Goal: Information Seeking & Learning: Learn about a topic

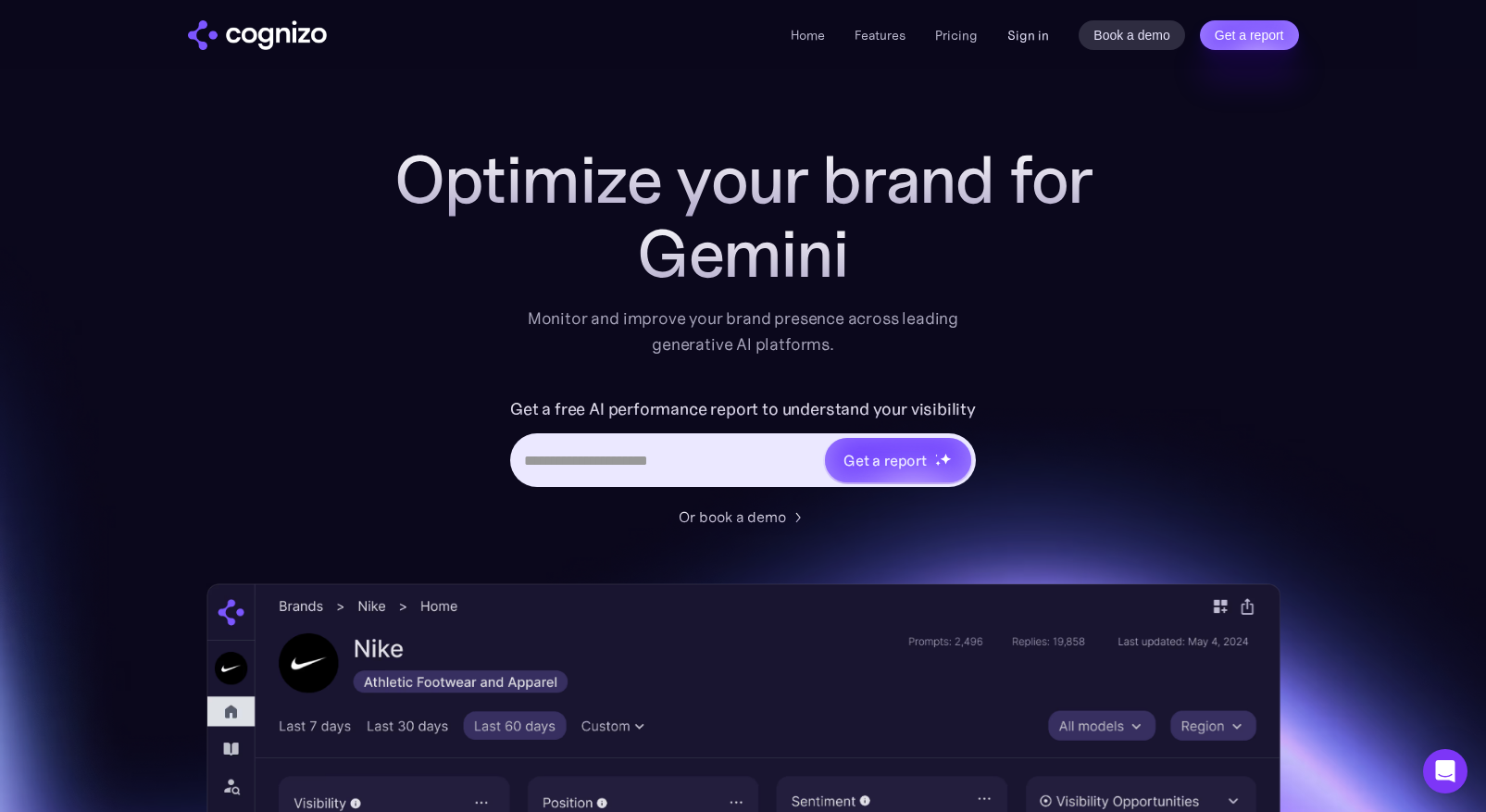
click at [1033, 35] on link "Sign in" at bounding box center [1028, 34] width 41 height 23
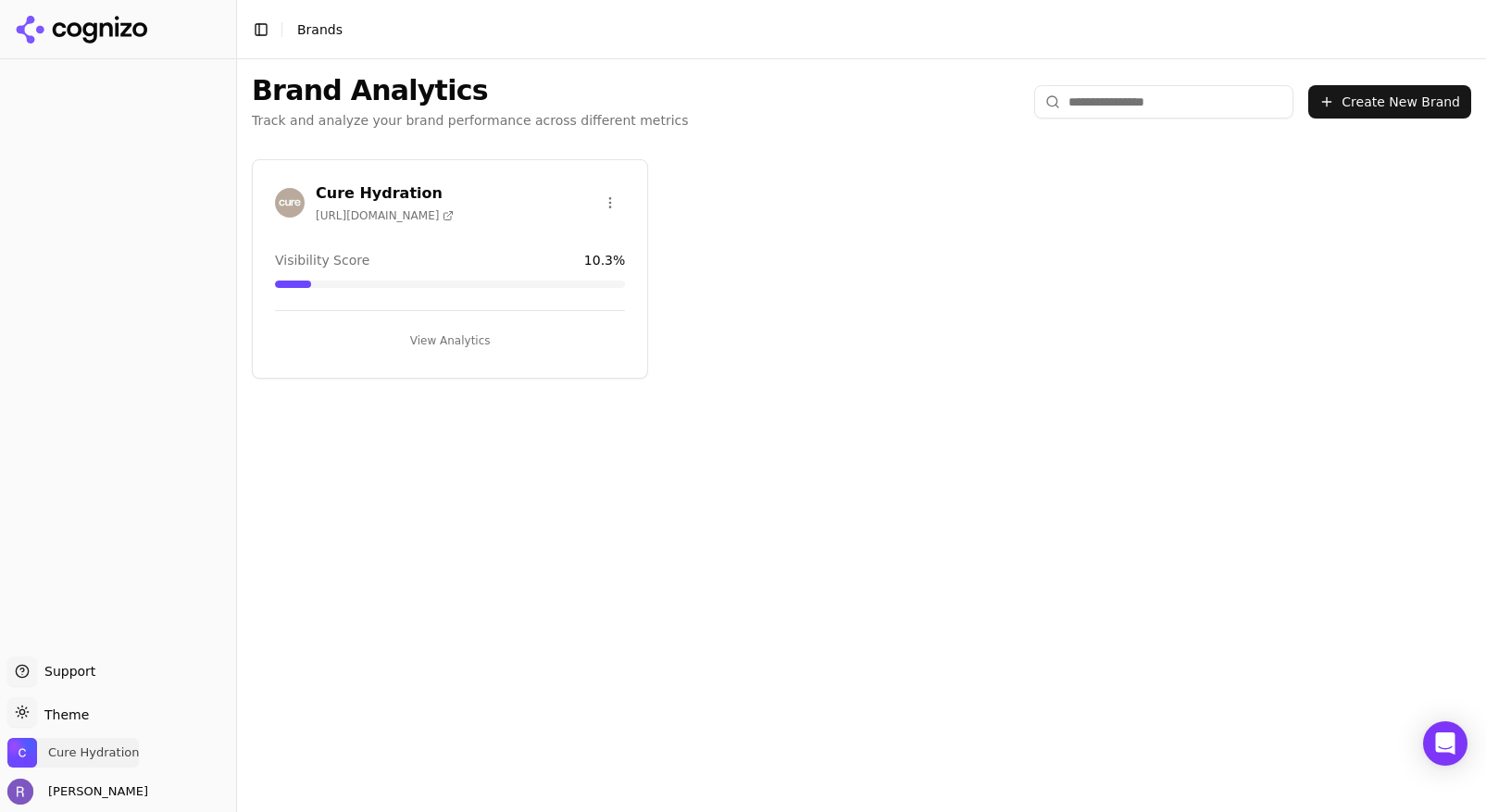
click at [100, 754] on span "Cure Hydration" at bounding box center [94, 753] width 91 height 17
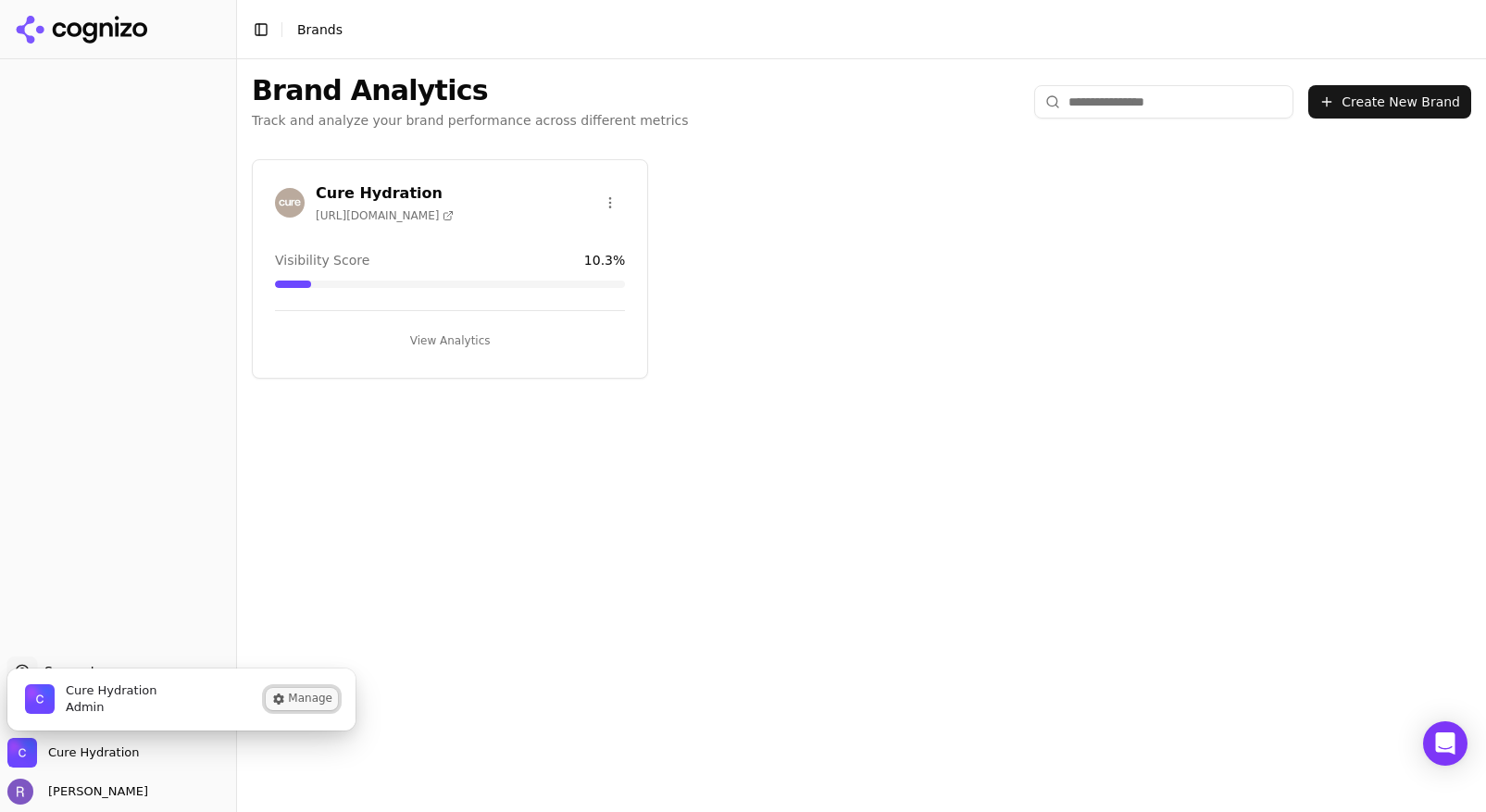
click at [327, 703] on button "Manage" at bounding box center [302, 699] width 72 height 23
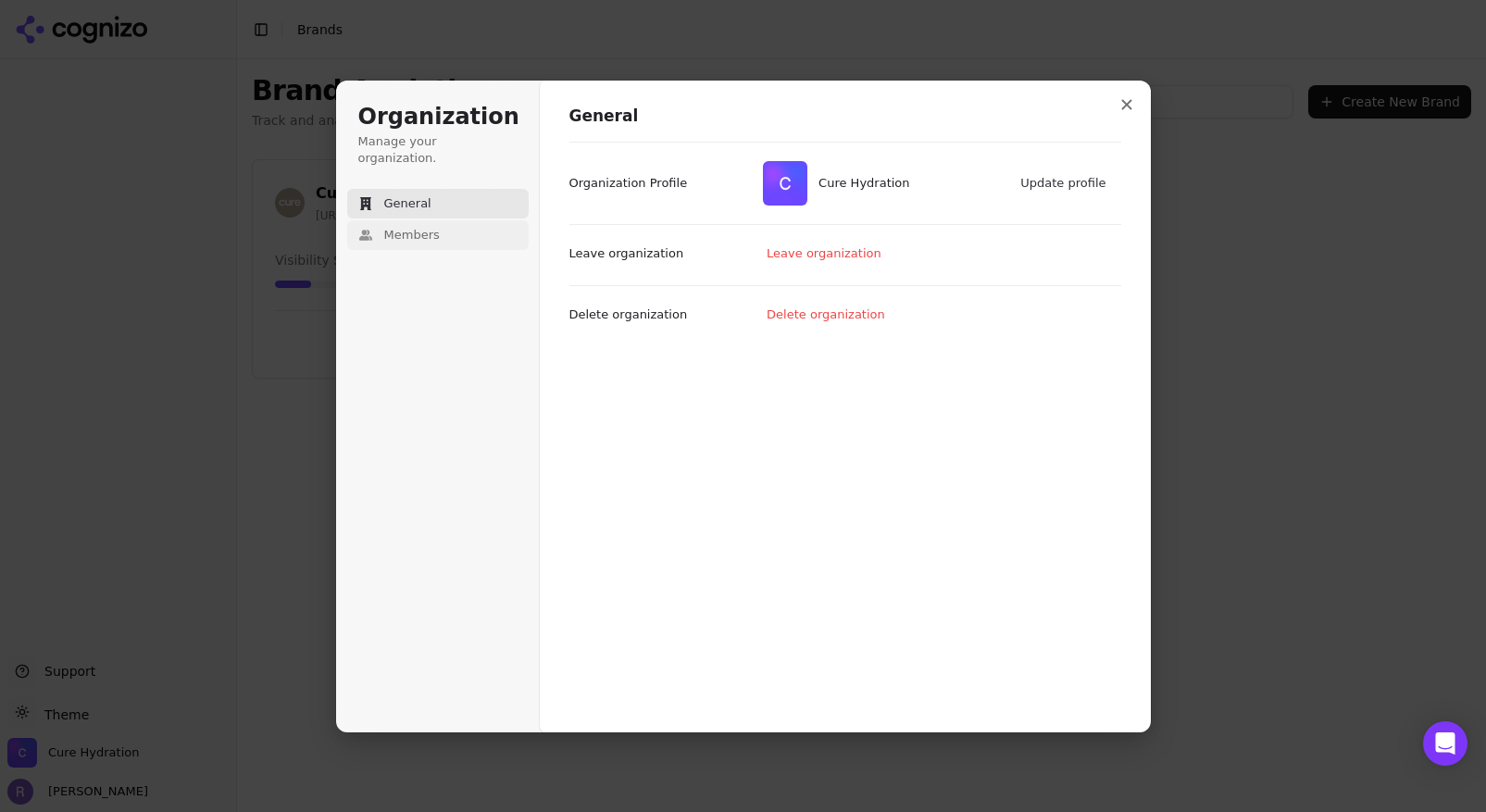
click at [422, 227] on span "Members" at bounding box center [412, 235] width 55 height 17
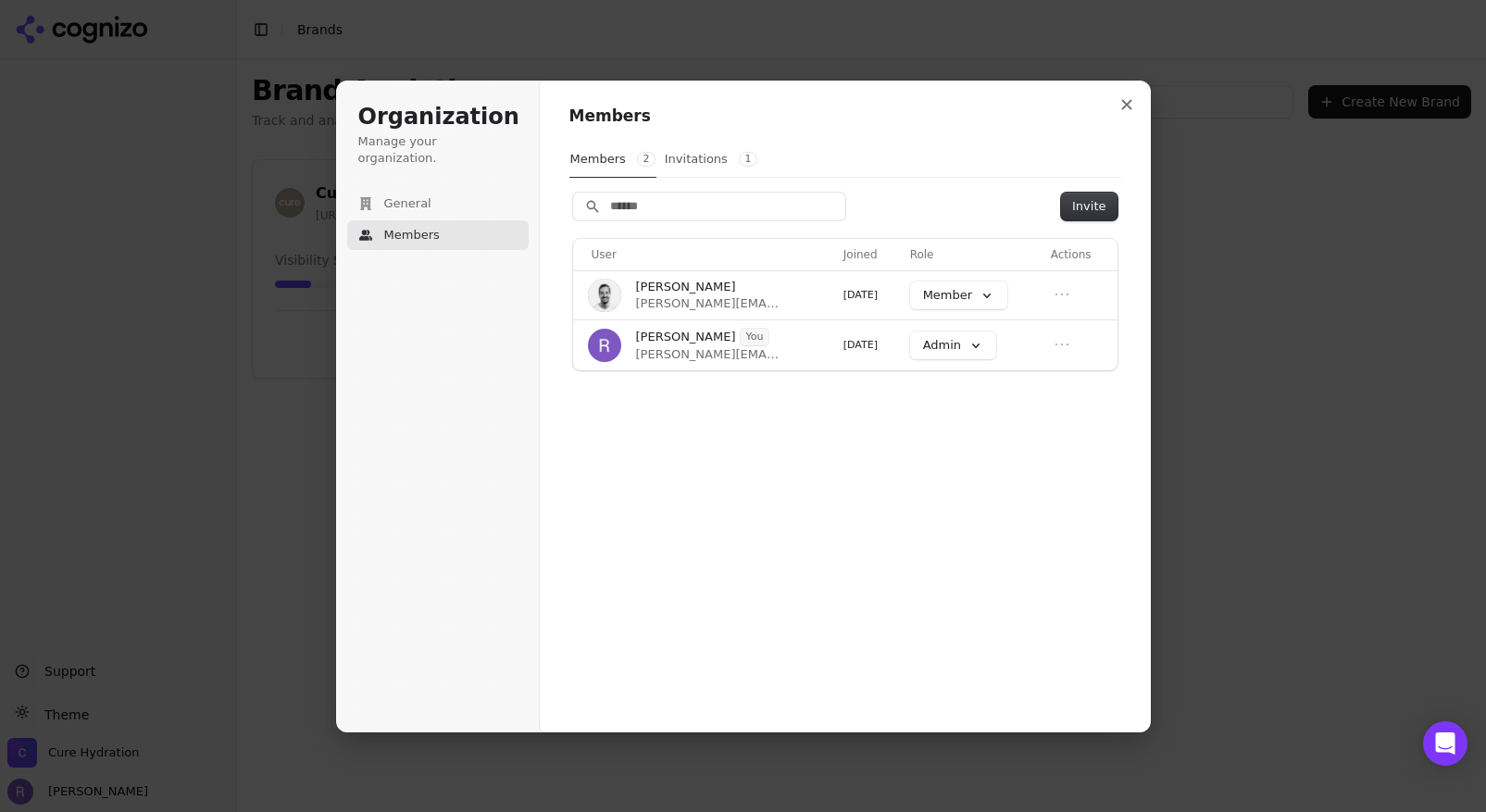
click at [691, 165] on button "Invitations 1" at bounding box center [711, 160] width 95 height 35
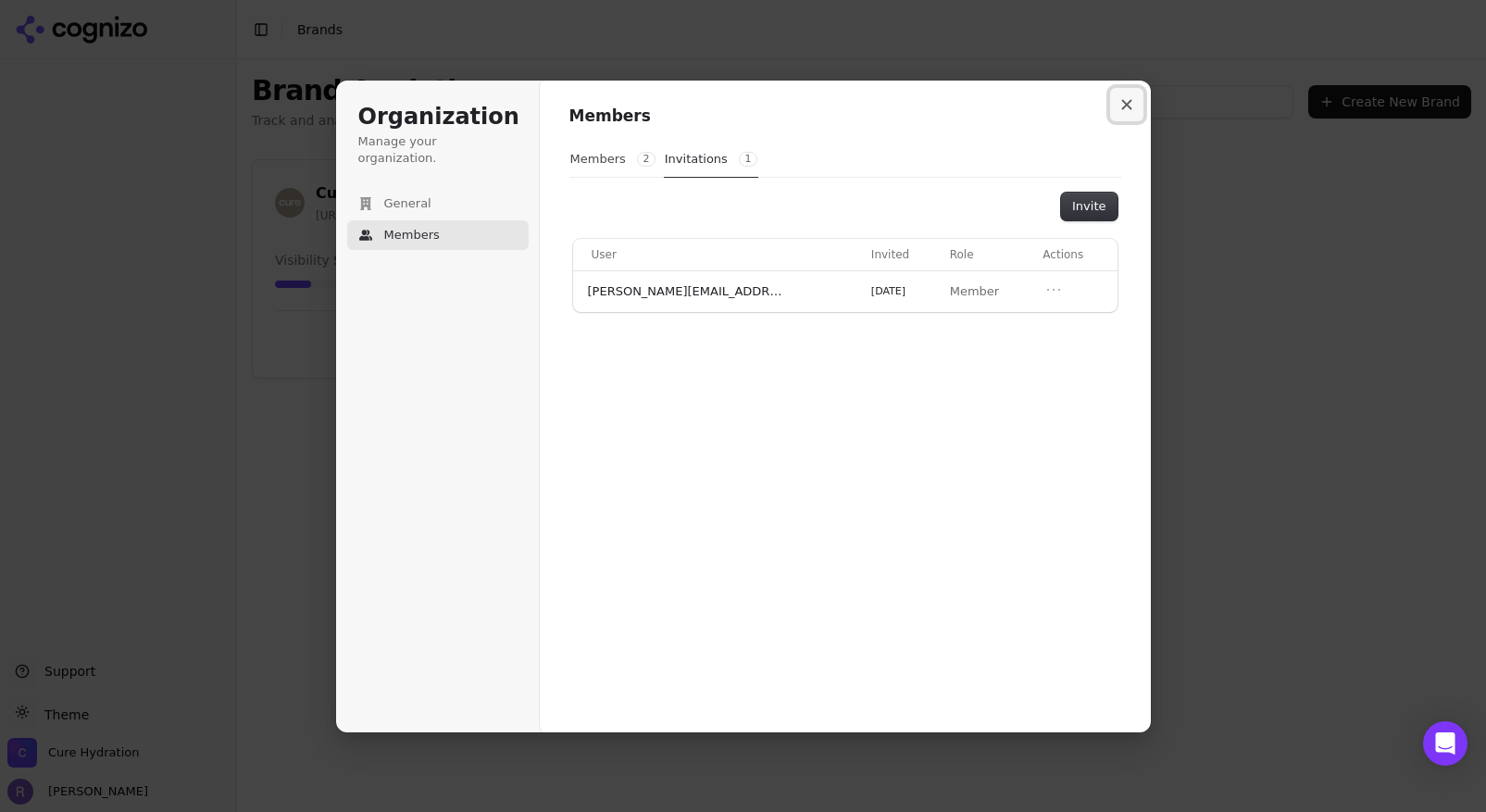
click at [1128, 107] on icon "Close modal" at bounding box center [1126, 104] width 11 height 11
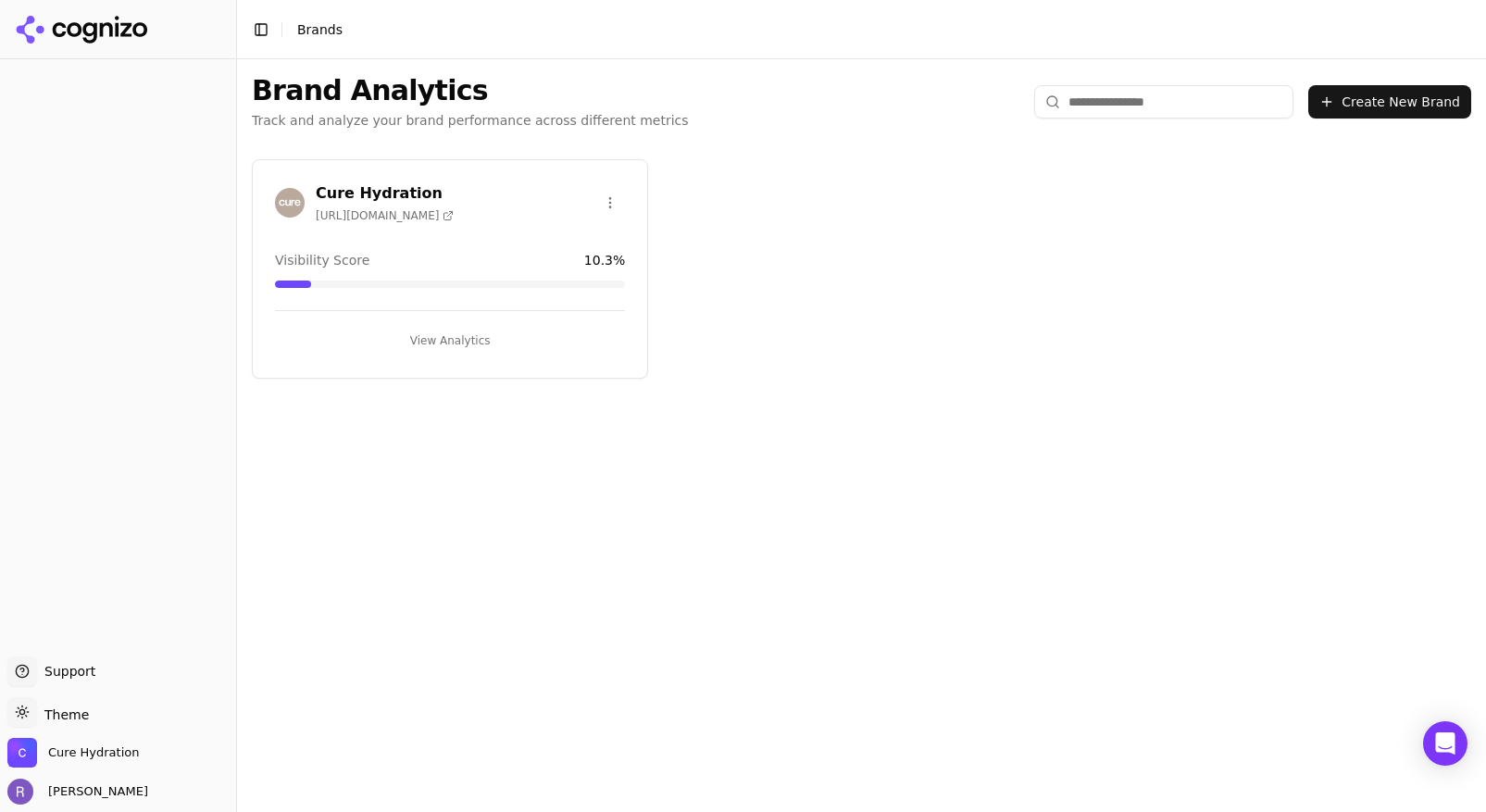
click at [97, 25] on icon at bounding box center [82, 30] width 134 height 28
click at [494, 343] on button "View Analytics" at bounding box center [449, 341] width 350 height 30
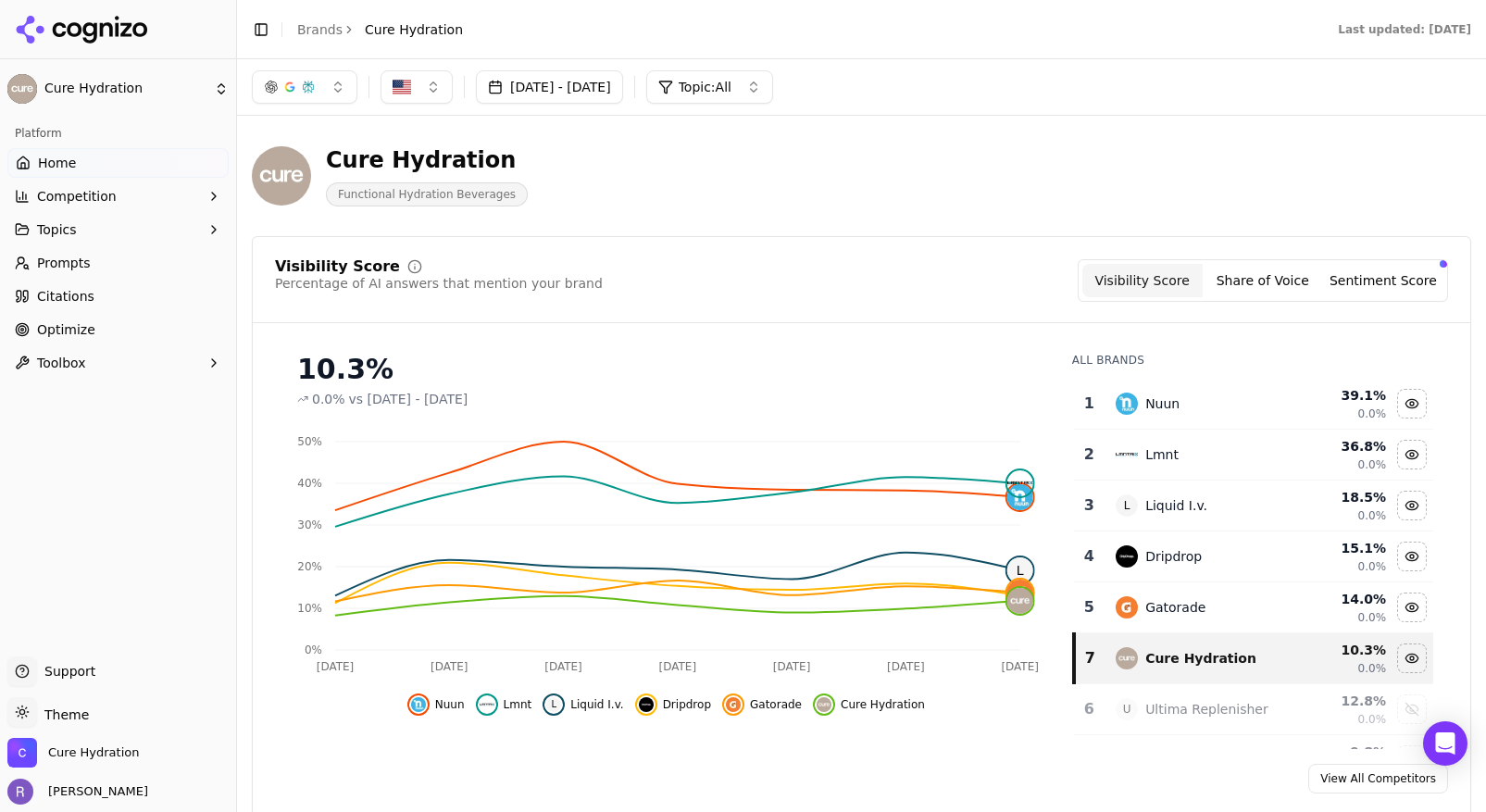
click at [135, 269] on link "Prompts" at bounding box center [118, 263] width 222 height 30
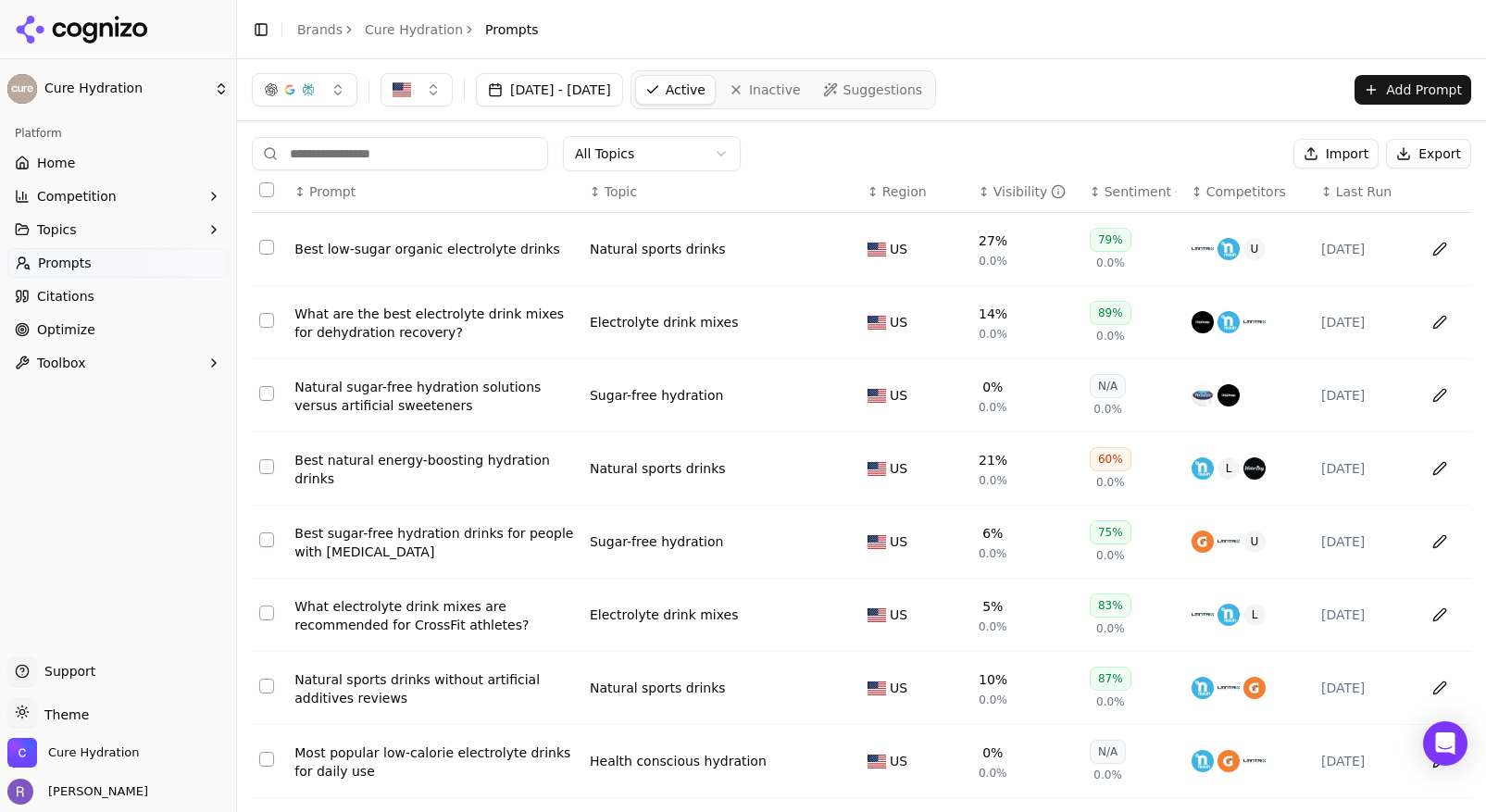
click at [923, 96] on span "Suggestions" at bounding box center [883, 90] width 80 height 19
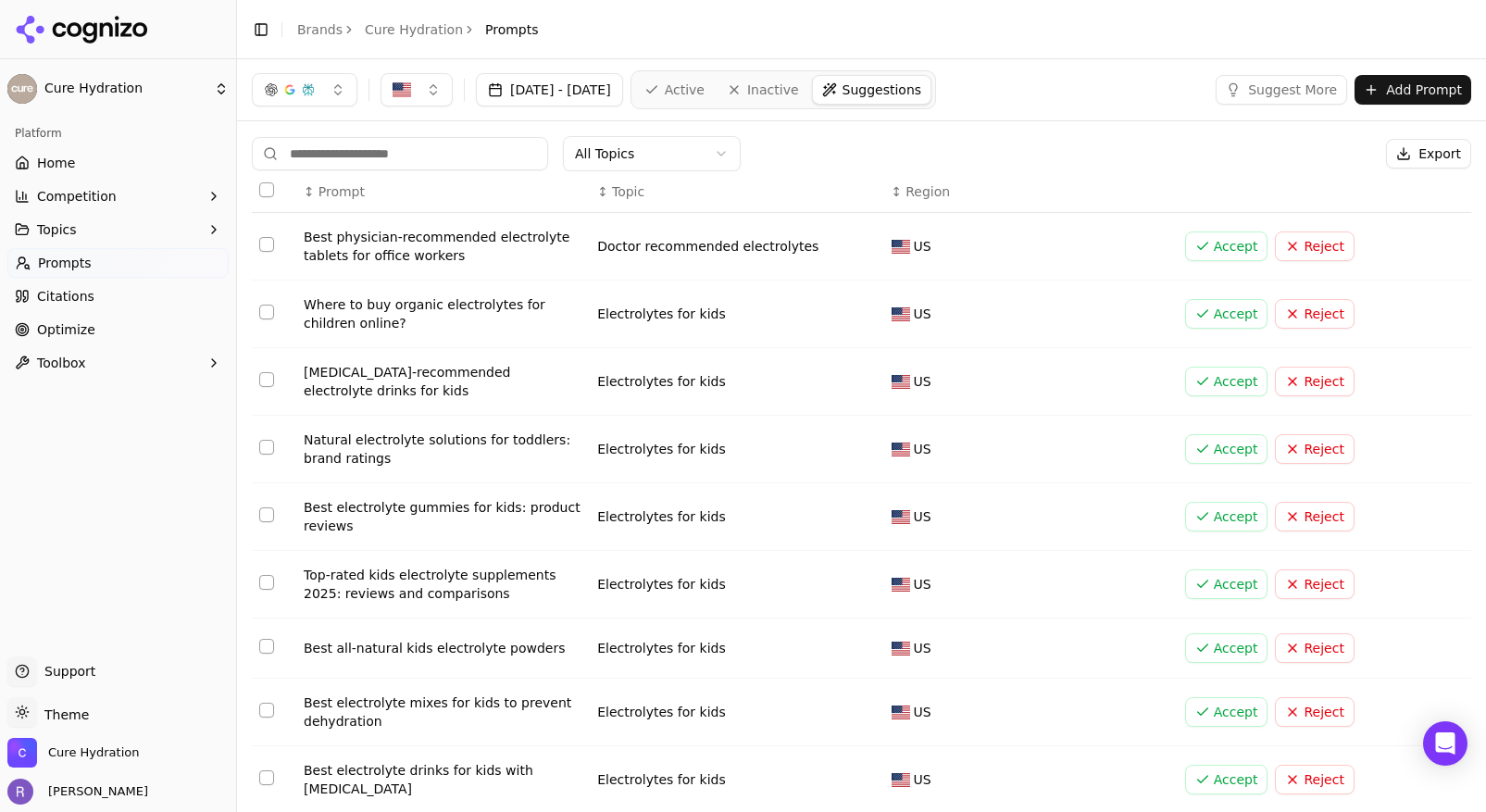
click at [270, 243] on button "Select row 1" at bounding box center [266, 244] width 15 height 15
click at [270, 322] on td "Data table" at bounding box center [274, 314] width 44 height 68
click at [269, 381] on button "Select row 3" at bounding box center [266, 379] width 15 height 15
click at [265, 307] on button "Select row 2" at bounding box center [266, 311] width 15 height 15
click at [269, 444] on button "Select row 4" at bounding box center [266, 446] width 15 height 15
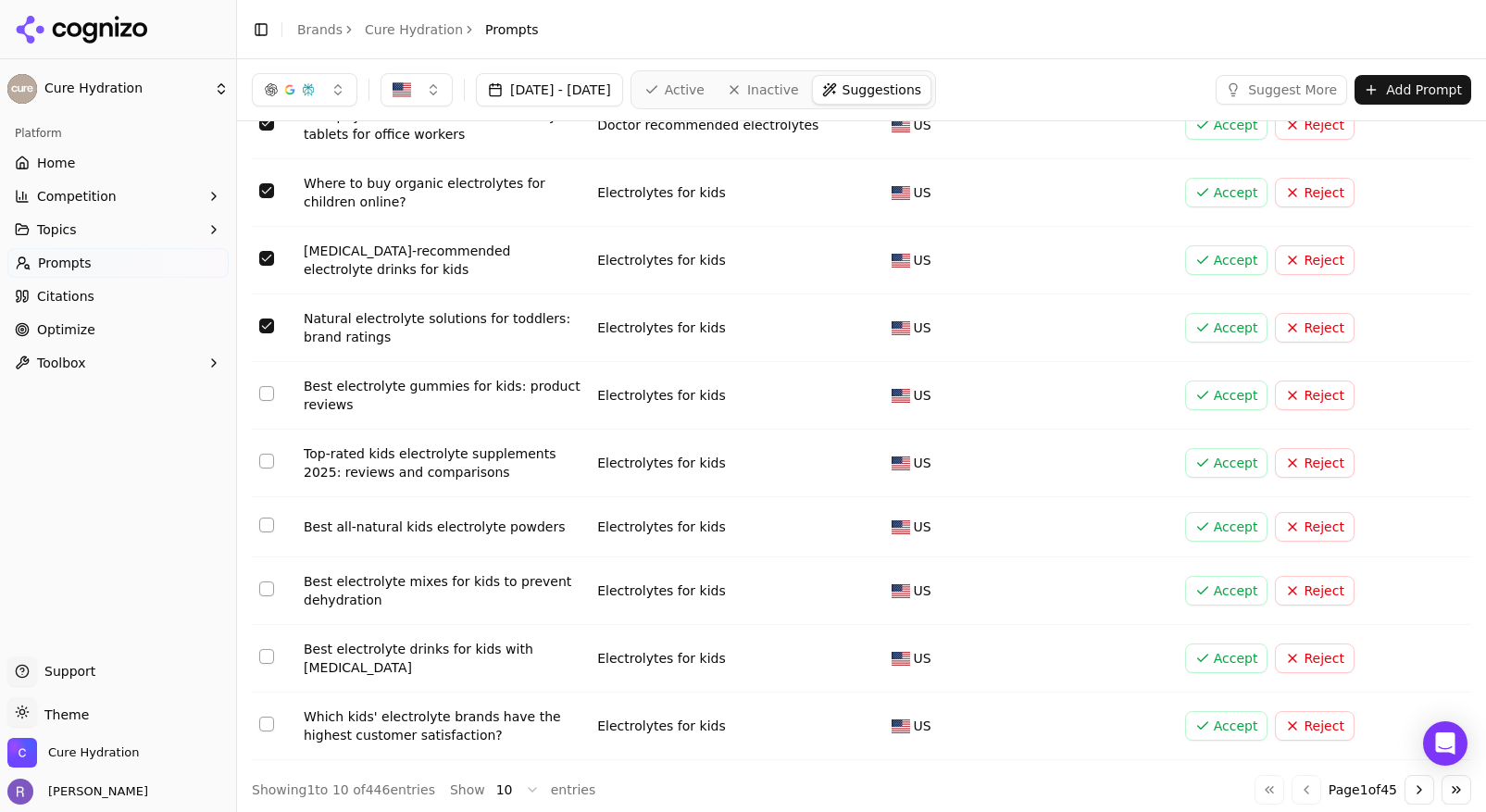
scroll to position [120, 0]
click at [269, 458] on button "Select row 6" at bounding box center [266, 461] width 15 height 15
click at [269, 526] on button "Select row 7" at bounding box center [266, 525] width 15 height 15
click at [268, 594] on button "Select row 8" at bounding box center [266, 589] width 15 height 15
click at [273, 657] on button "Select row 9" at bounding box center [266, 657] width 15 height 15
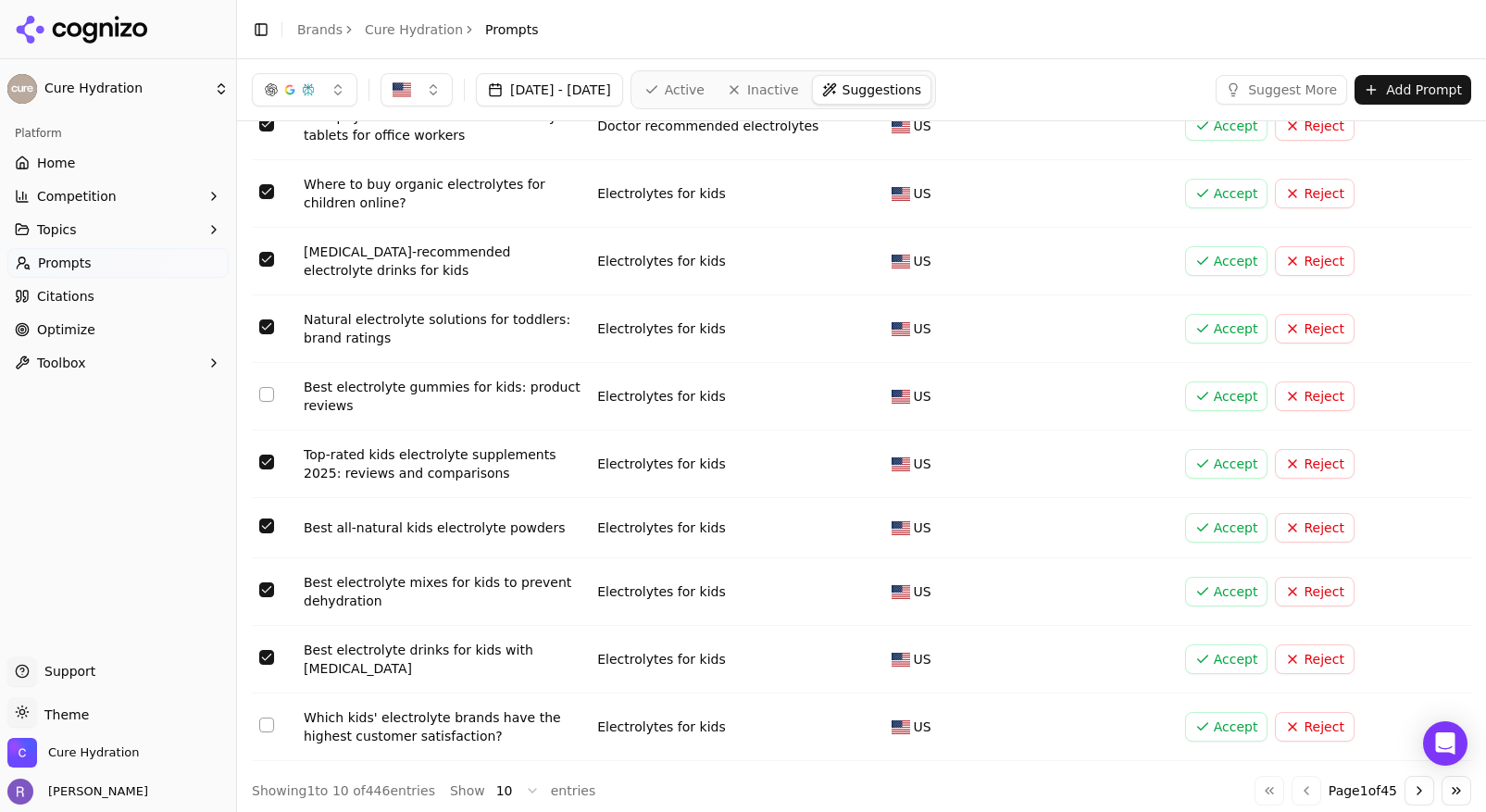
click at [265, 723] on button "Select row 10" at bounding box center [266, 724] width 15 height 15
click at [1422, 89] on button "Add Prompt" at bounding box center [1413, 90] width 116 height 30
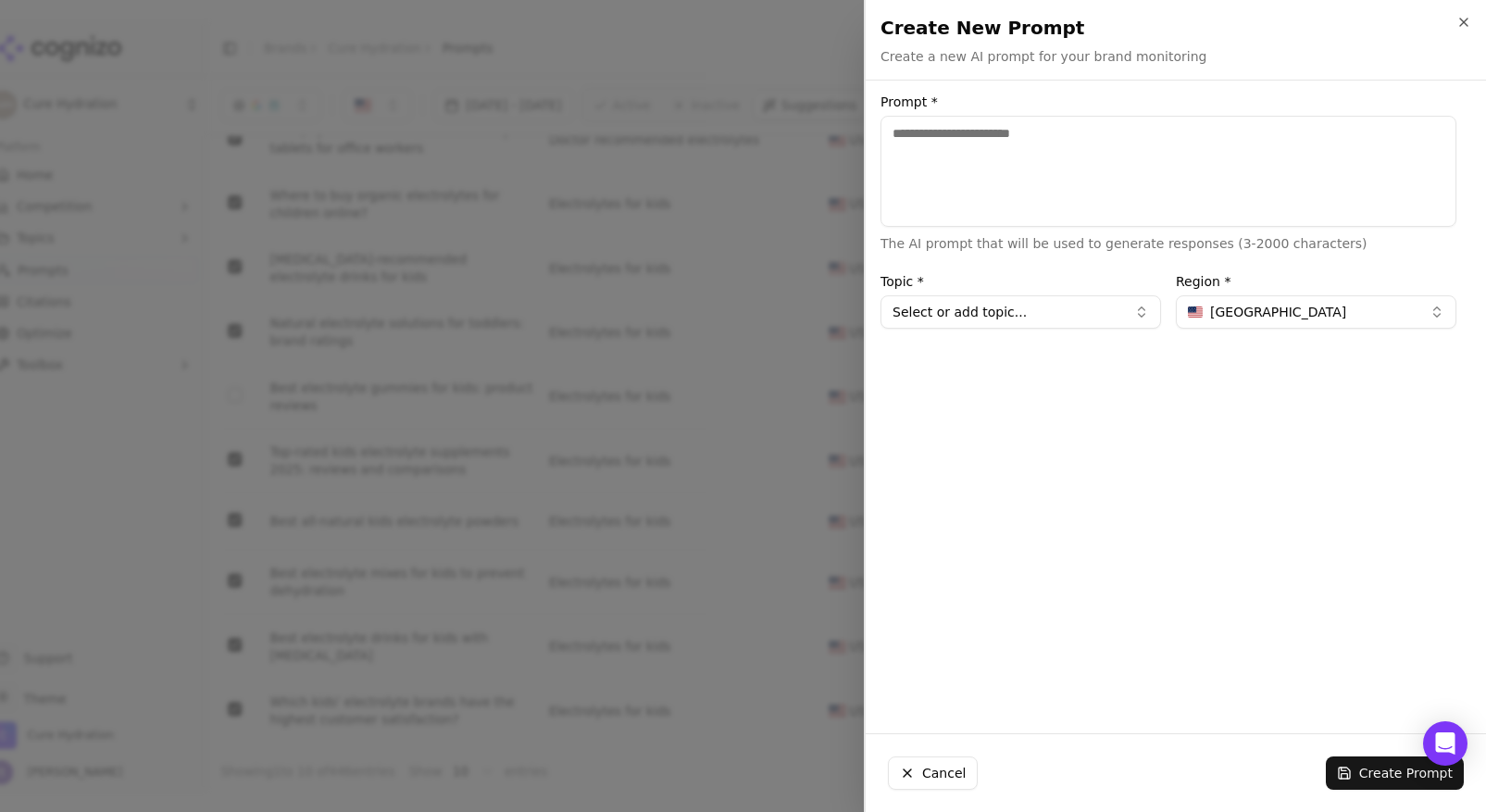
click at [703, 515] on div at bounding box center [743, 406] width 1486 height 812
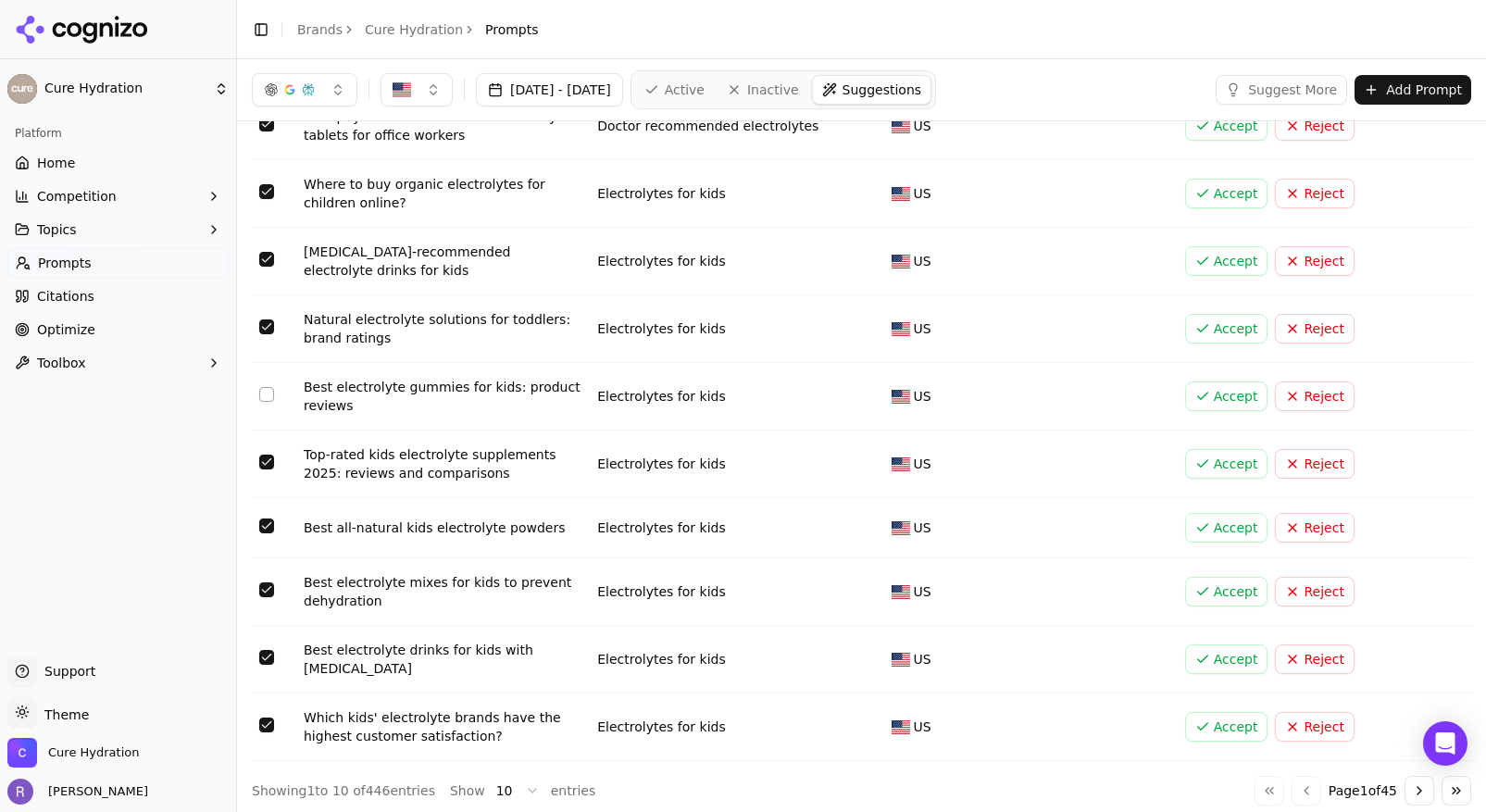
scroll to position [0, 0]
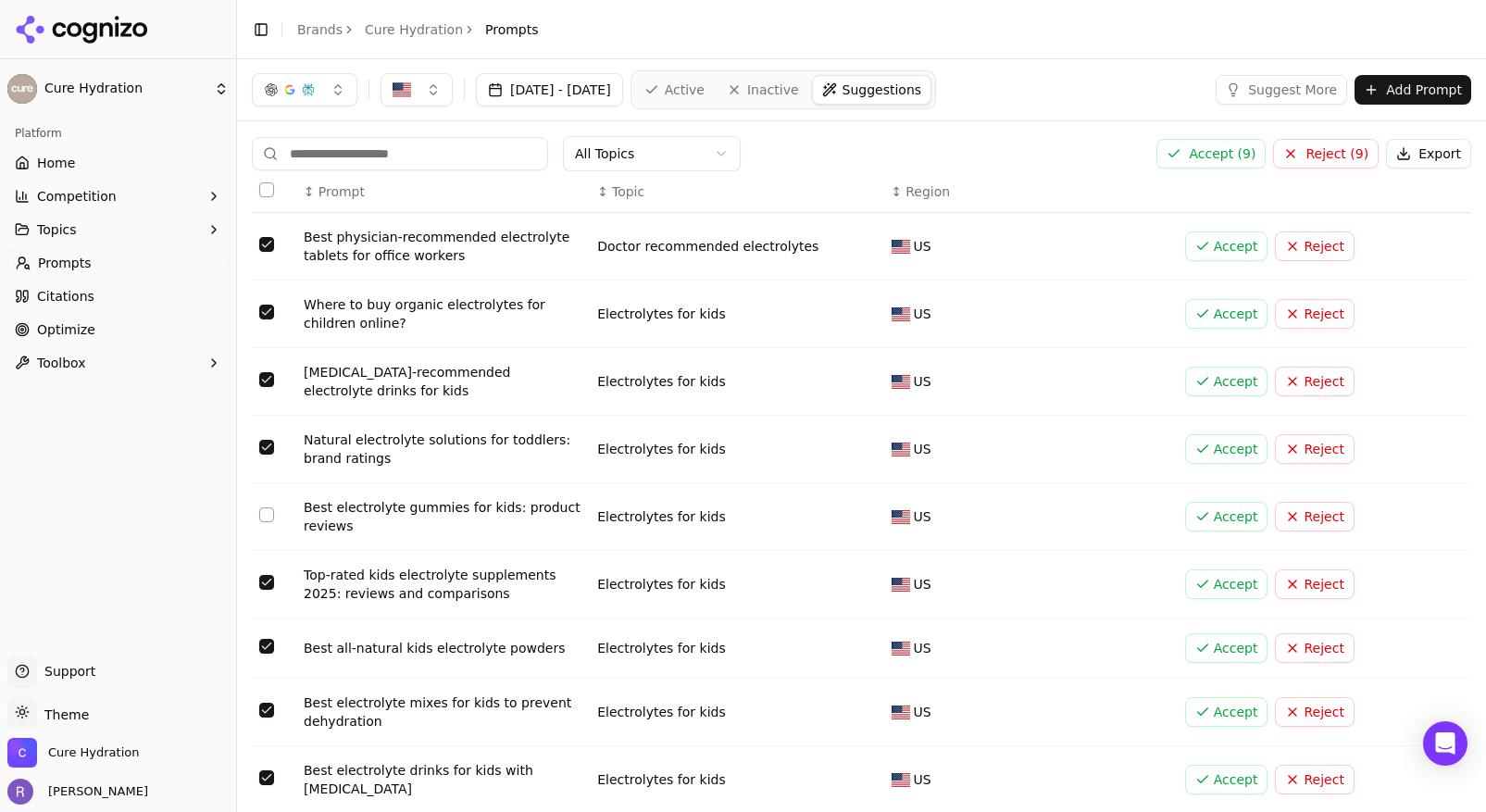
click at [1232, 161] on button "Accept ( 9 )" at bounding box center [1211, 154] width 109 height 30
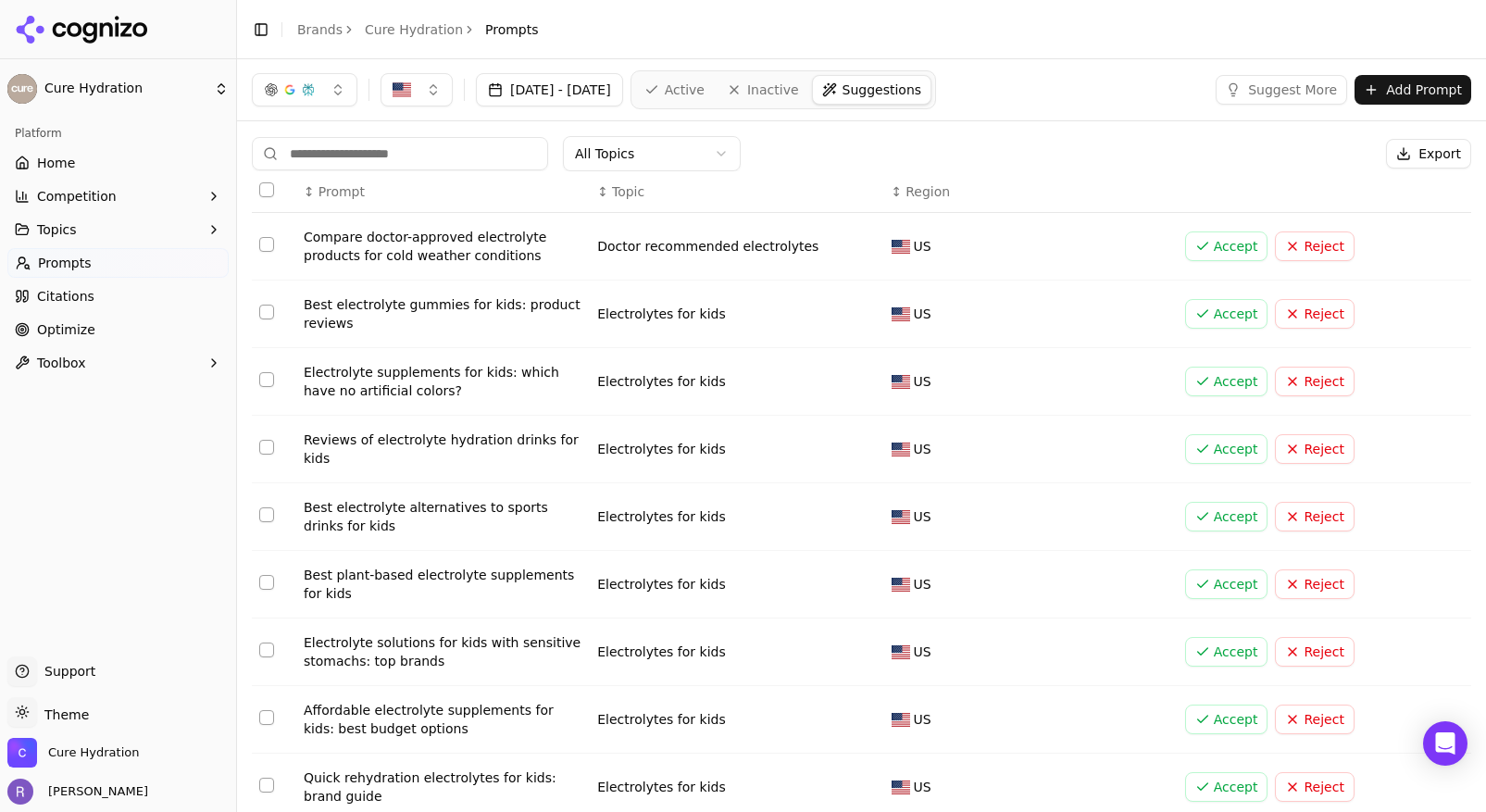
click at [270, 245] on button "Select row 1" at bounding box center [266, 244] width 15 height 15
click at [261, 386] on button "Select row 3" at bounding box center [266, 379] width 15 height 15
click at [266, 451] on button "Select row 4" at bounding box center [266, 446] width 15 height 15
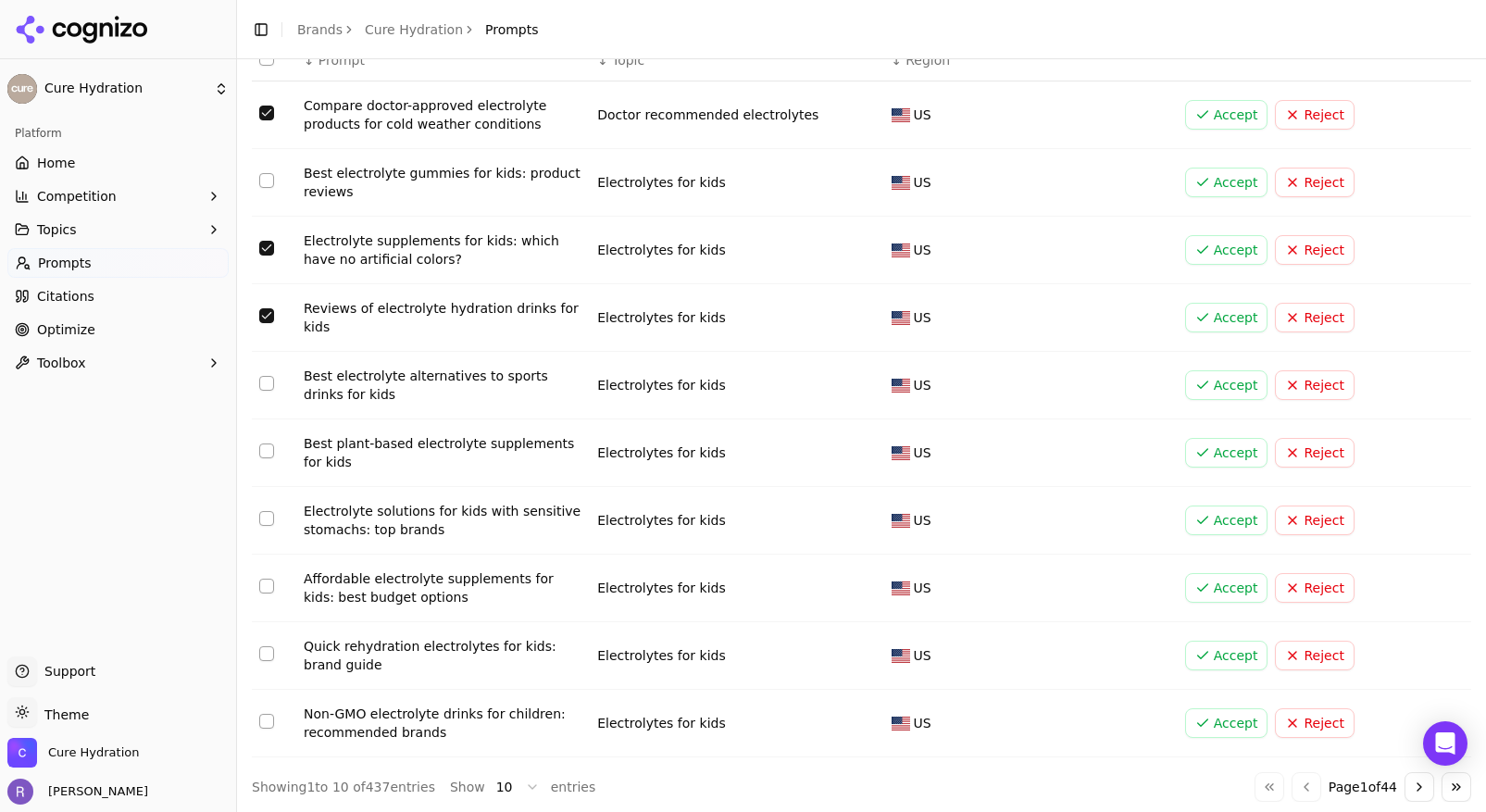
scroll to position [136, 0]
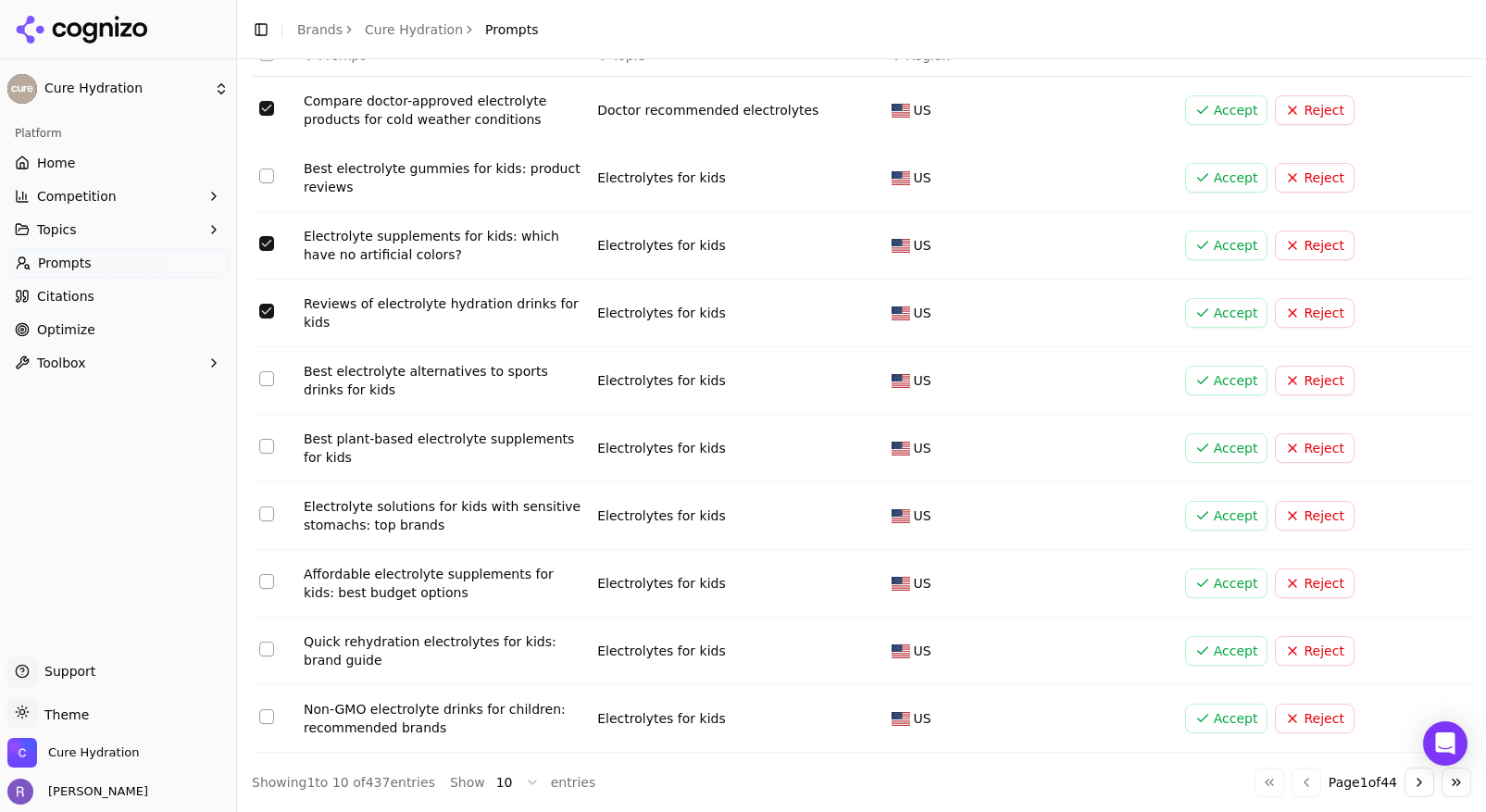
click at [269, 392] on td "Data table" at bounding box center [274, 380] width 44 height 68
click at [267, 382] on button "Select row 5" at bounding box center [266, 378] width 15 height 15
click at [266, 448] on button "Select row 6" at bounding box center [266, 445] width 15 height 15
click at [267, 512] on button "Select row 7" at bounding box center [266, 513] width 15 height 15
click at [269, 587] on button "Select row 8" at bounding box center [266, 581] width 15 height 15
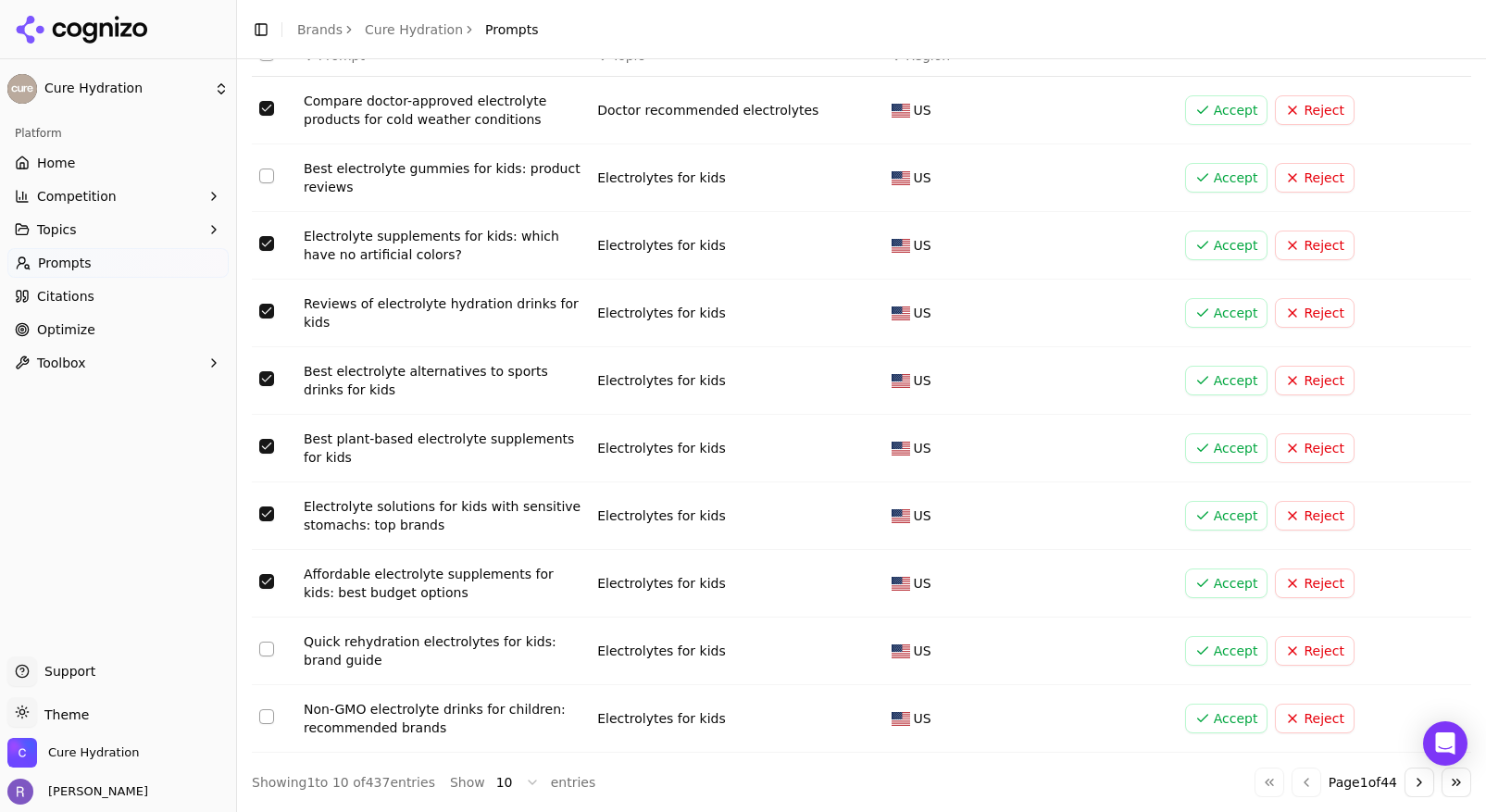
click at [270, 649] on button "Select row 9" at bounding box center [266, 648] width 15 height 15
click at [267, 713] on button "Select row 10" at bounding box center [266, 716] width 15 height 15
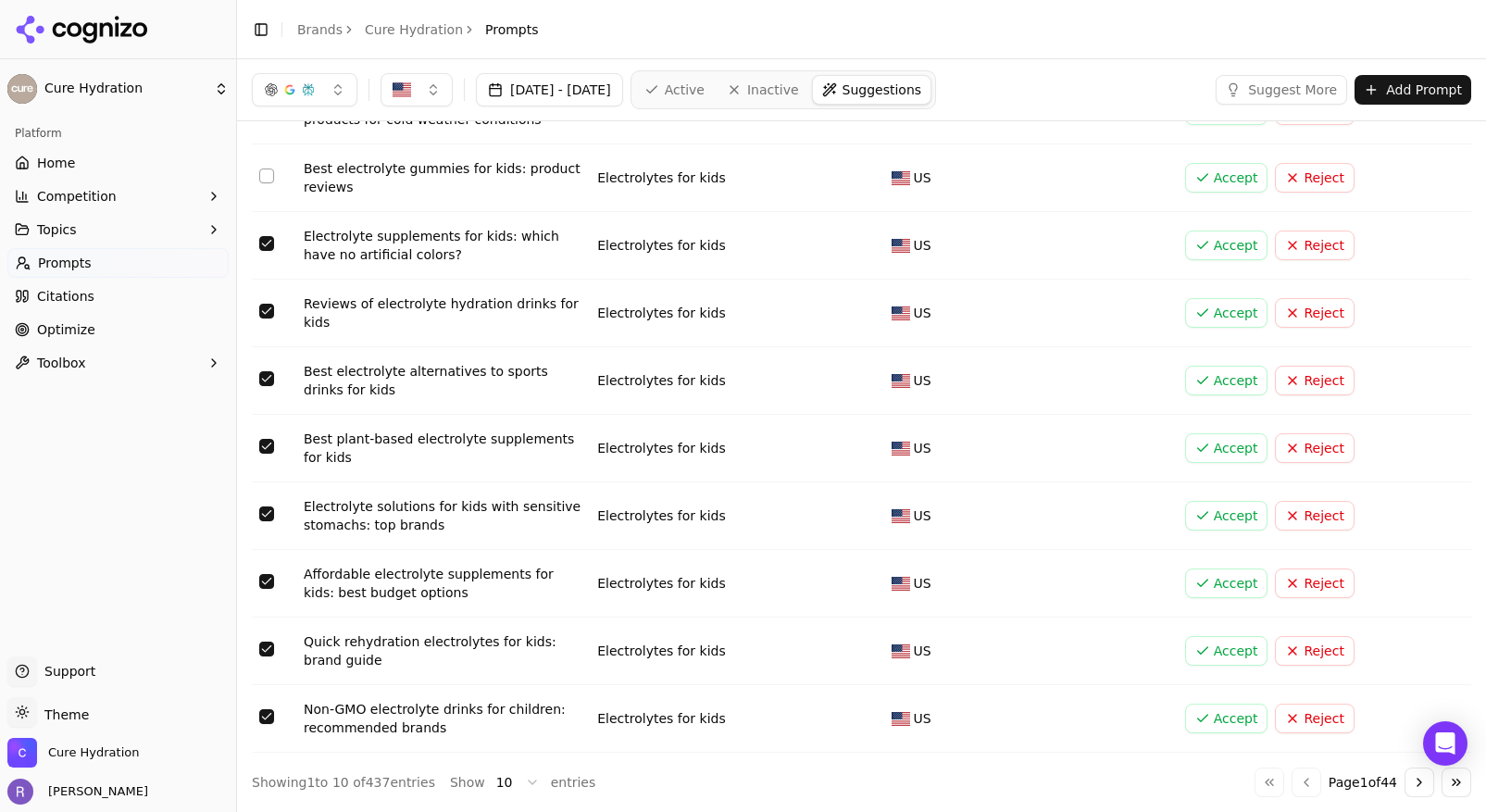
scroll to position [0, 0]
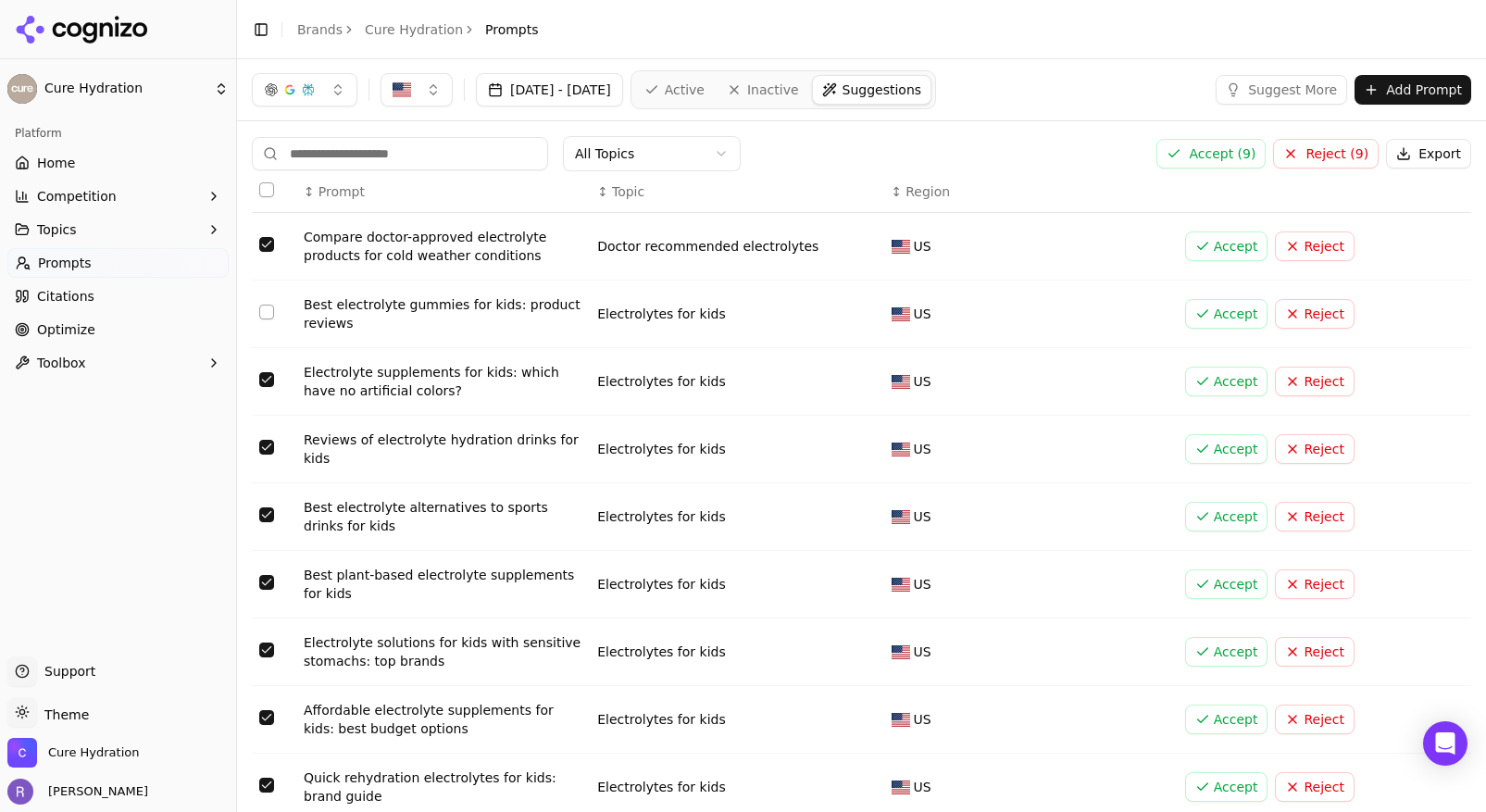
click at [1206, 150] on button "Accept ( 9 )" at bounding box center [1211, 154] width 109 height 30
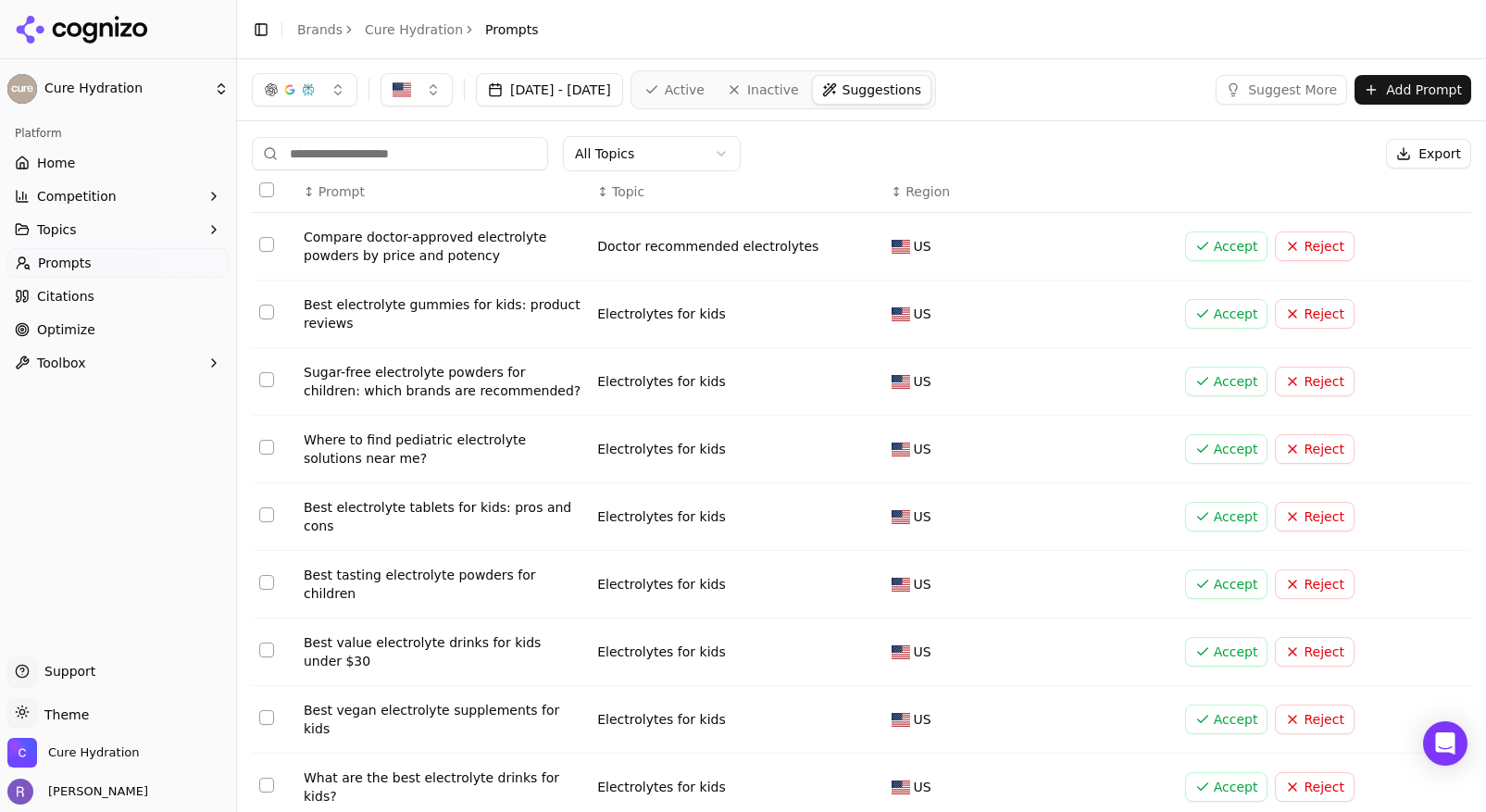
click at [269, 247] on button "Select row 1" at bounding box center [266, 244] width 15 height 15
click at [268, 451] on button "Select row 4" at bounding box center [266, 446] width 15 height 15
click at [262, 516] on button "Select row 5" at bounding box center [266, 514] width 15 height 15
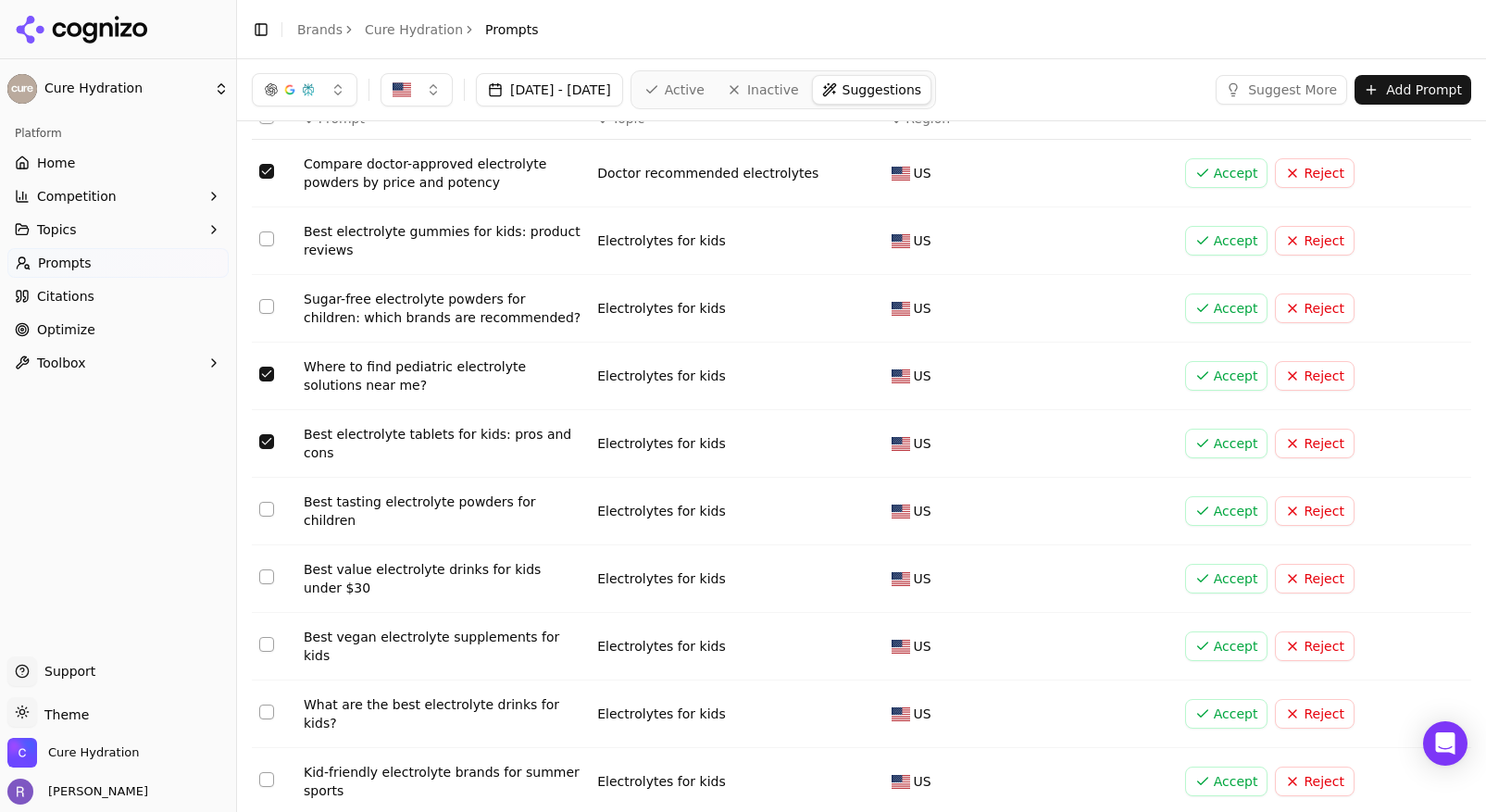
scroll to position [114, 0]
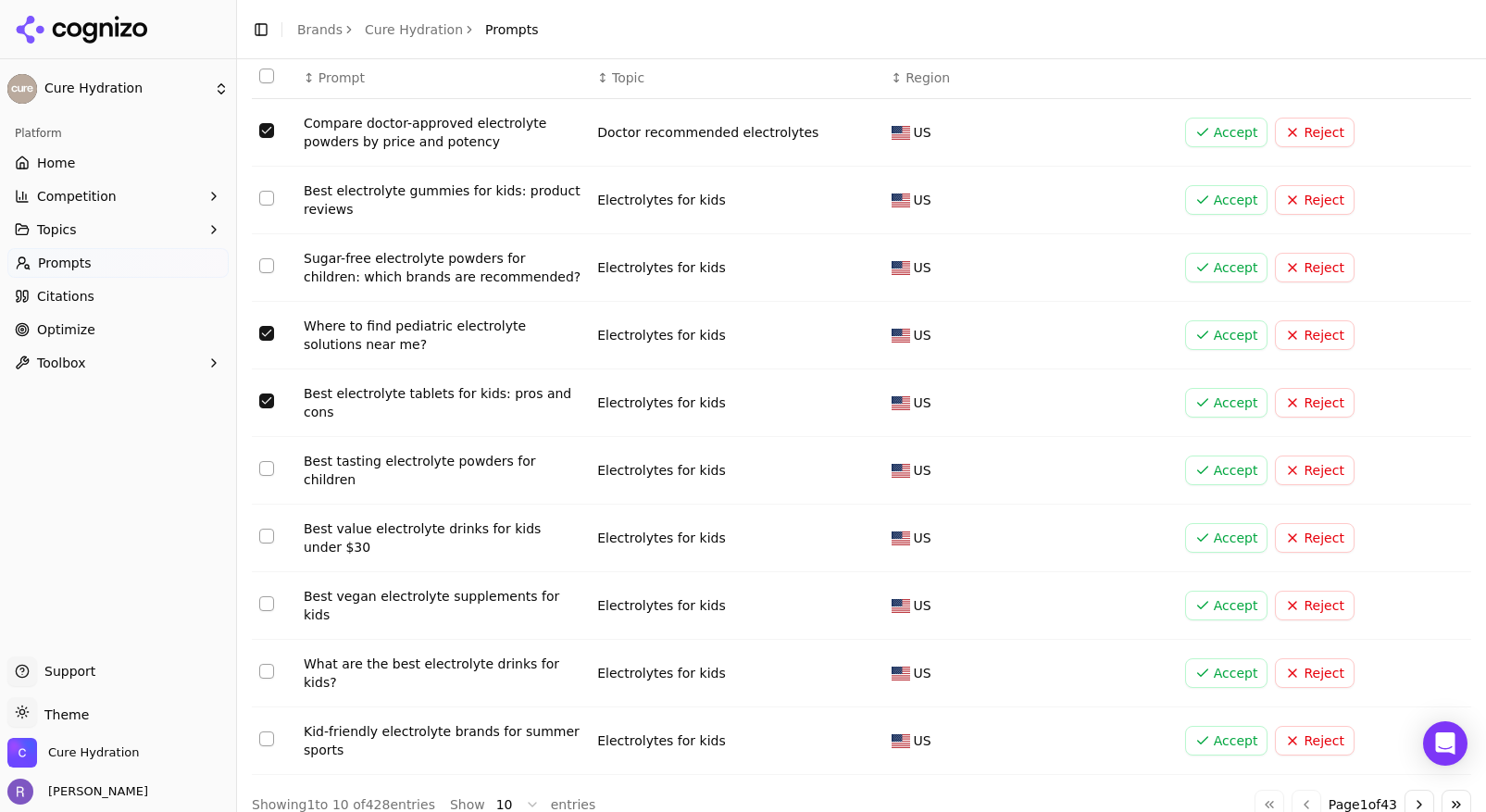
click at [272, 469] on button "Select row 6" at bounding box center [266, 468] width 15 height 15
click at [269, 397] on button "Select row 5" at bounding box center [266, 400] width 15 height 15
click at [269, 531] on button "Select row 7" at bounding box center [266, 536] width 15 height 15
click at [266, 600] on button "Select row 8" at bounding box center [266, 603] width 15 height 15
click at [266, 664] on button "Select row 9" at bounding box center [266, 671] width 15 height 15
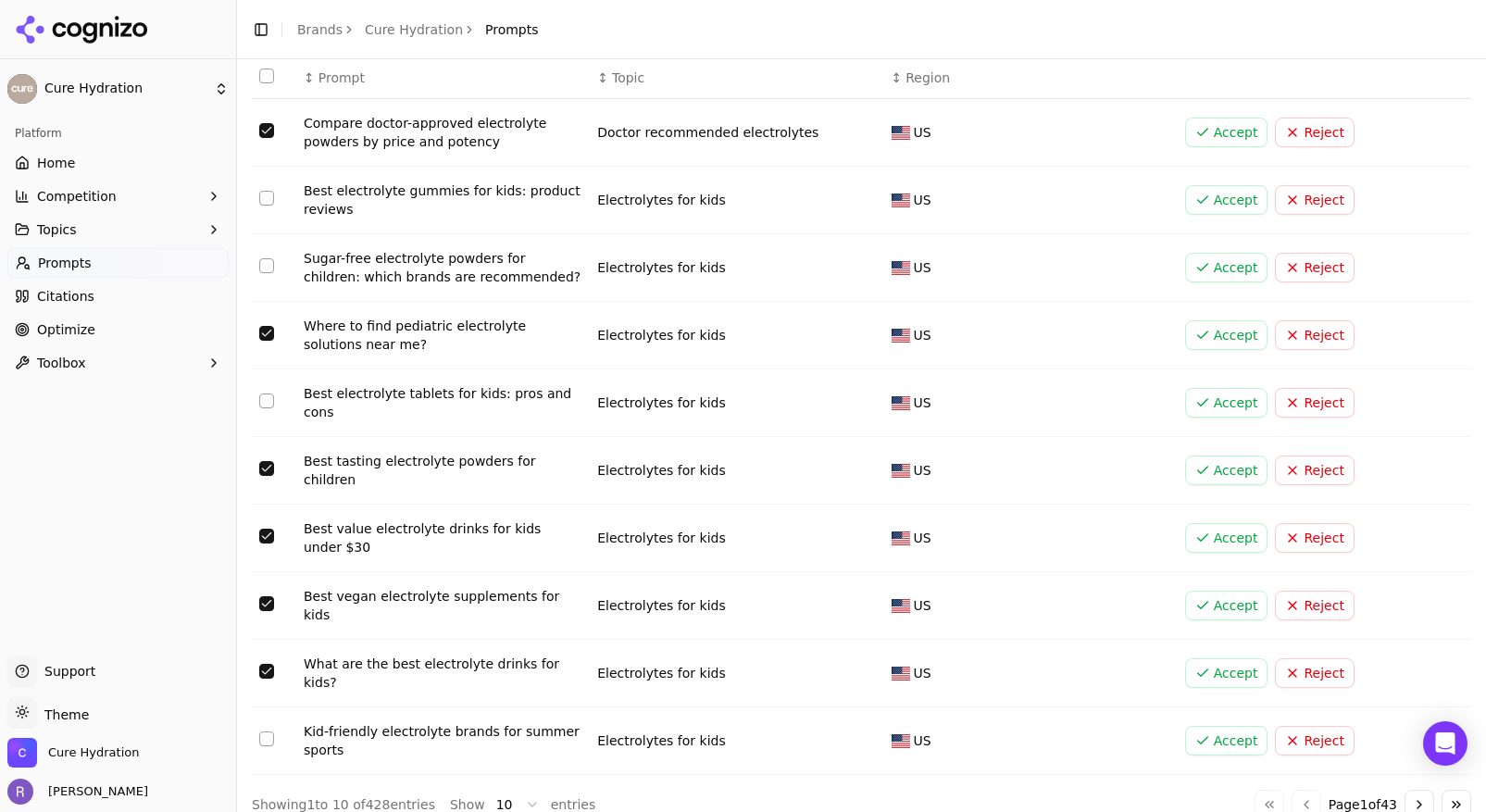
click at [267, 735] on td "Data table" at bounding box center [274, 741] width 44 height 68
click at [267, 731] on button "Select row 10" at bounding box center [266, 738] width 15 height 15
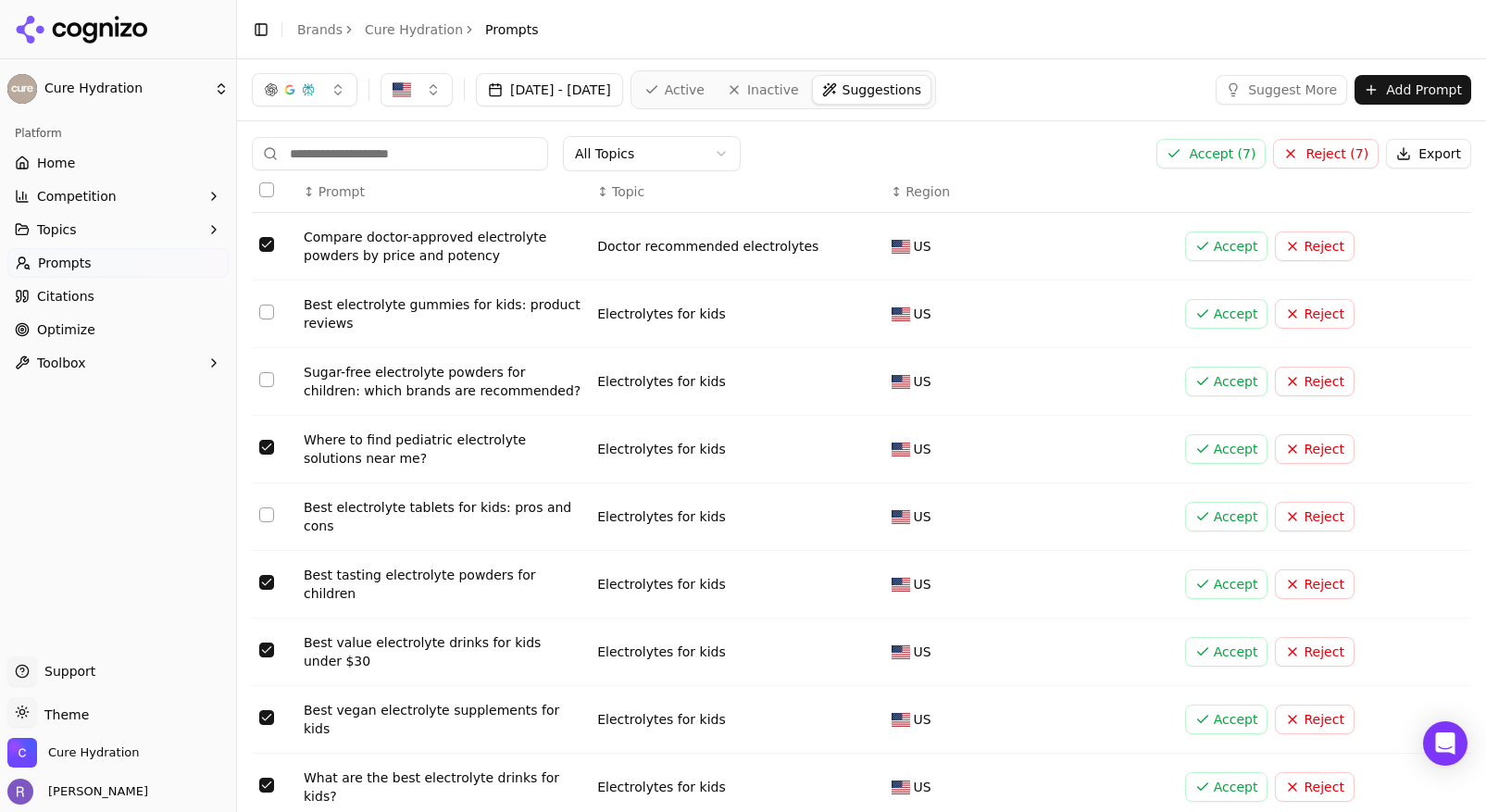
click at [1238, 149] on button "Accept ( 7 )" at bounding box center [1211, 154] width 109 height 30
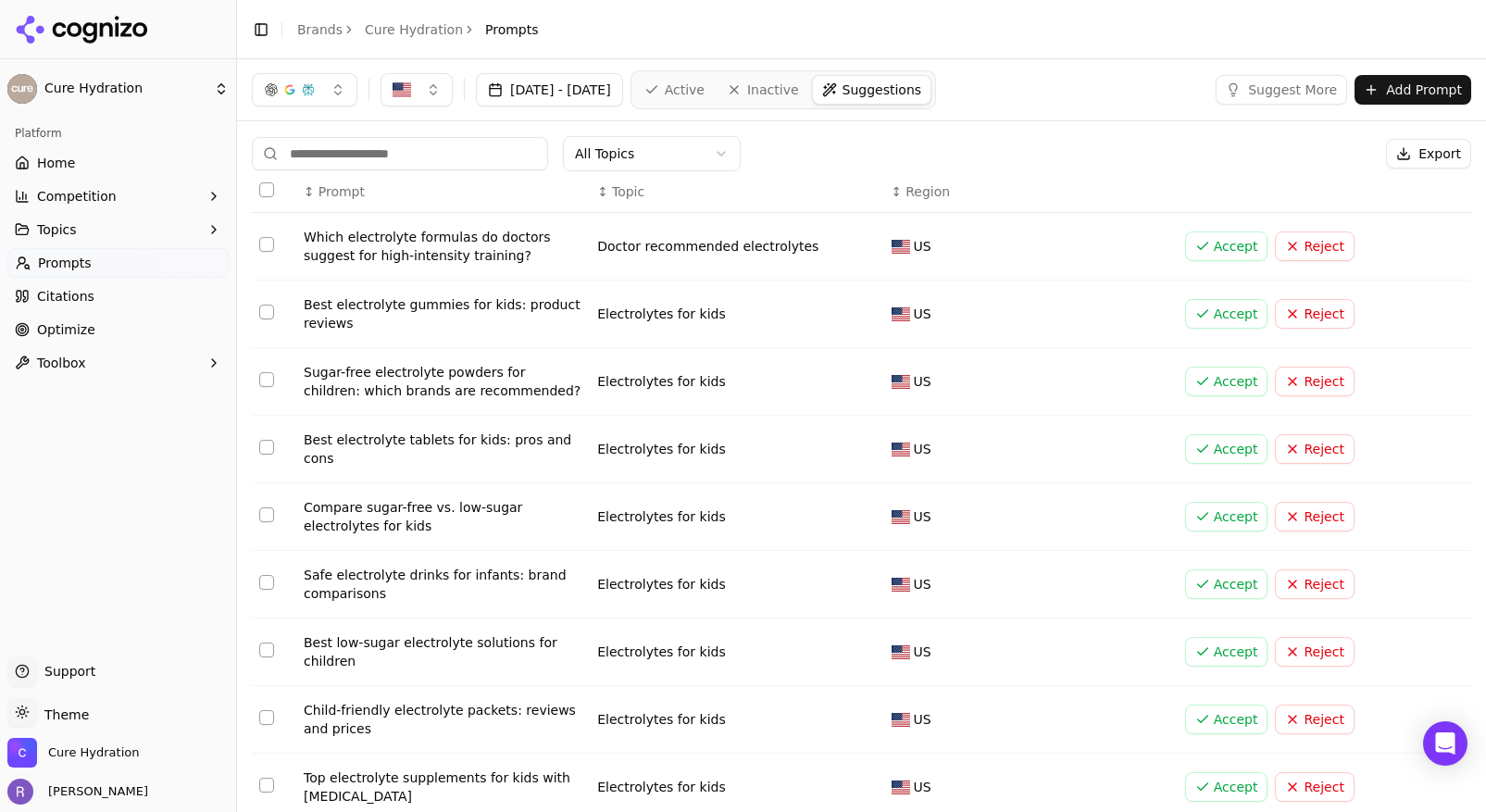
click at [266, 247] on button "Select row 1" at bounding box center [266, 244] width 15 height 15
click at [77, 158] on link "Home" at bounding box center [118, 163] width 222 height 30
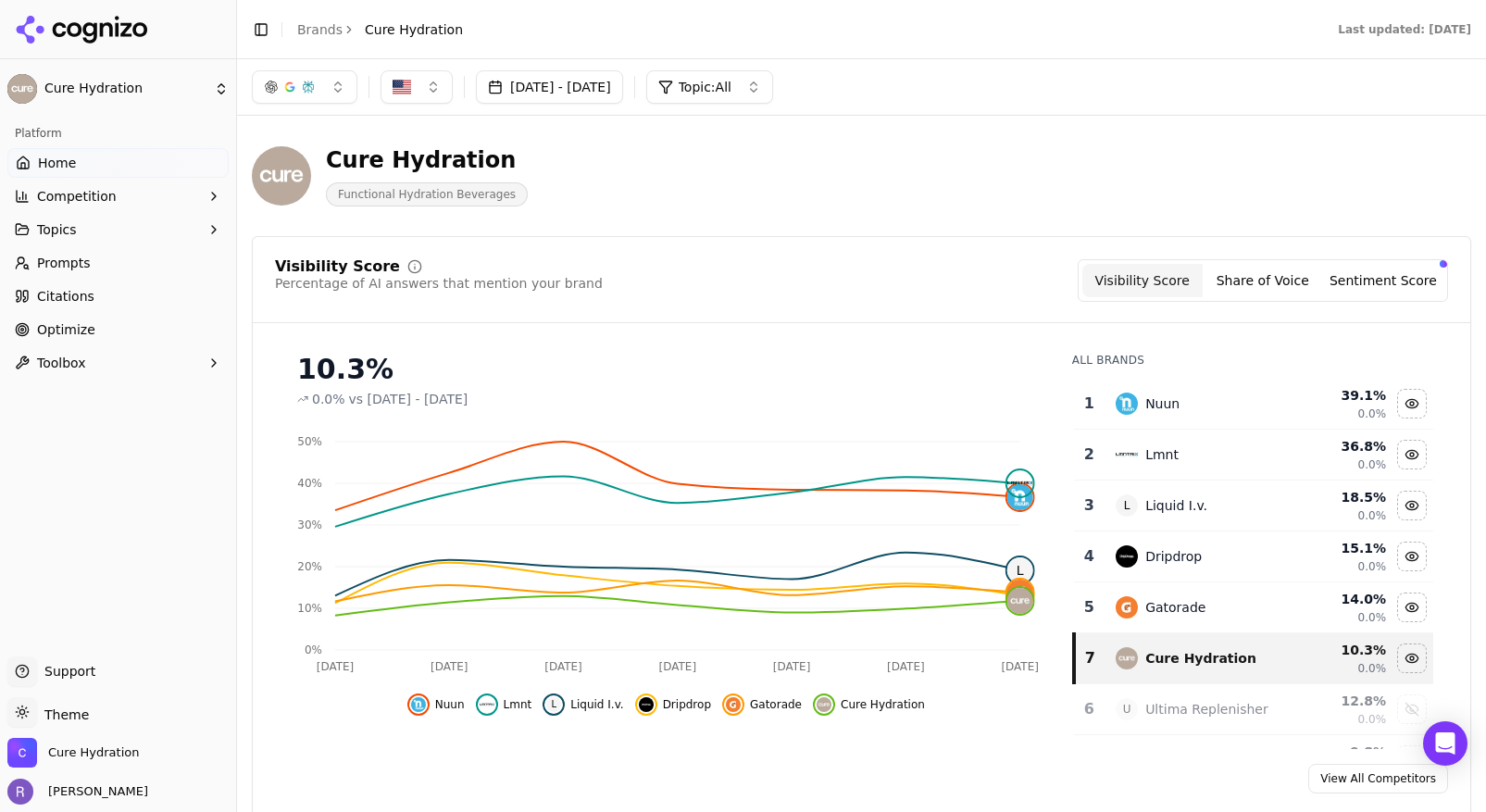
click at [93, 323] on link "Optimize" at bounding box center [118, 330] width 222 height 30
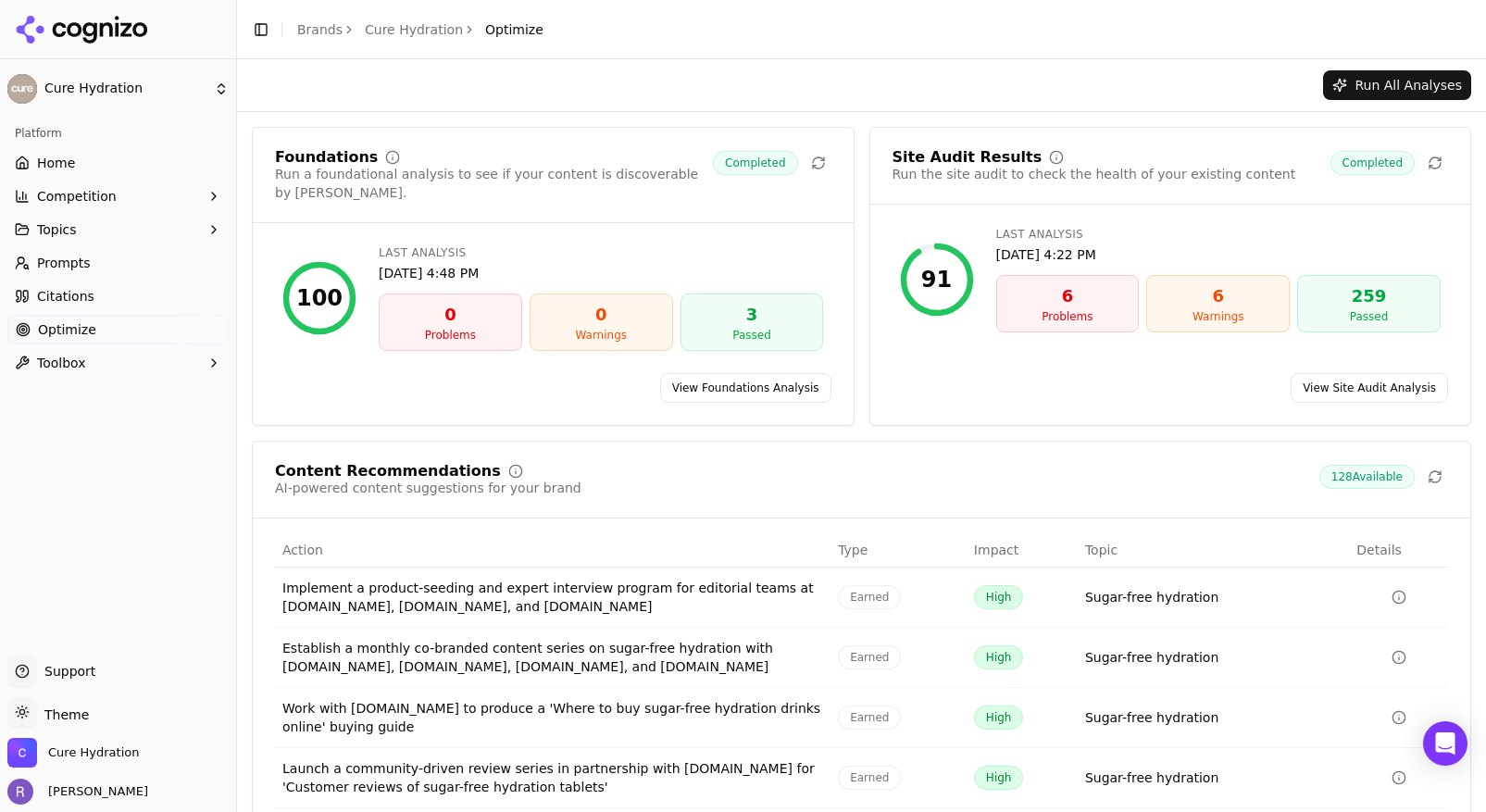
click at [1407, 373] on link "View Site Audit Analysis" at bounding box center [1370, 388] width 158 height 30
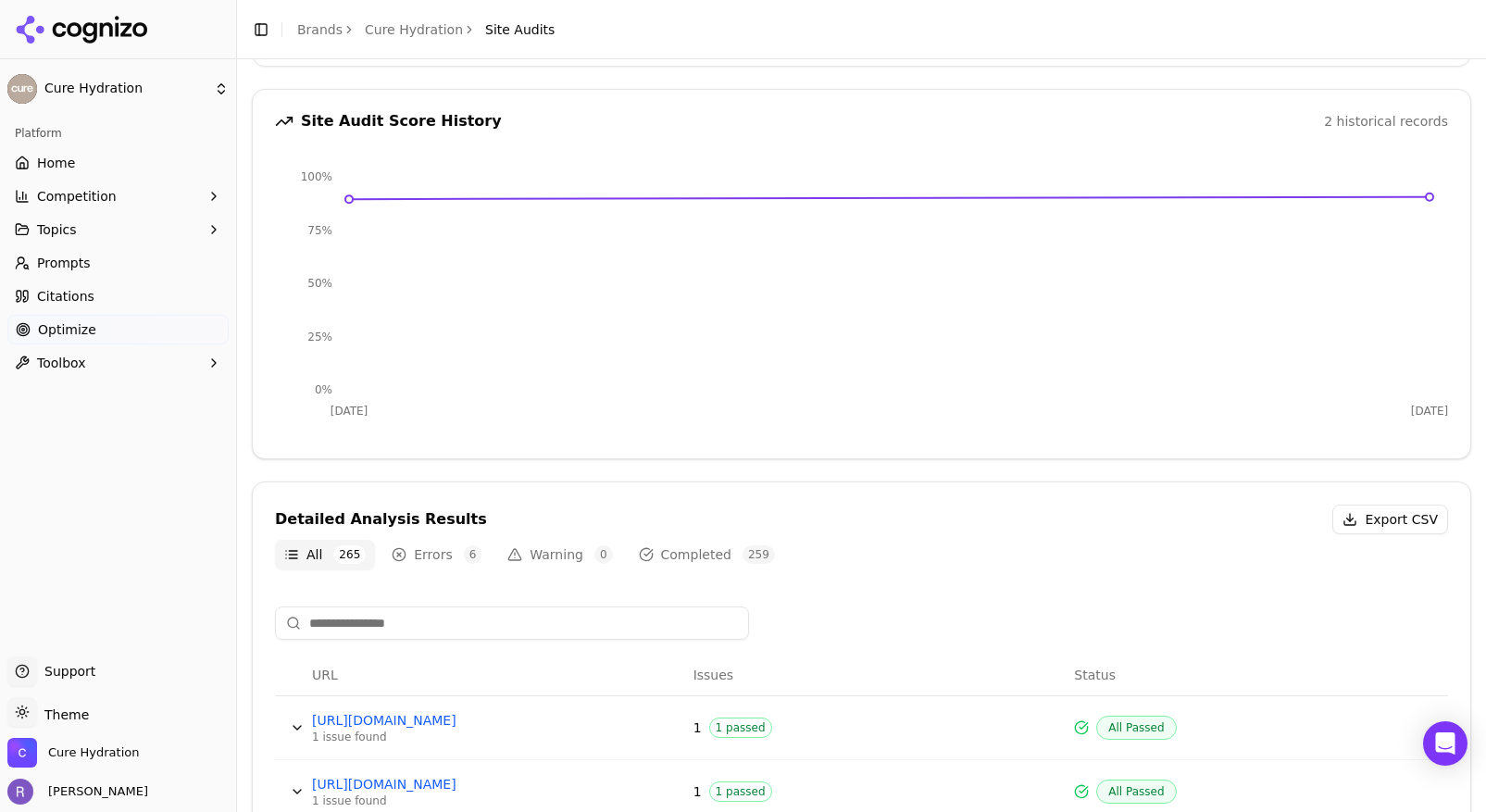
scroll to position [179, 0]
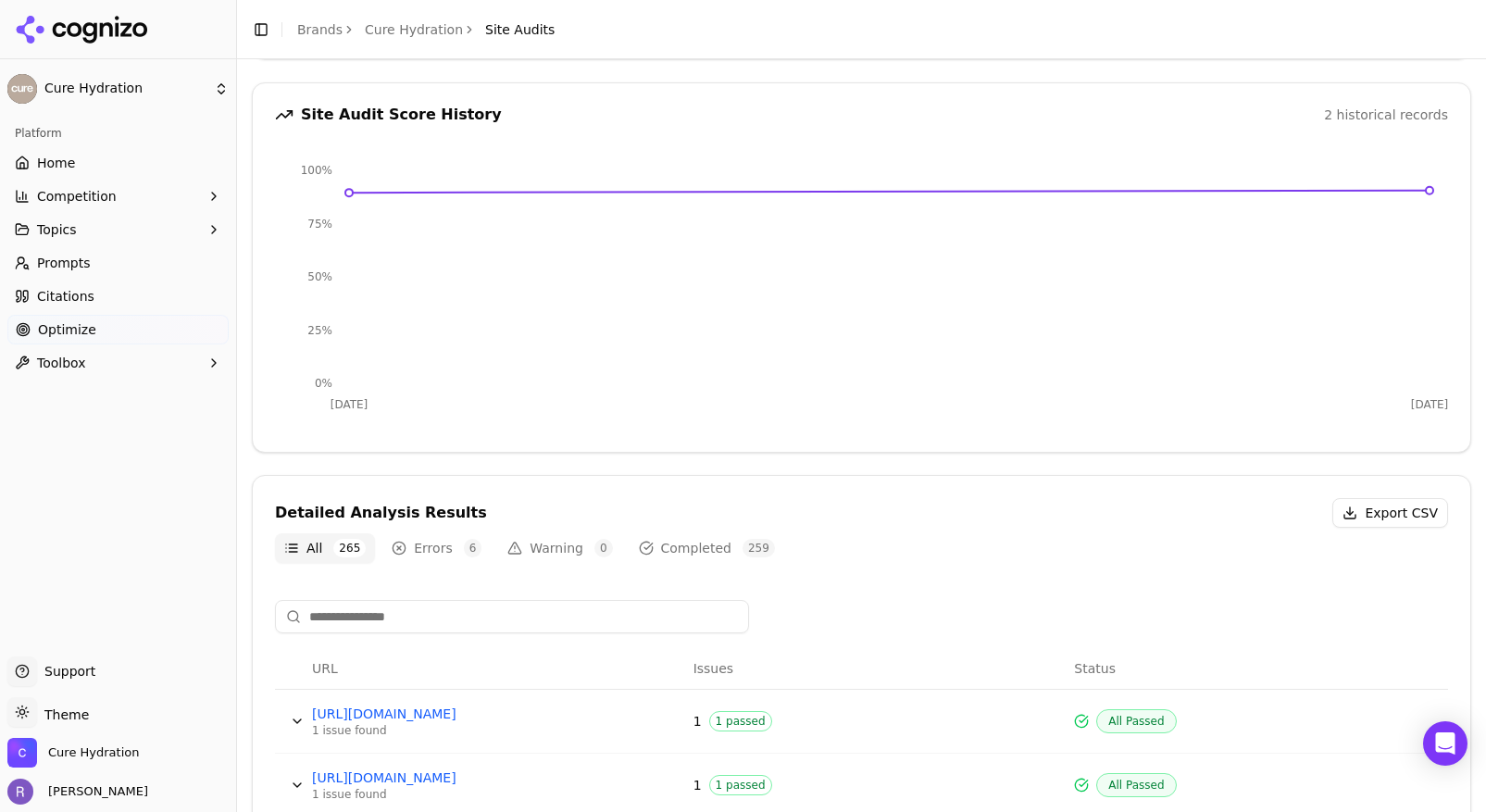
click at [441, 549] on button "Errors 6" at bounding box center [437, 548] width 108 height 30
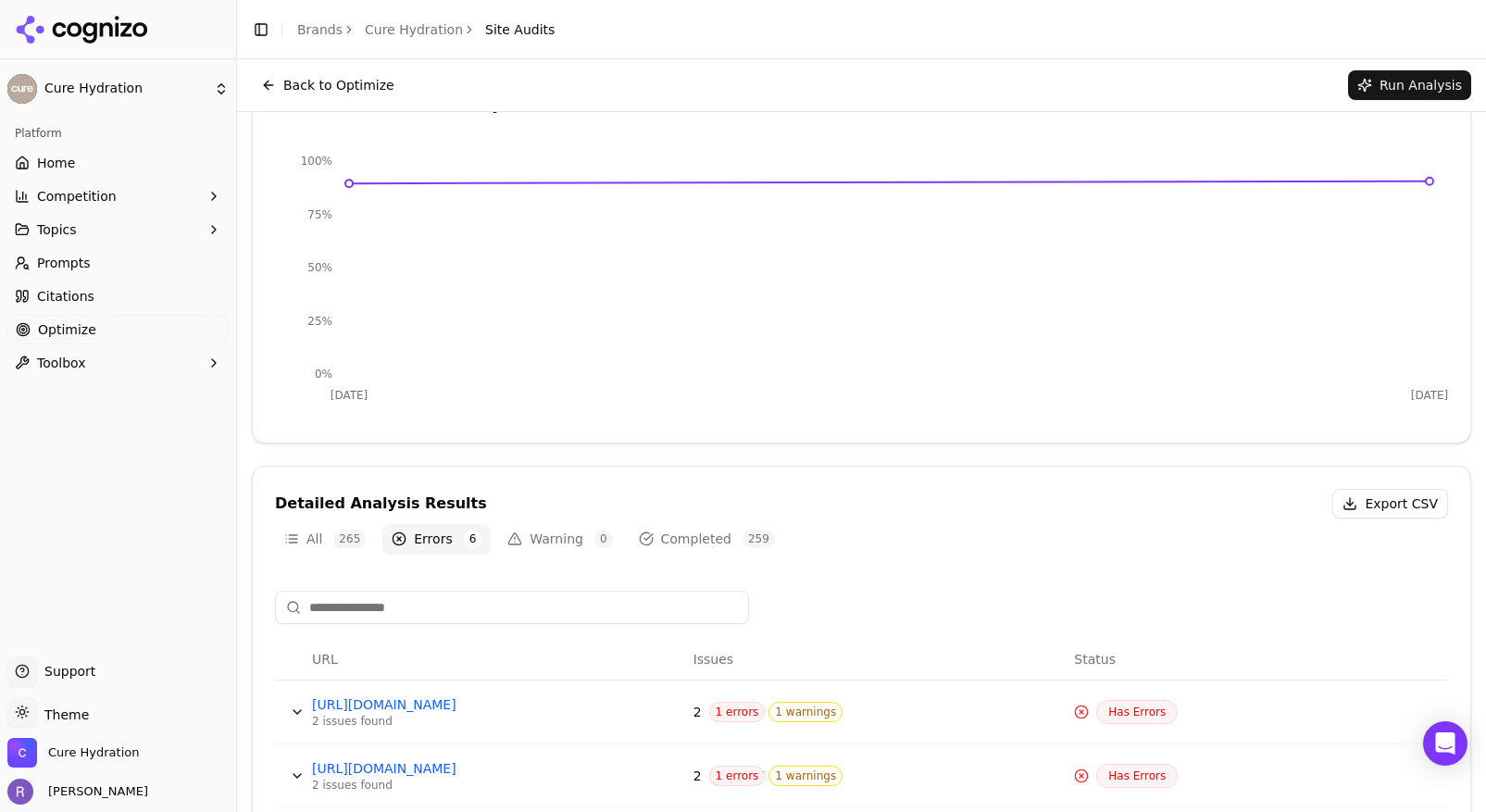
scroll to position [0, 0]
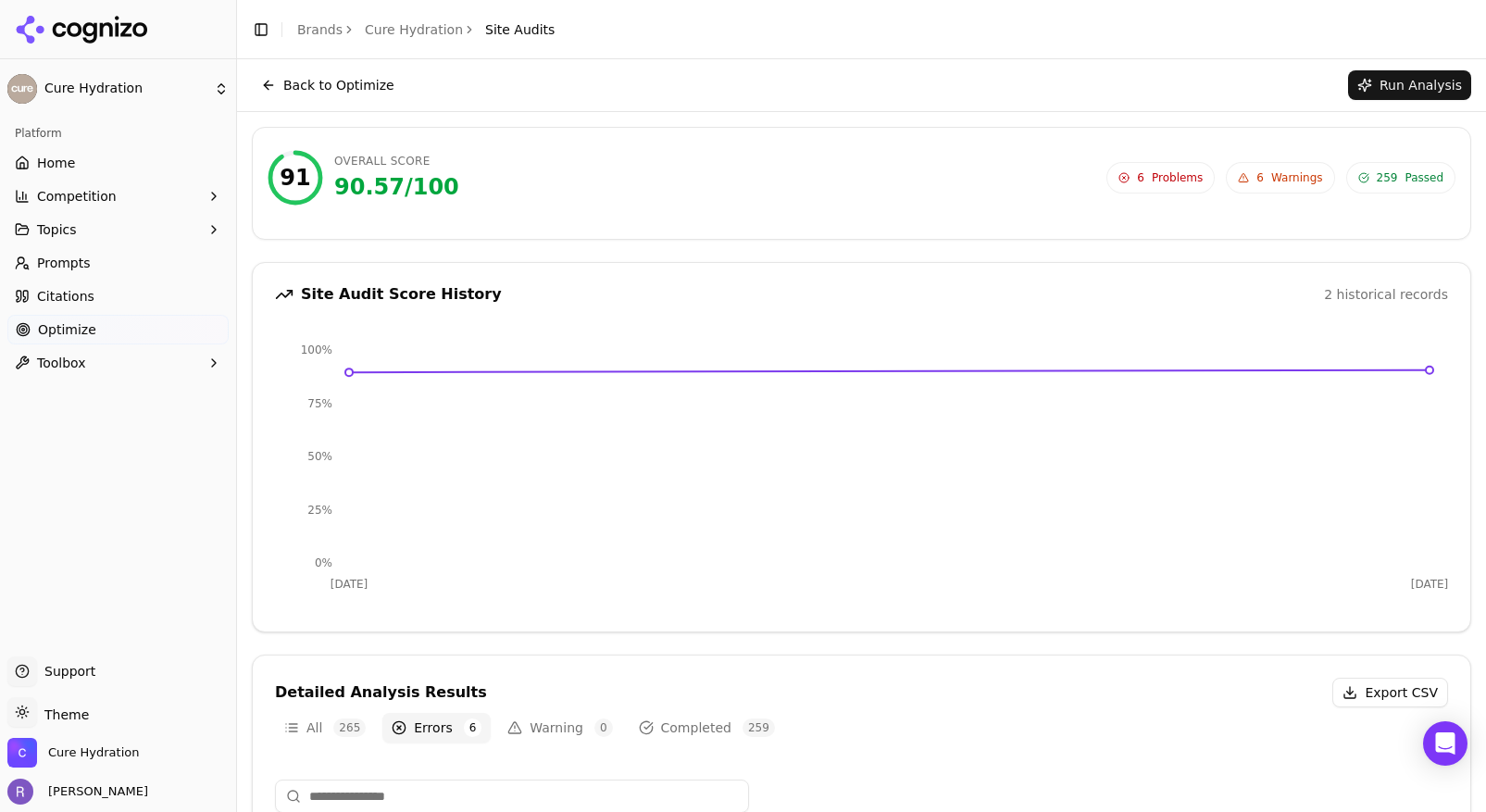
click at [1266, 182] on span "6 Warnings" at bounding box center [1280, 177] width 108 height 32
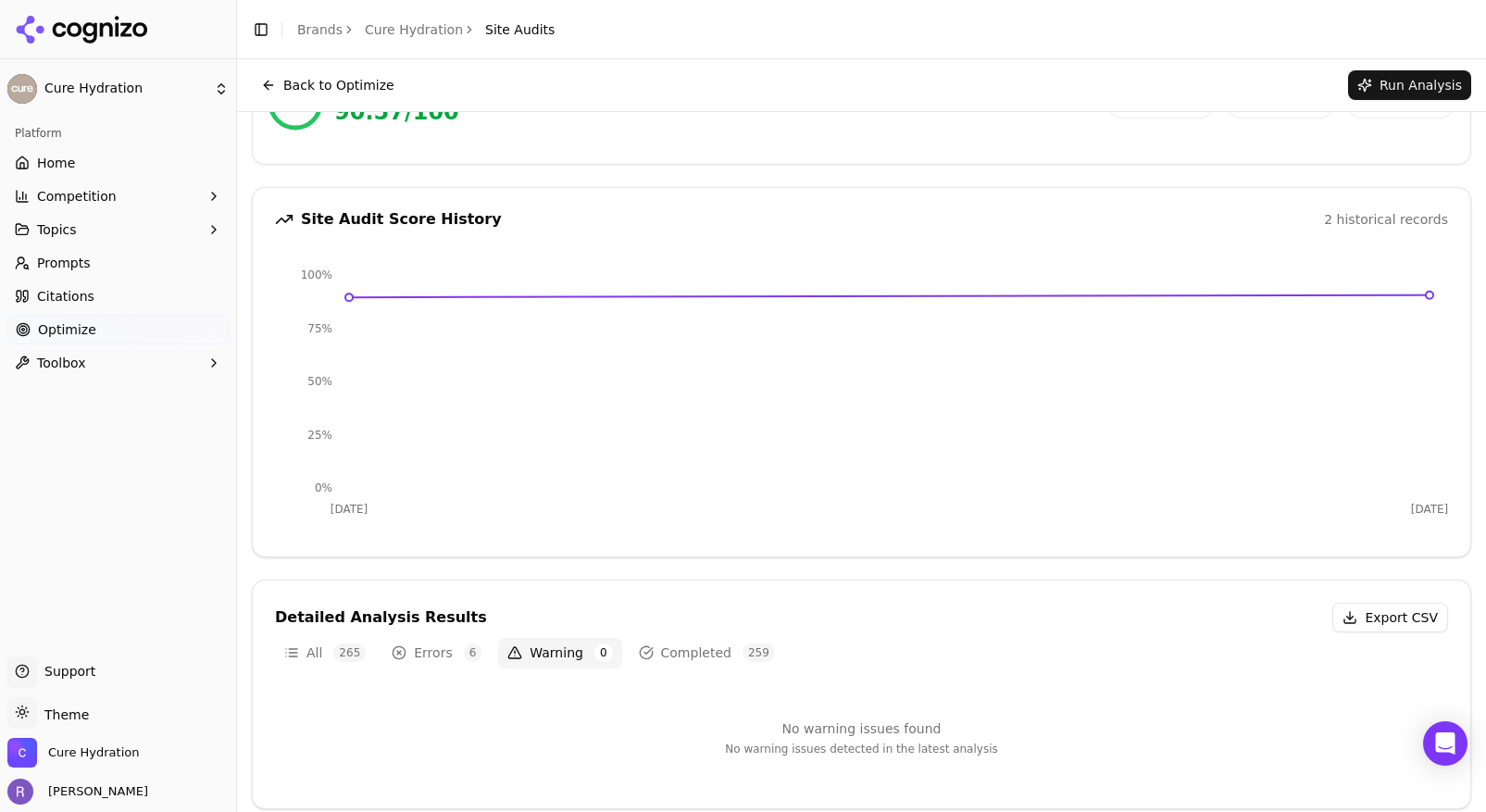
scroll to position [87, 0]
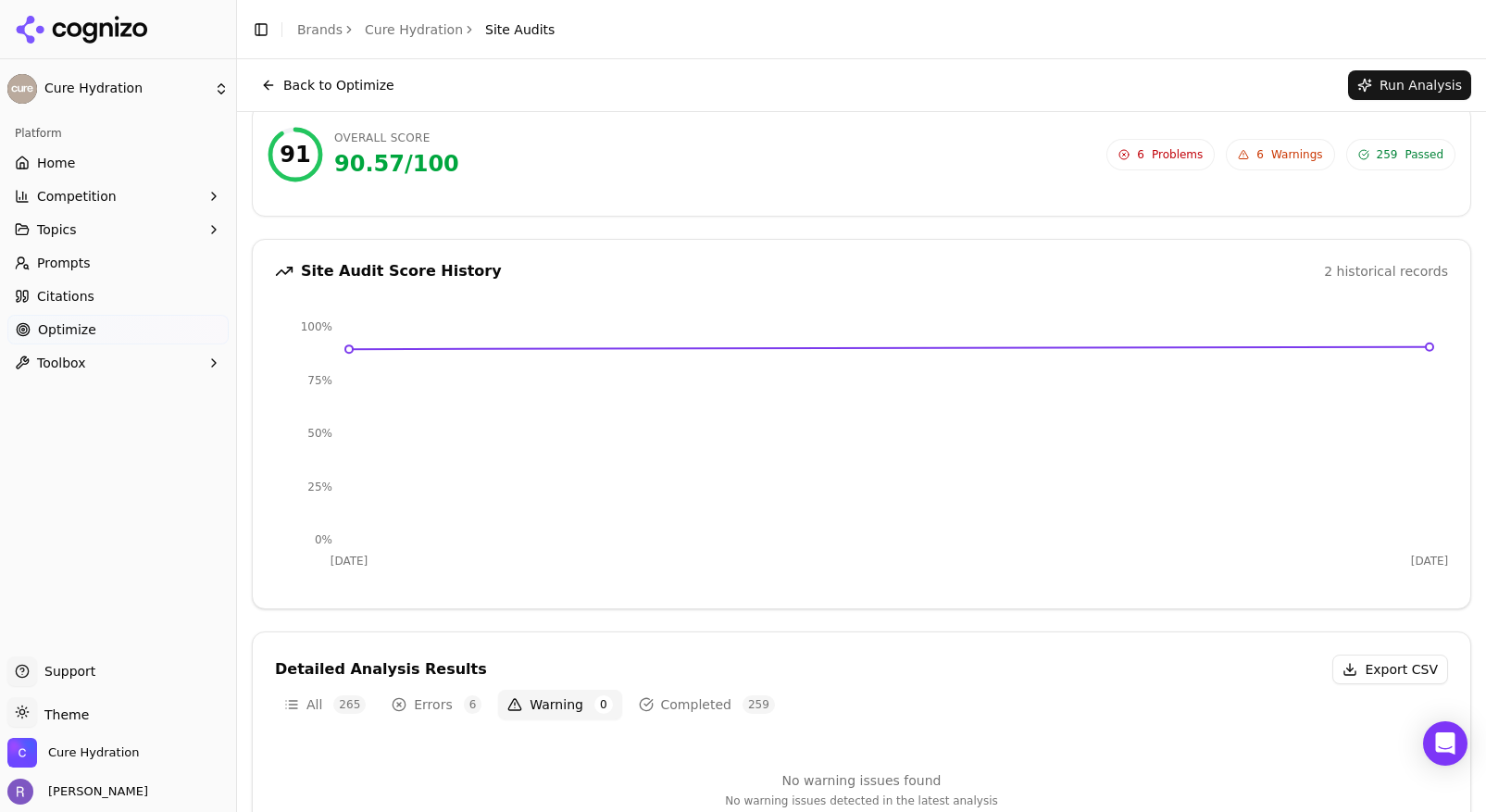
click at [1169, 147] on span "Problems" at bounding box center [1178, 154] width 51 height 15
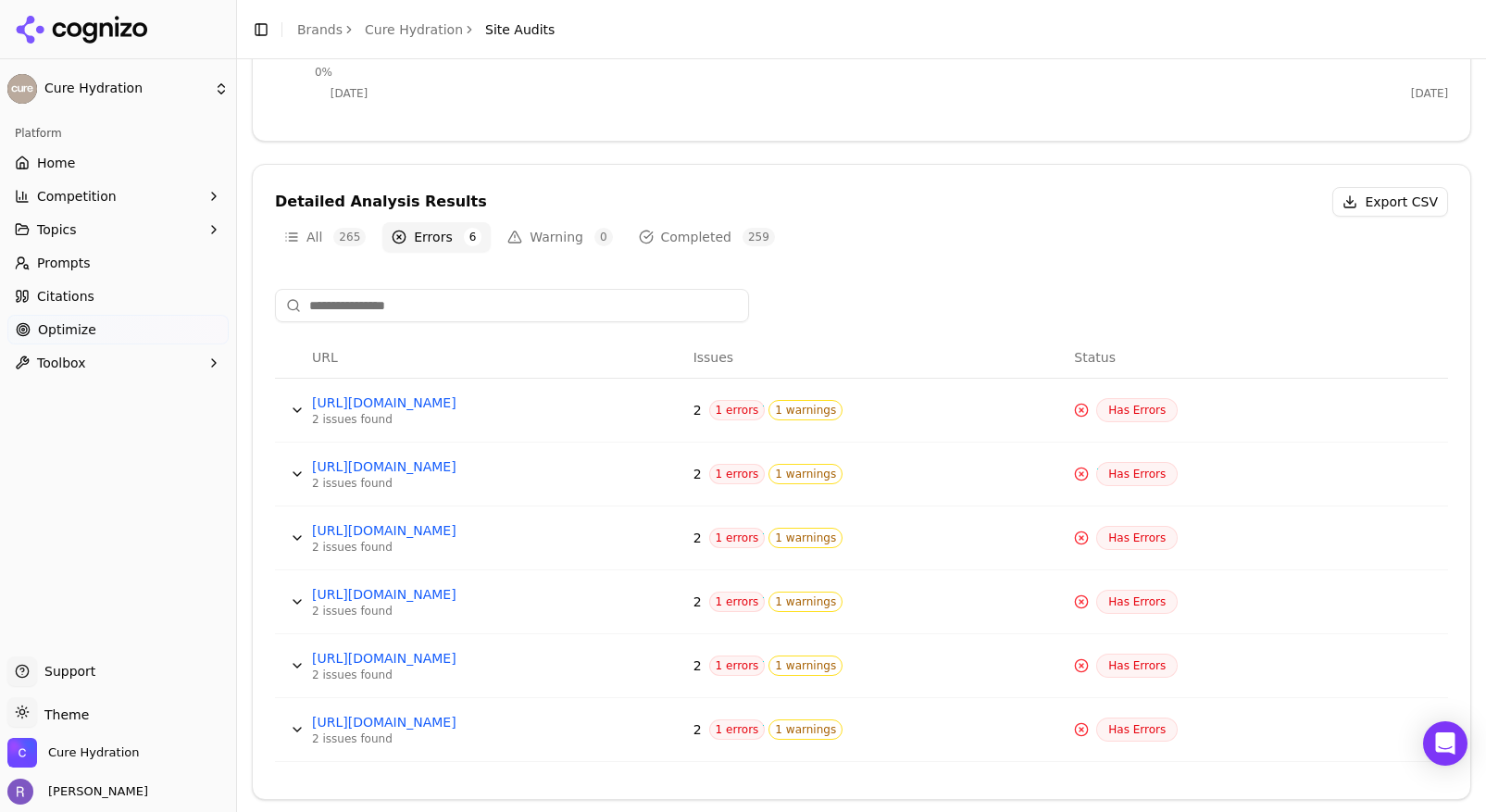
scroll to position [494, 0]
click at [739, 405] on span "1 errors" at bounding box center [737, 407] width 56 height 21
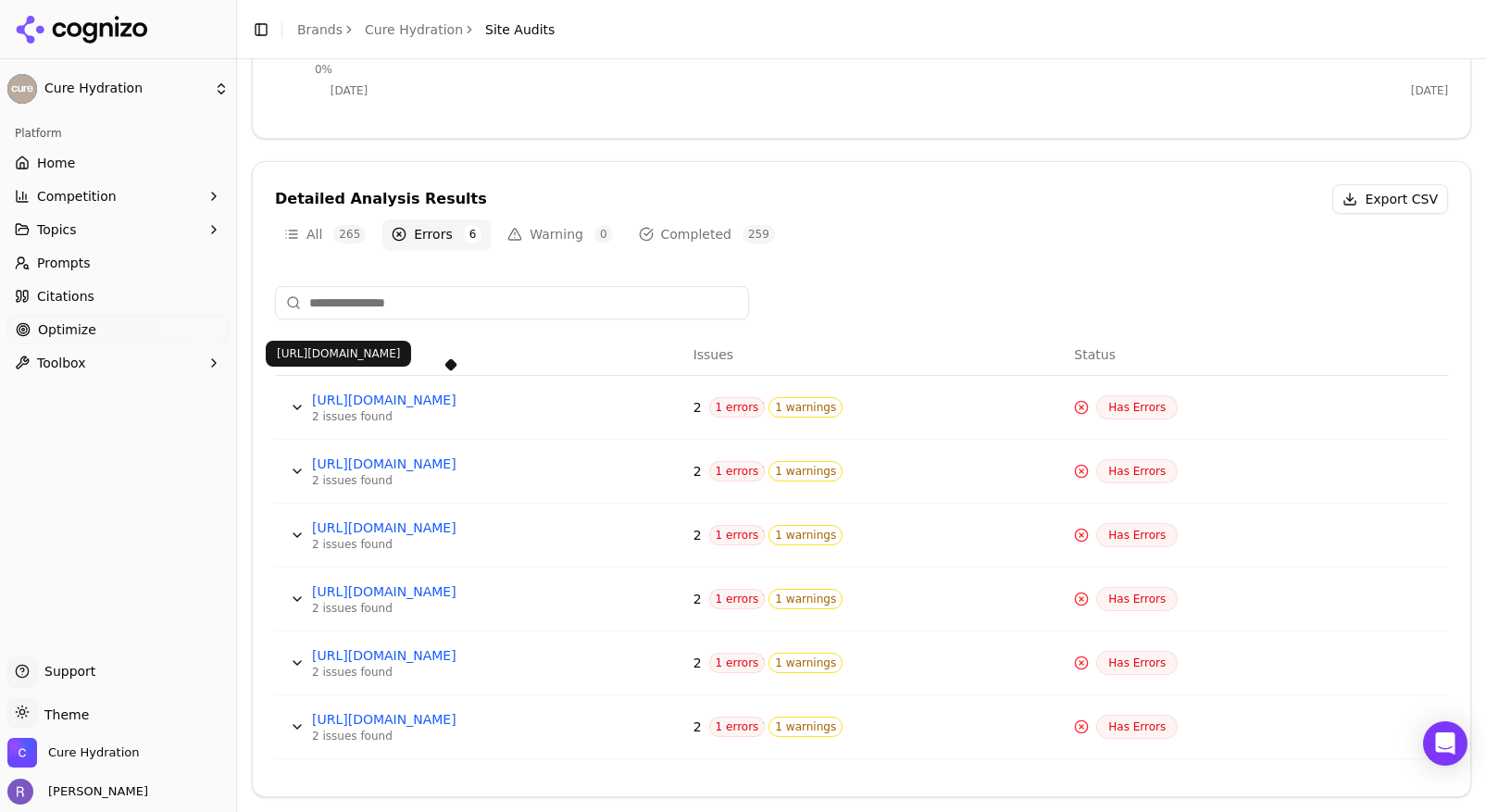
click at [550, 403] on link "[URL][DOMAIN_NAME]" at bounding box center [451, 400] width 278 height 19
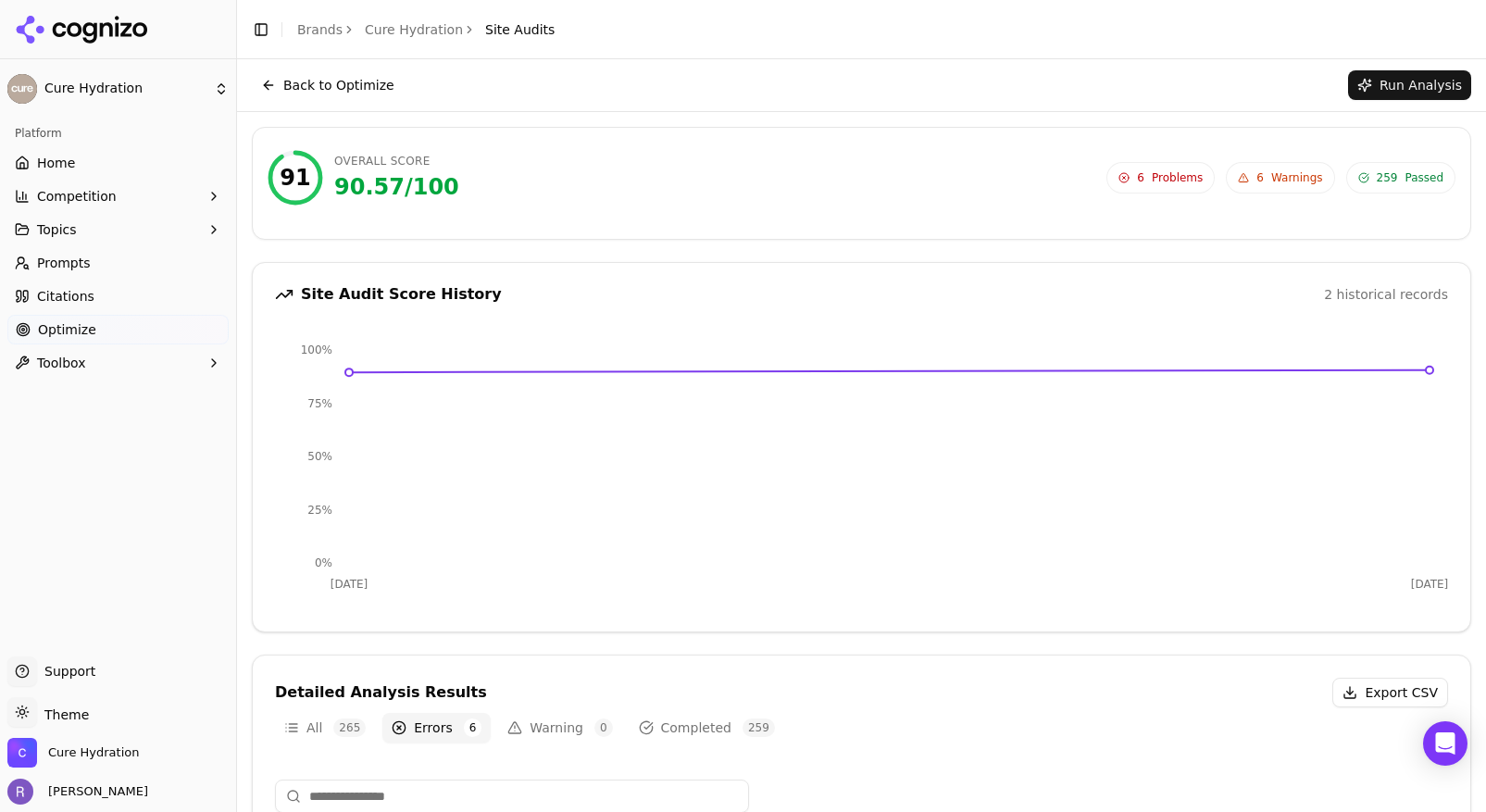
click at [339, 88] on button "Back to Optimize" at bounding box center [328, 85] width 152 height 30
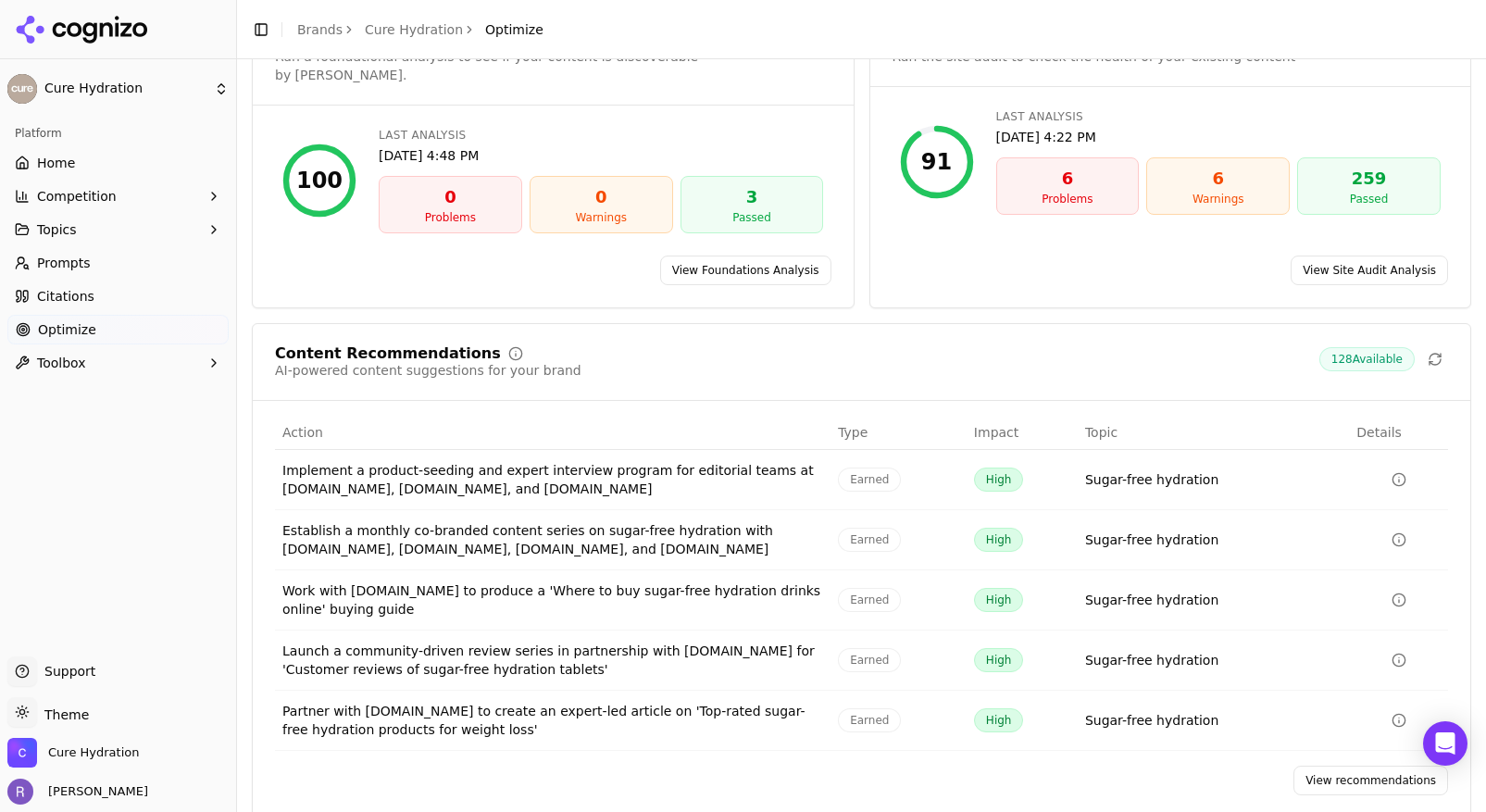
scroll to position [120, 0]
click at [1345, 763] on link "View recommendations" at bounding box center [1371, 778] width 155 height 30
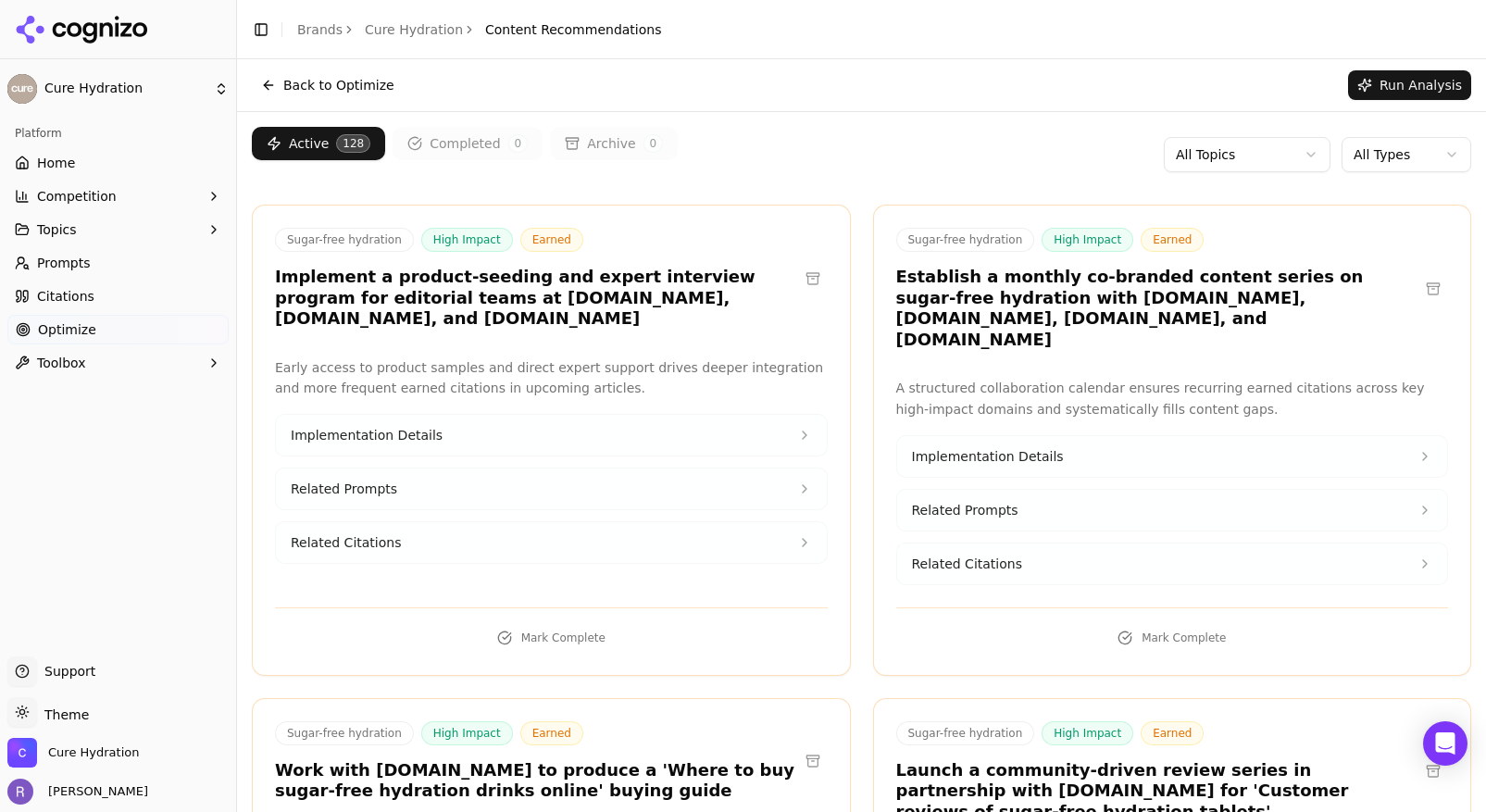
click at [740, 443] on button "Implementation Details" at bounding box center [551, 435] width 551 height 40
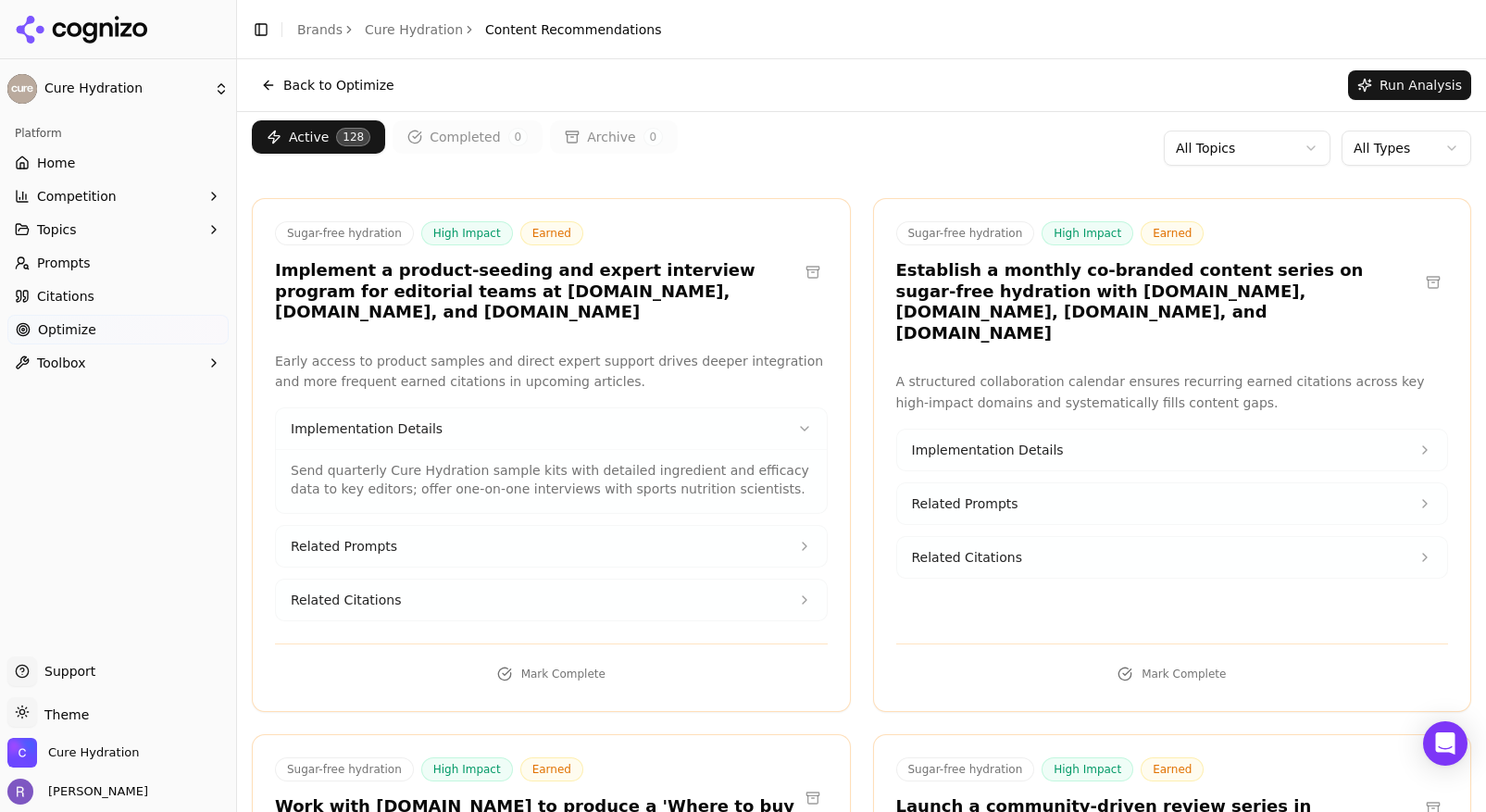
scroll to position [12, 0]
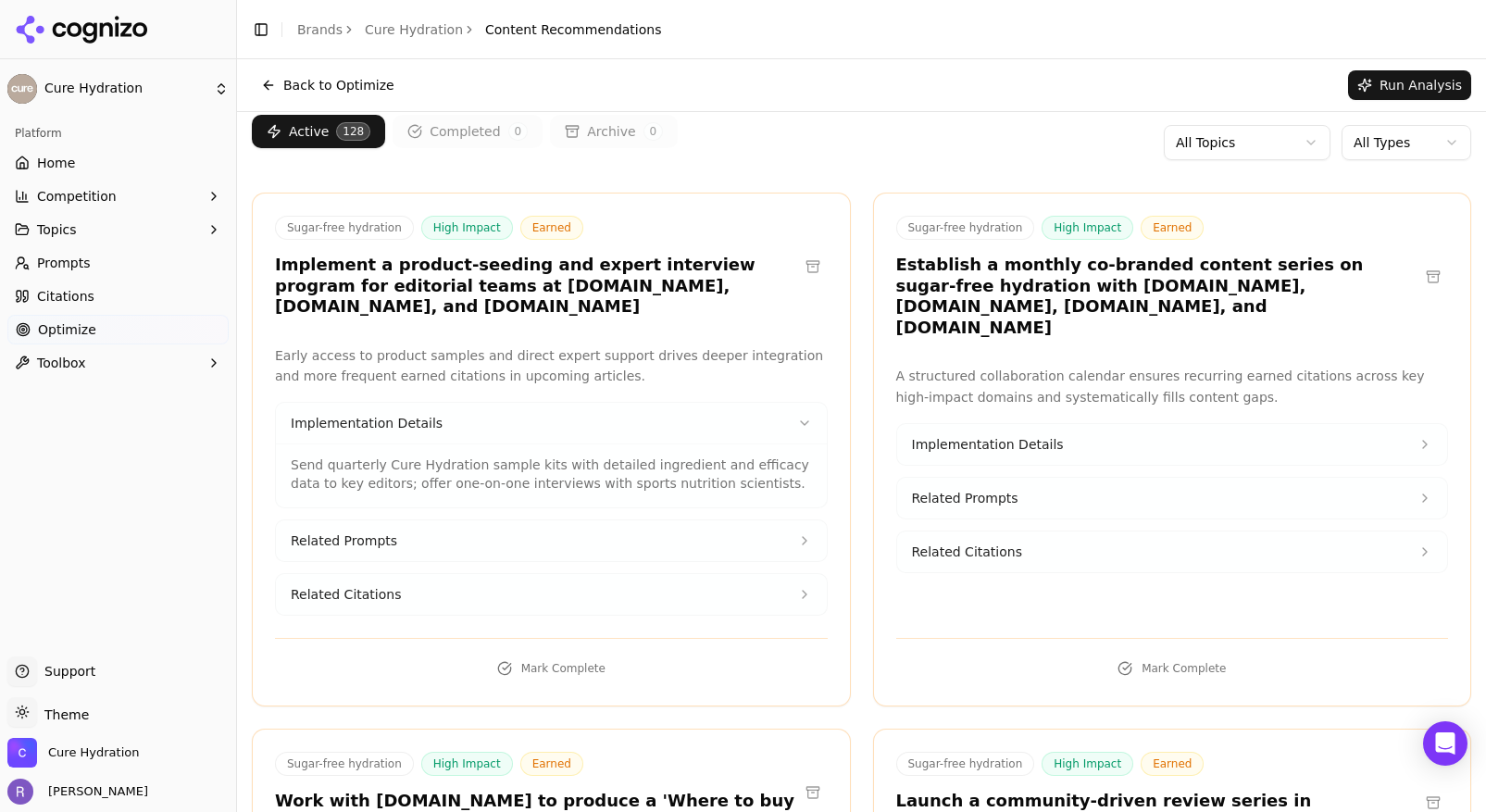
click at [735, 536] on button "Related Prompts" at bounding box center [551, 540] width 551 height 40
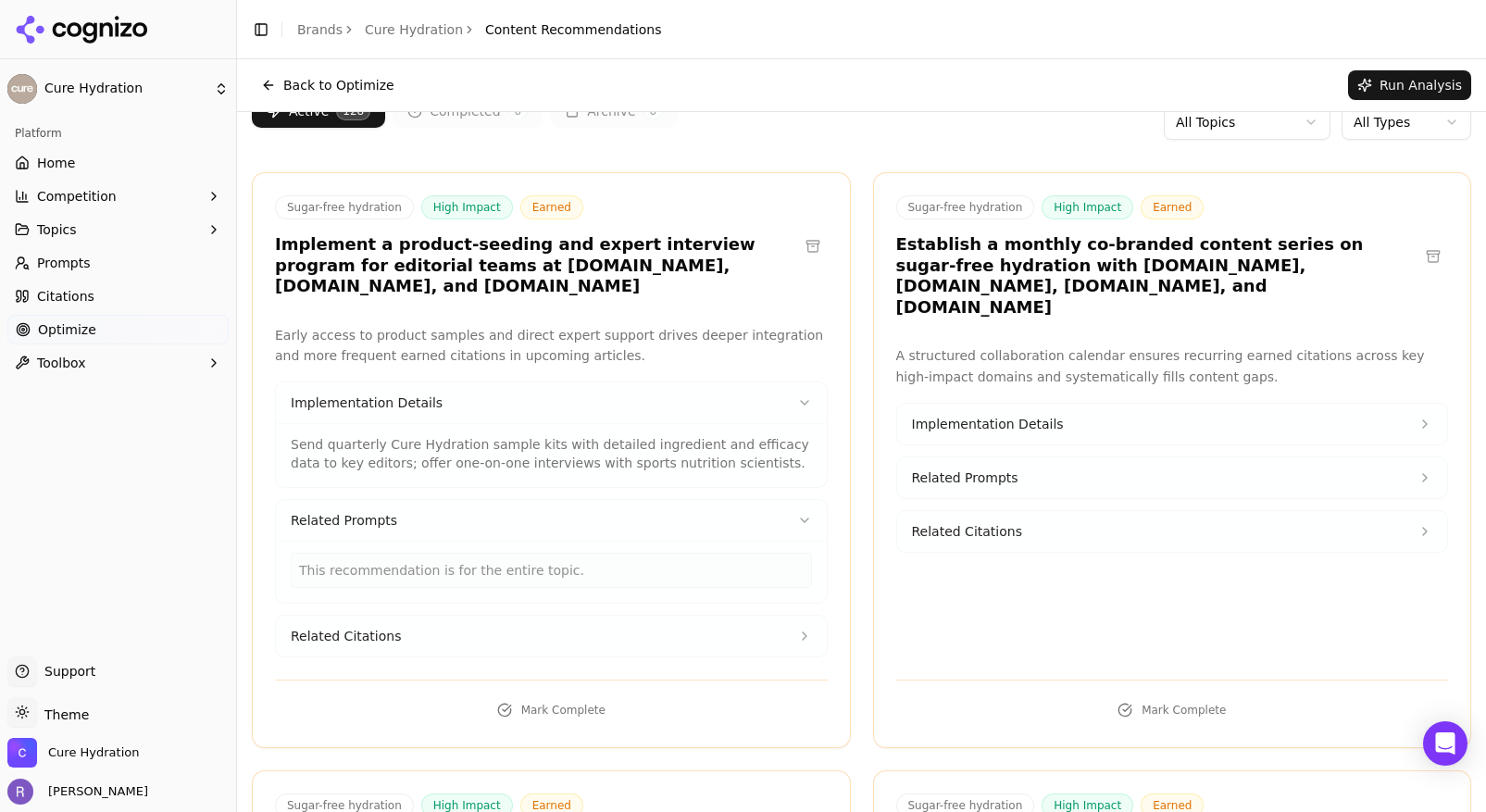
scroll to position [41, 0]
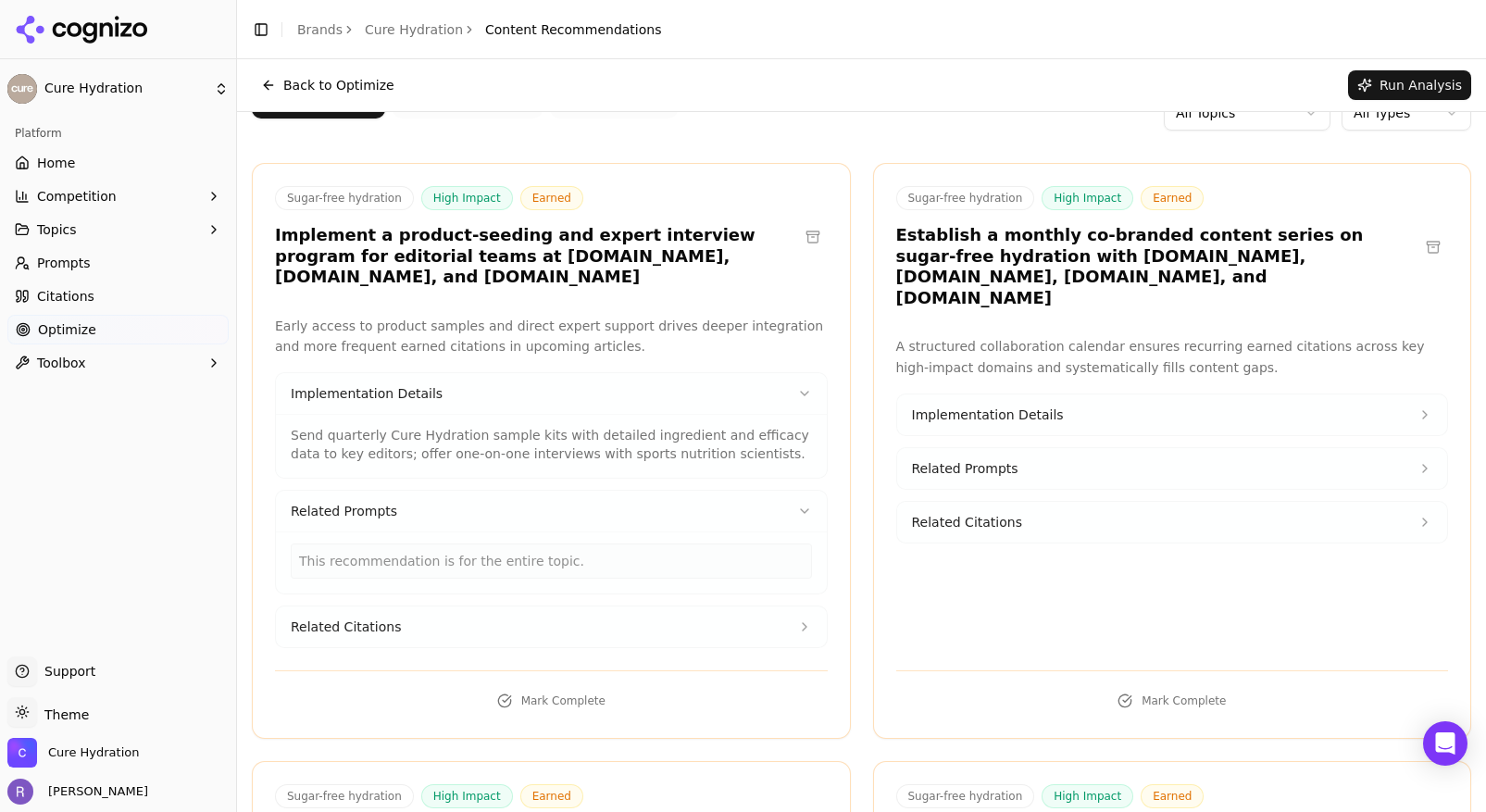
click at [715, 616] on button "Related Citations" at bounding box center [551, 627] width 551 height 40
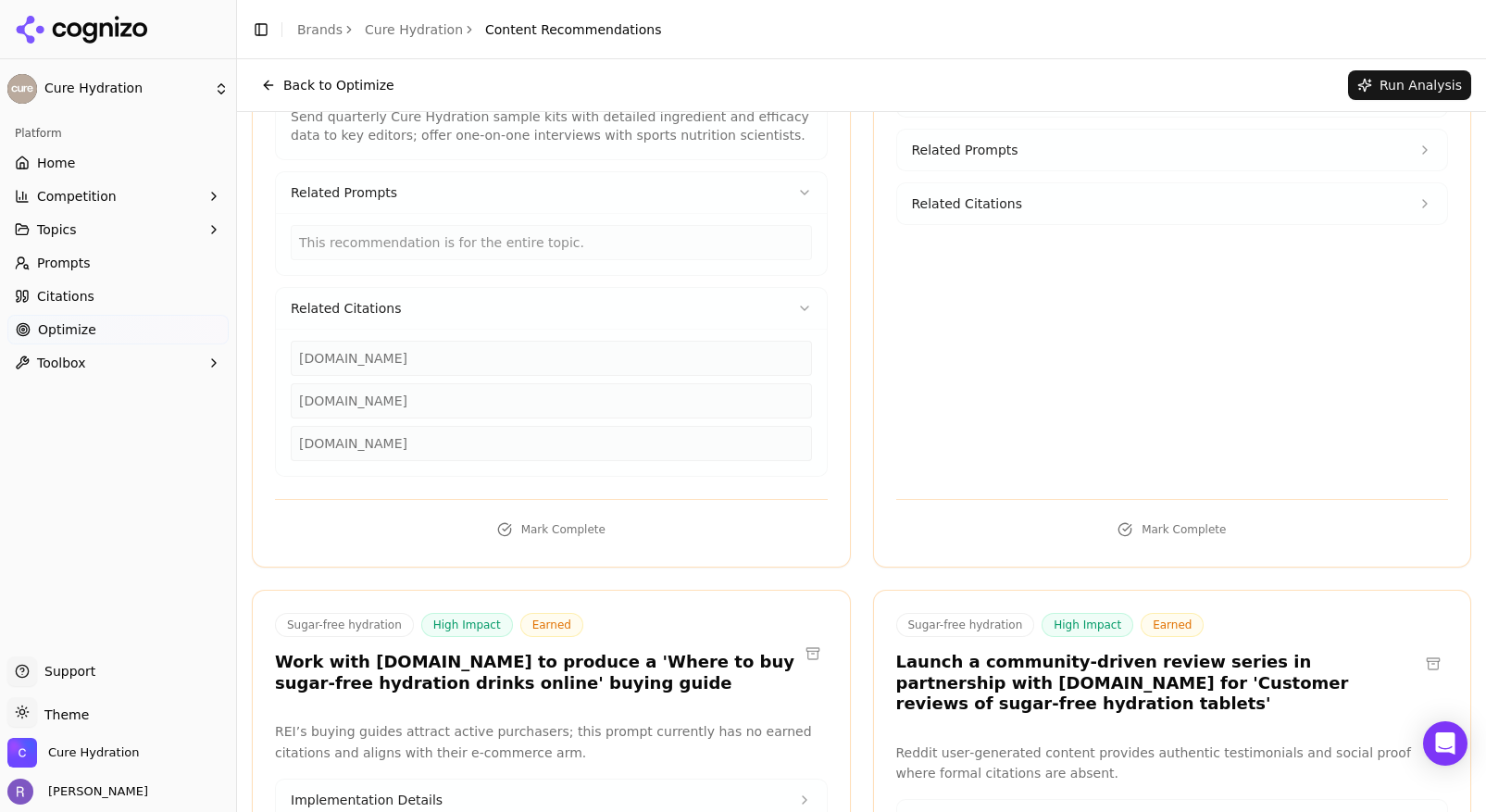
scroll to position [0, 0]
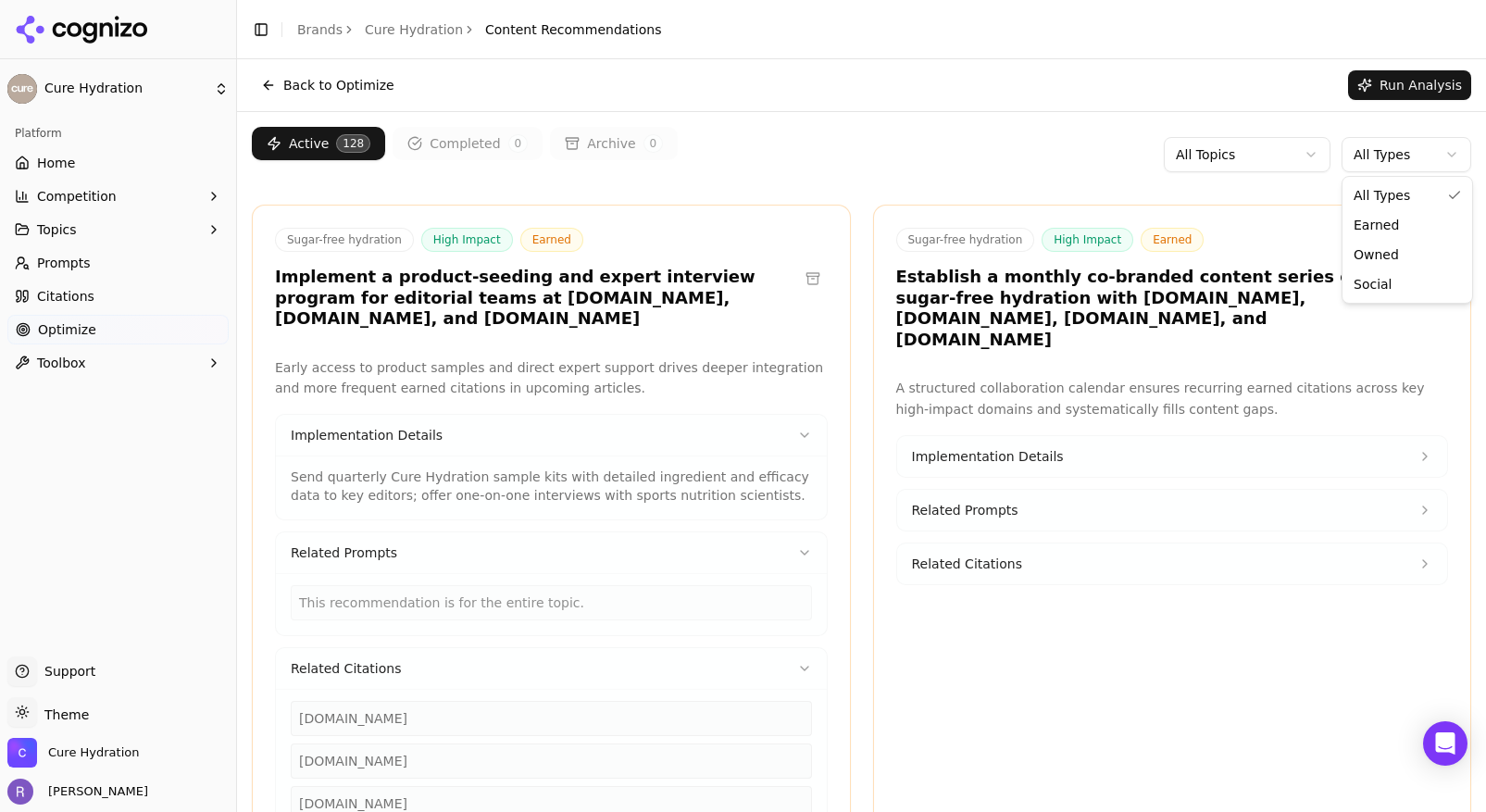
click at [1379, 153] on html "Cure Hydration Platform Home Competition Topics Prompts Citations Optimize Tool…" at bounding box center [743, 406] width 1486 height 812
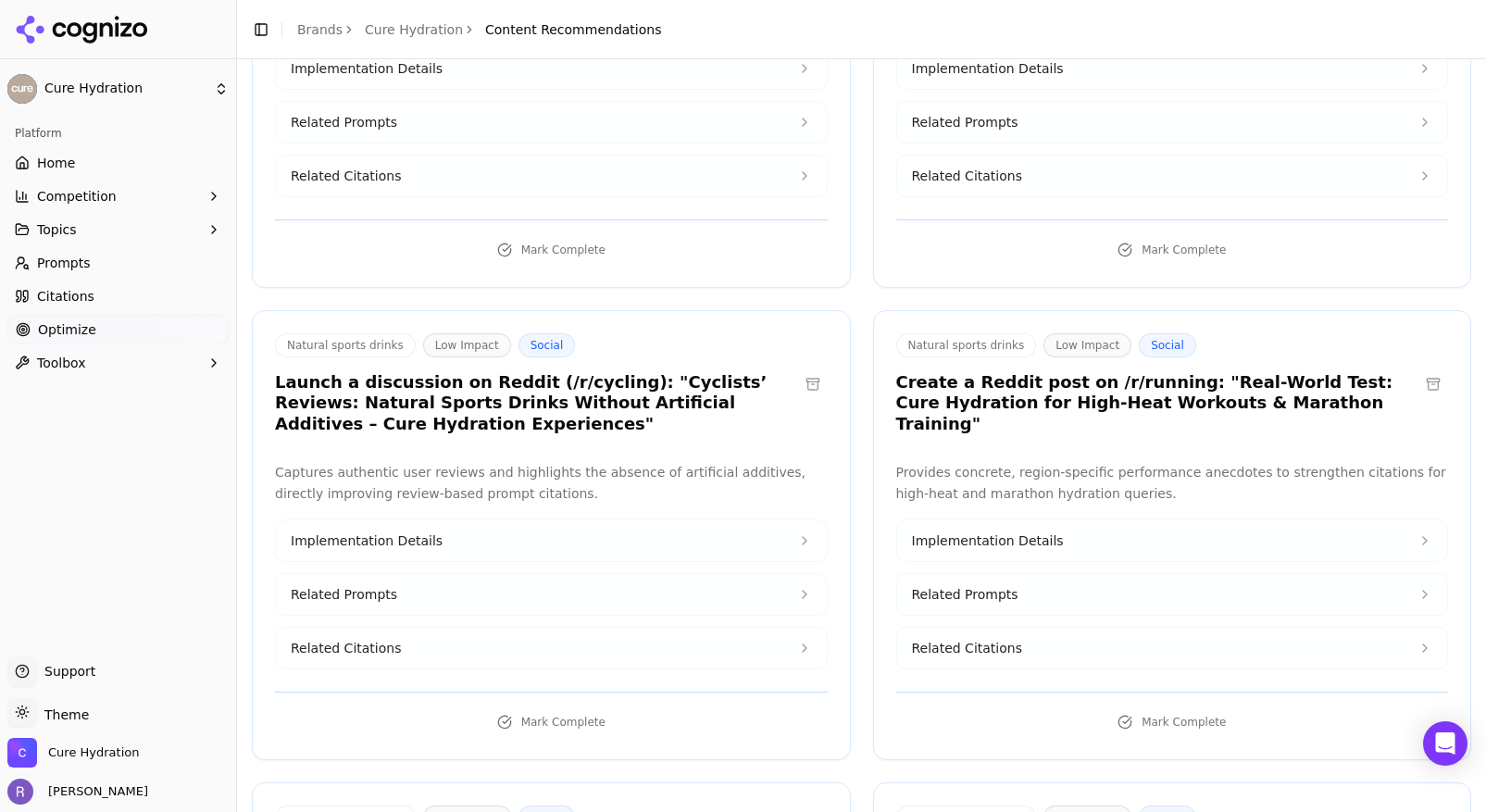
scroll to position [901, 0]
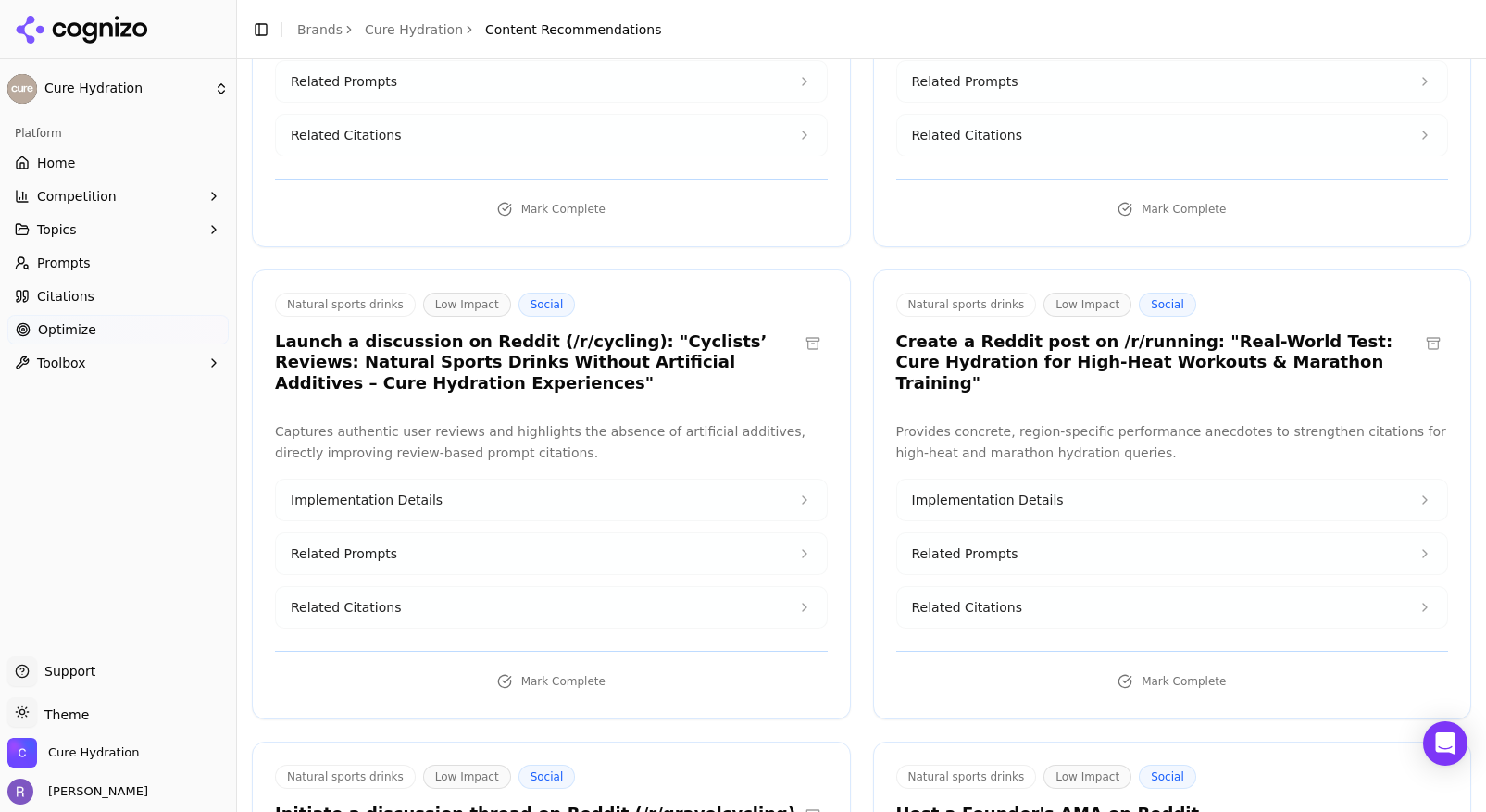
click at [1407, 480] on button "Implementation Details" at bounding box center [1173, 500] width 551 height 40
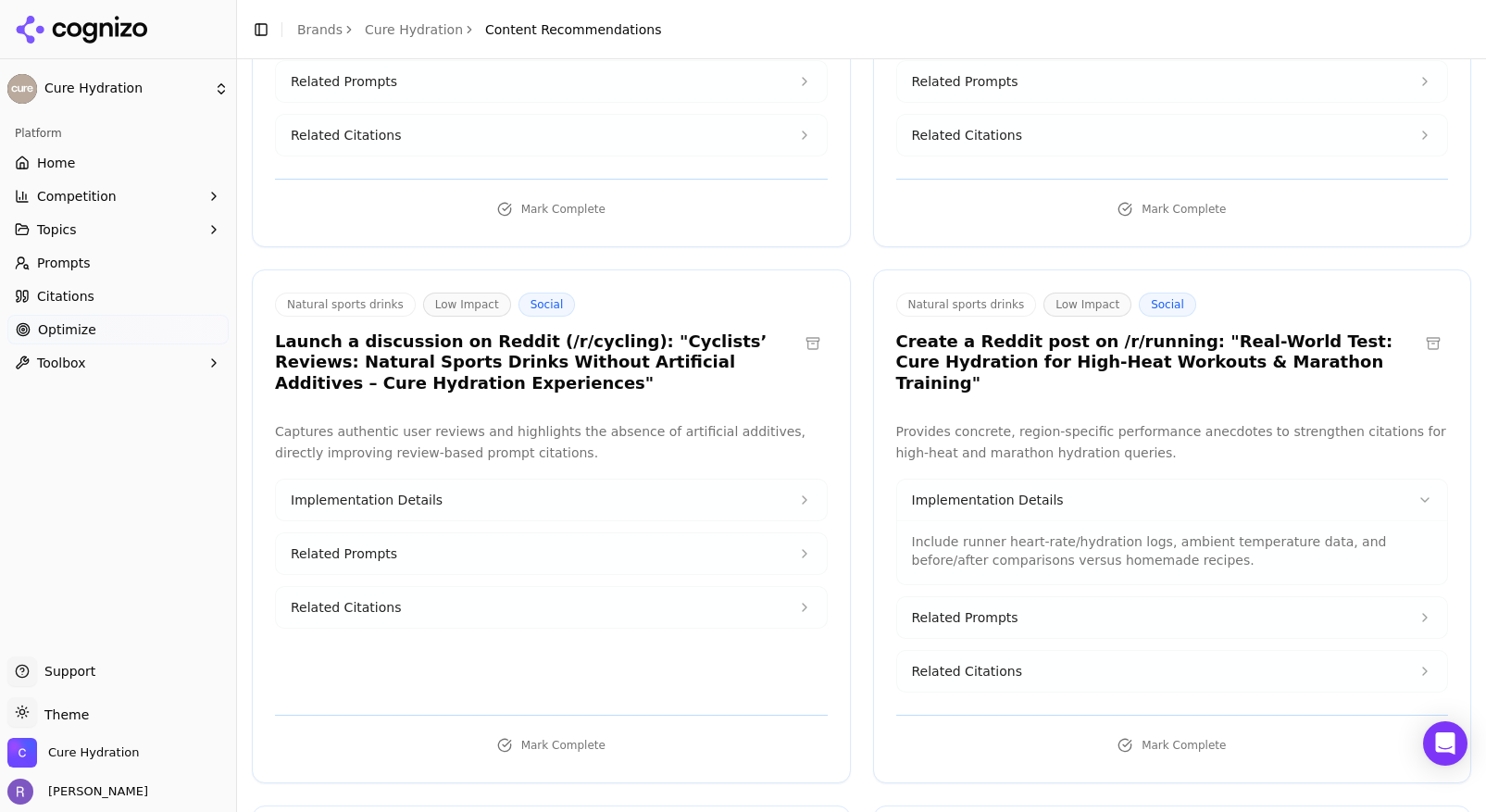
click at [1371, 597] on button "Related Prompts" at bounding box center [1173, 617] width 551 height 40
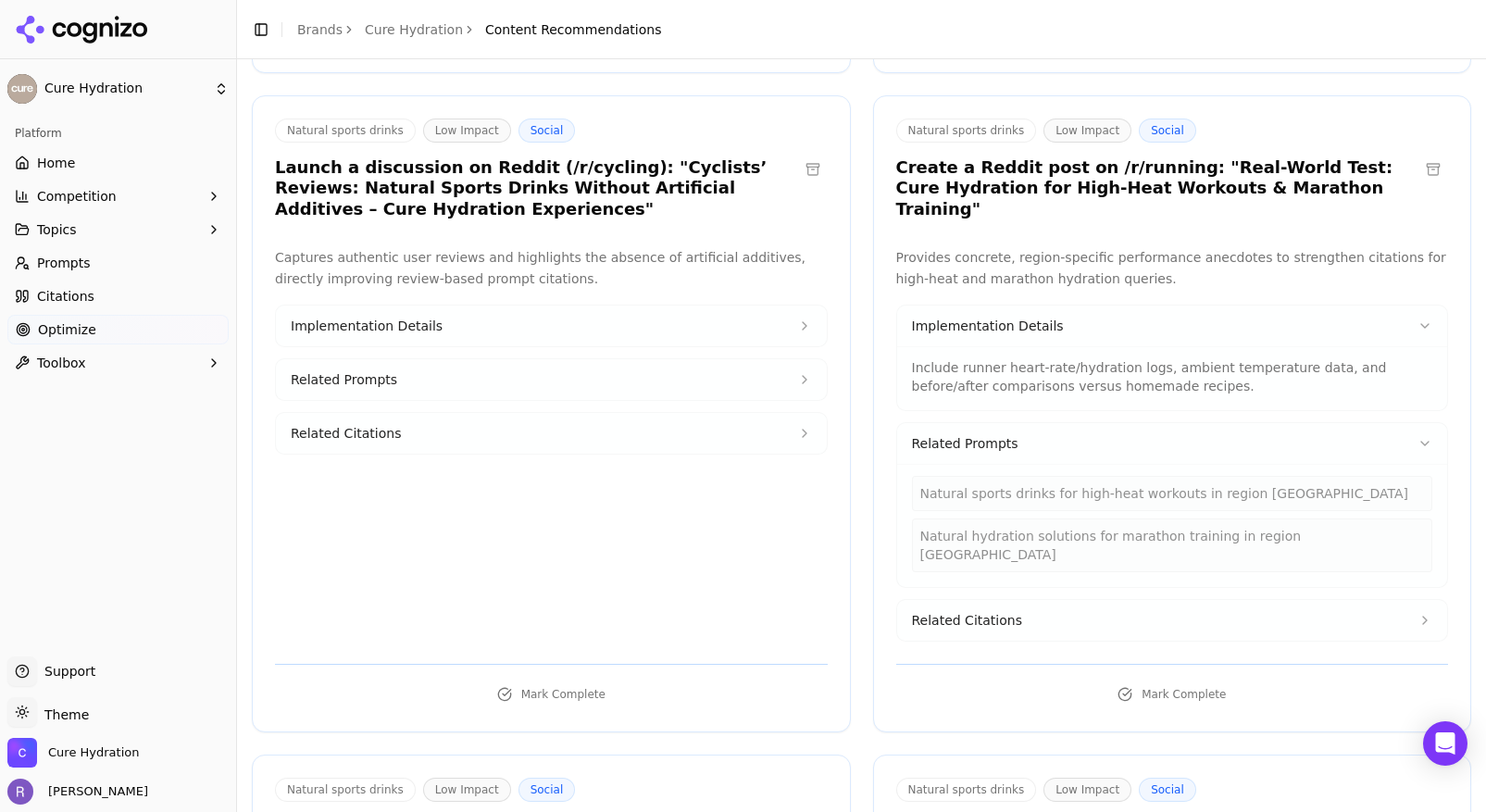
scroll to position [1078, 0]
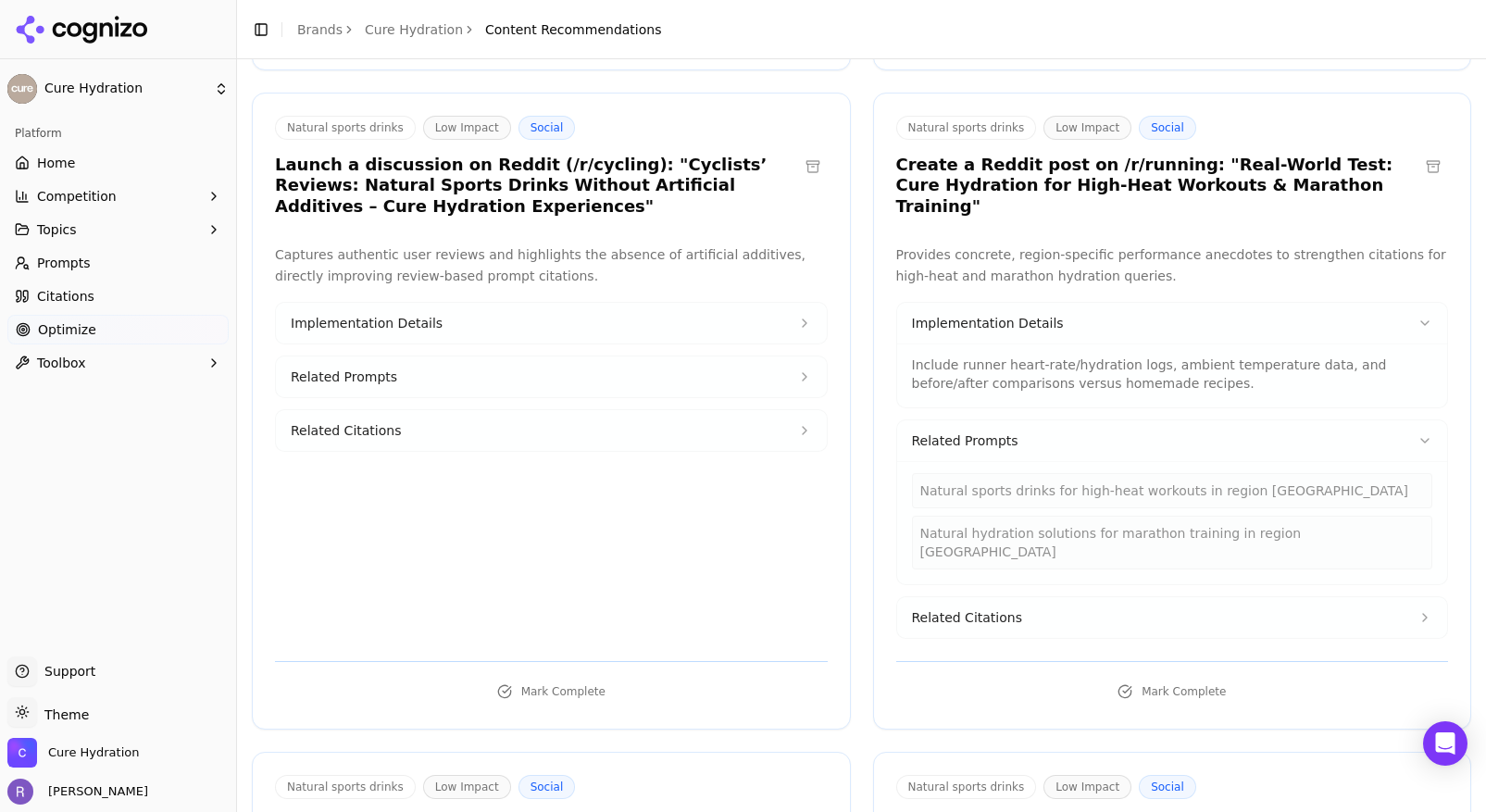
click at [1345, 597] on button "Related Citations" at bounding box center [1173, 617] width 551 height 40
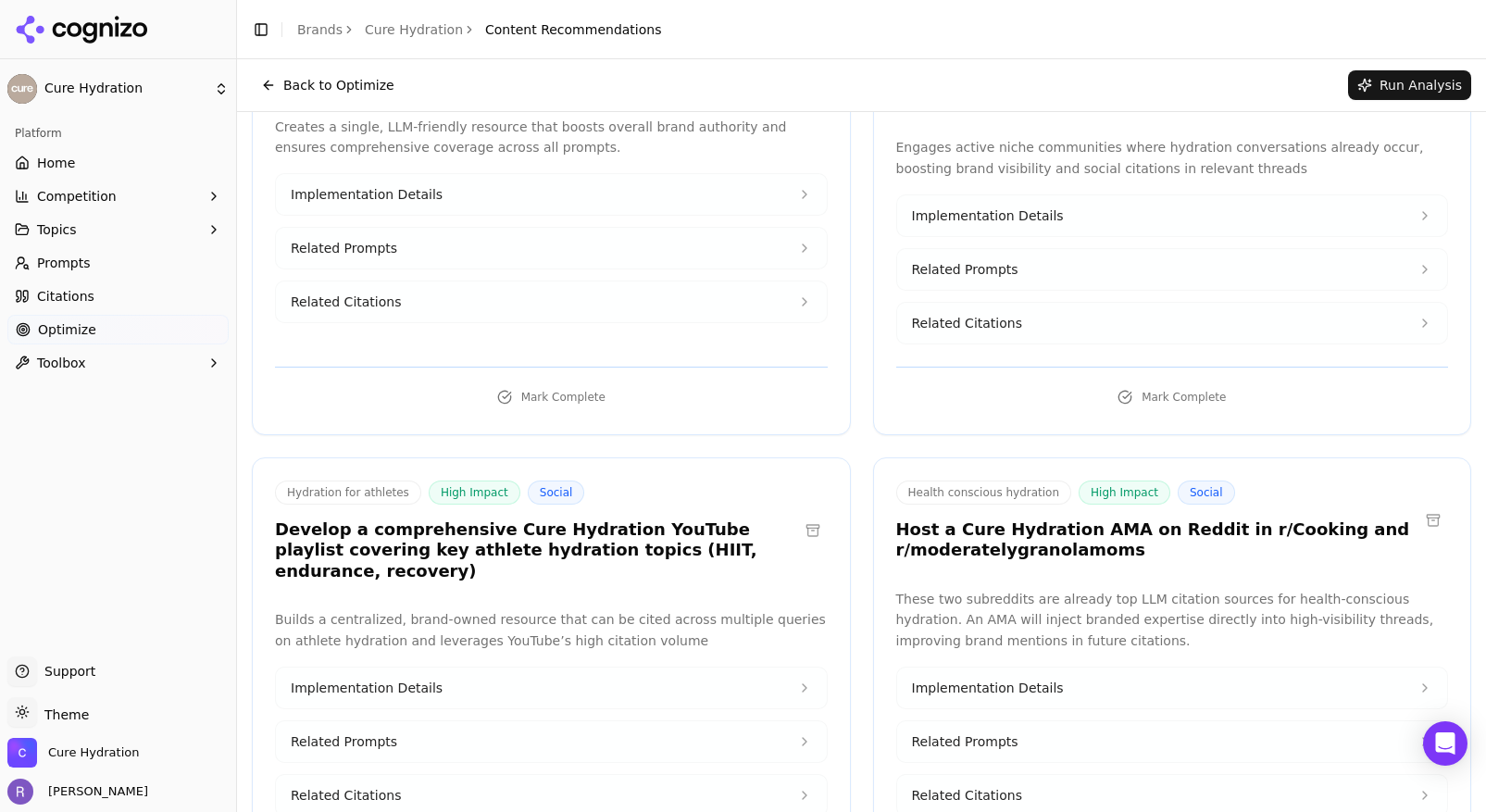
scroll to position [0, 0]
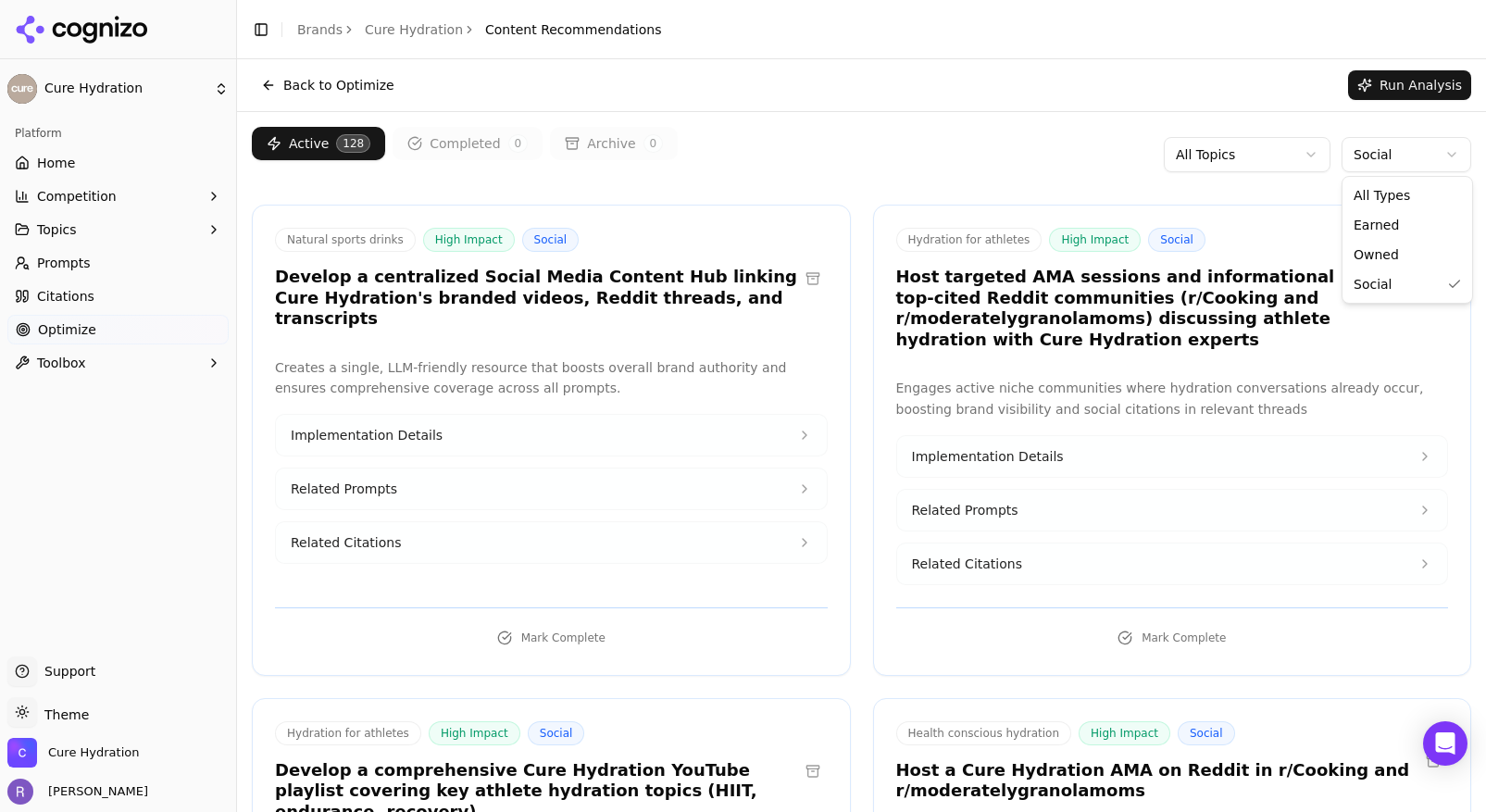
click at [1445, 156] on html "Cure Hydration Platform Home Competition Topics Prompts Citations Optimize Tool…" at bounding box center [743, 406] width 1486 height 812
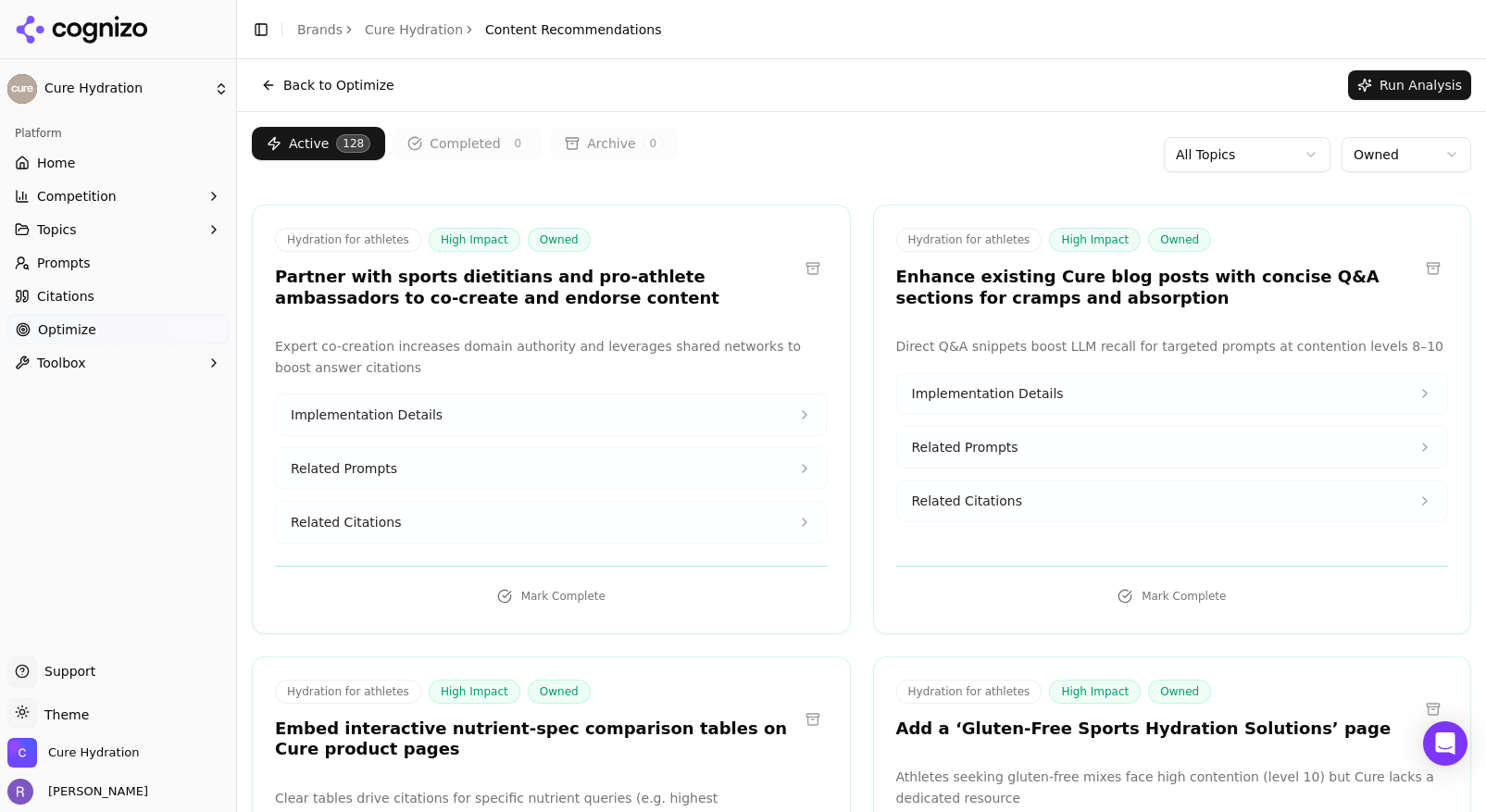
click at [999, 506] on span "Related Citations" at bounding box center [968, 501] width 110 height 19
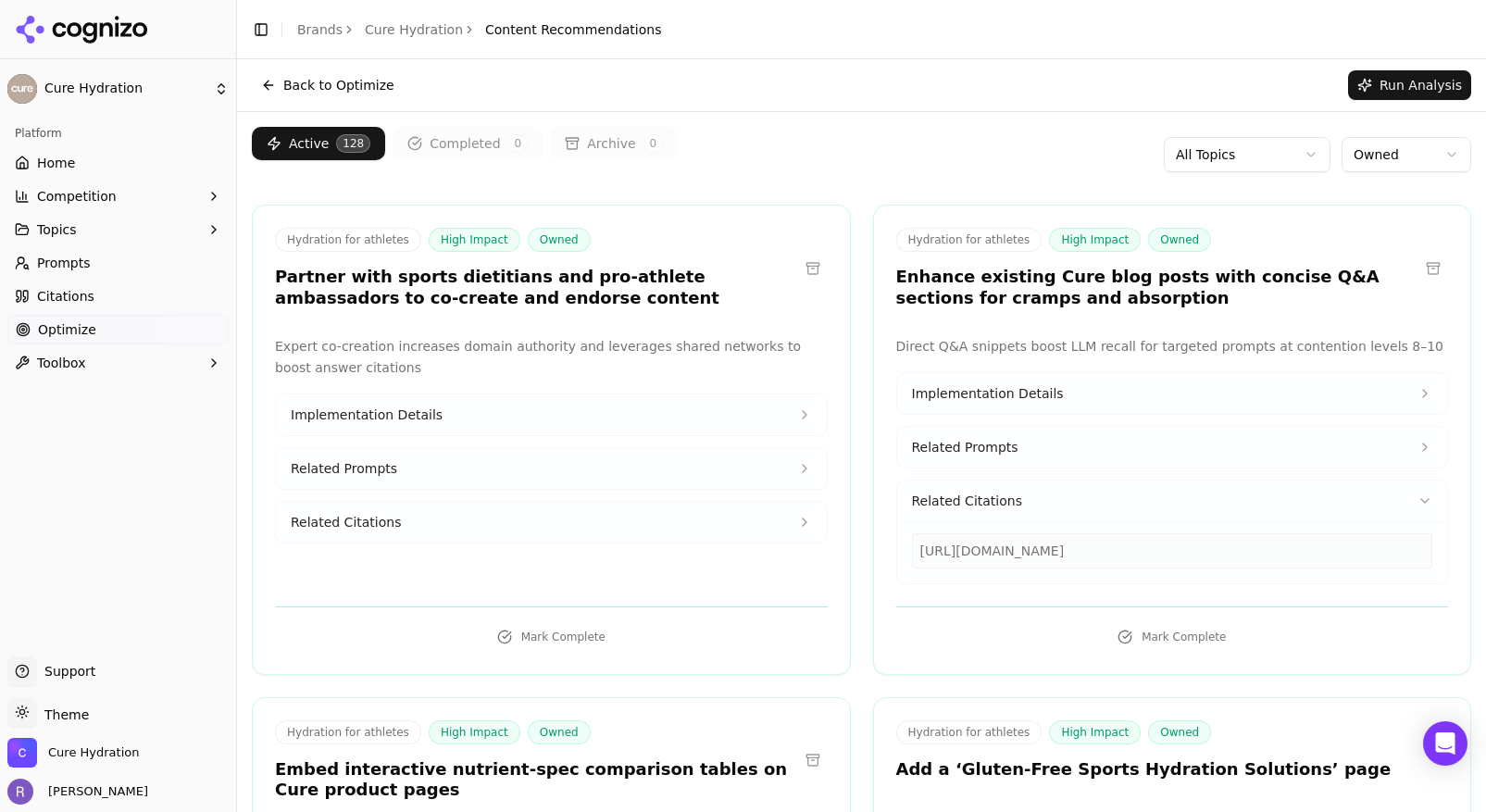
click at [1026, 552] on div "[URL][DOMAIN_NAME]" at bounding box center [1173, 551] width 521 height 35
click at [979, 144] on div "Active 128 Completed 0 Archive 0 All Topics Owned" at bounding box center [862, 155] width 1220 height 55
click at [1369, 156] on html "Cure Hydration Platform Home Competition Topics Prompts Citations Optimize Tool…" at bounding box center [743, 406] width 1486 height 812
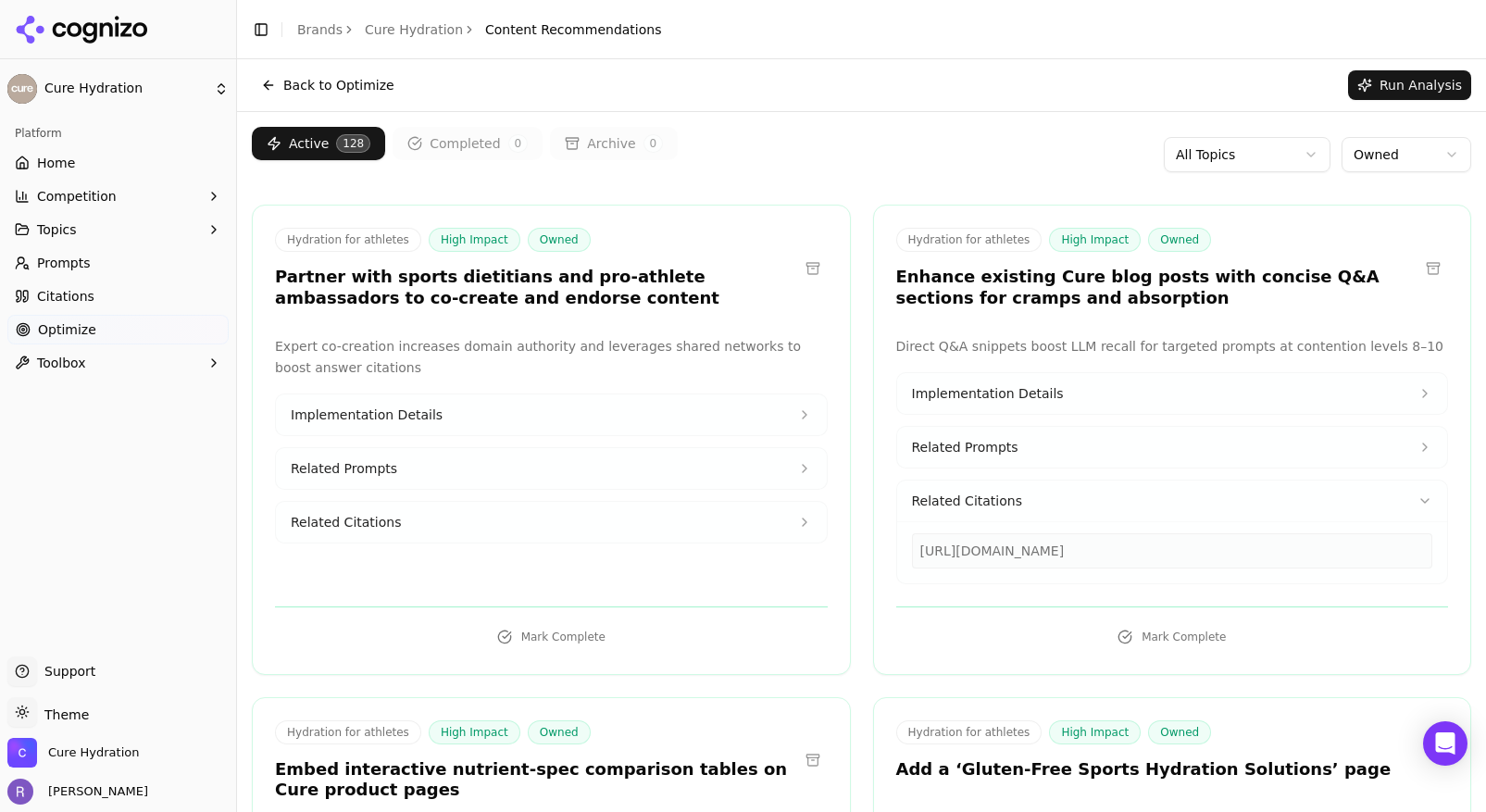
click at [1072, 179] on html "Cure Hydration Platform Home Competition Topics Prompts Citations Optimize Tool…" at bounding box center [743, 406] width 1486 height 812
click at [1193, 166] on html "Cure Hydration Platform Home Competition Topics Prompts Citations Optimize Tool…" at bounding box center [743, 406] width 1486 height 812
click at [1061, 158] on html "Cure Hydration Platform Home Competition Topics Prompts Citations Optimize Tool…" at bounding box center [743, 406] width 1486 height 812
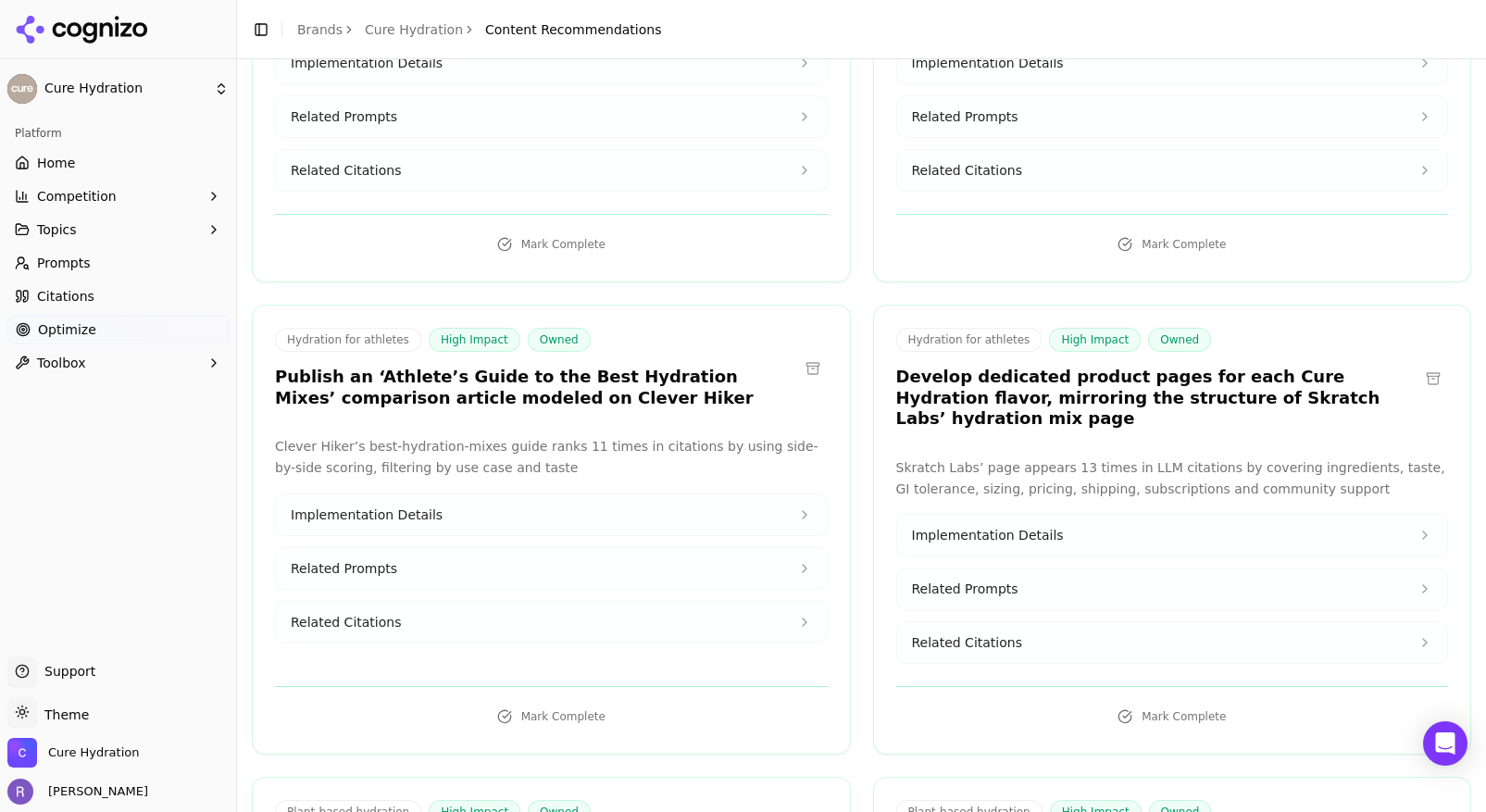
scroll to position [2777, 0]
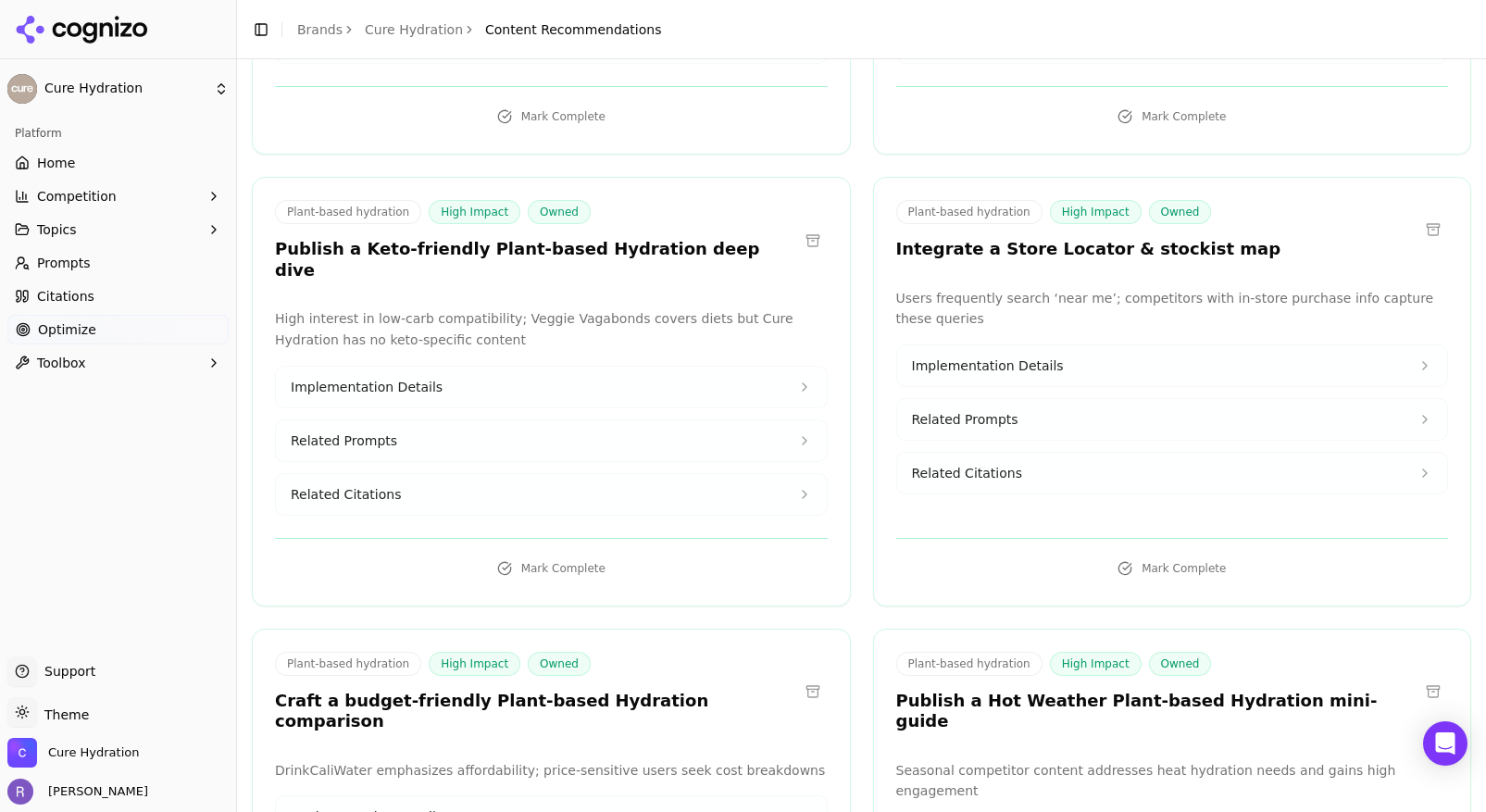
click at [70, 158] on span "Home" at bounding box center [56, 163] width 38 height 19
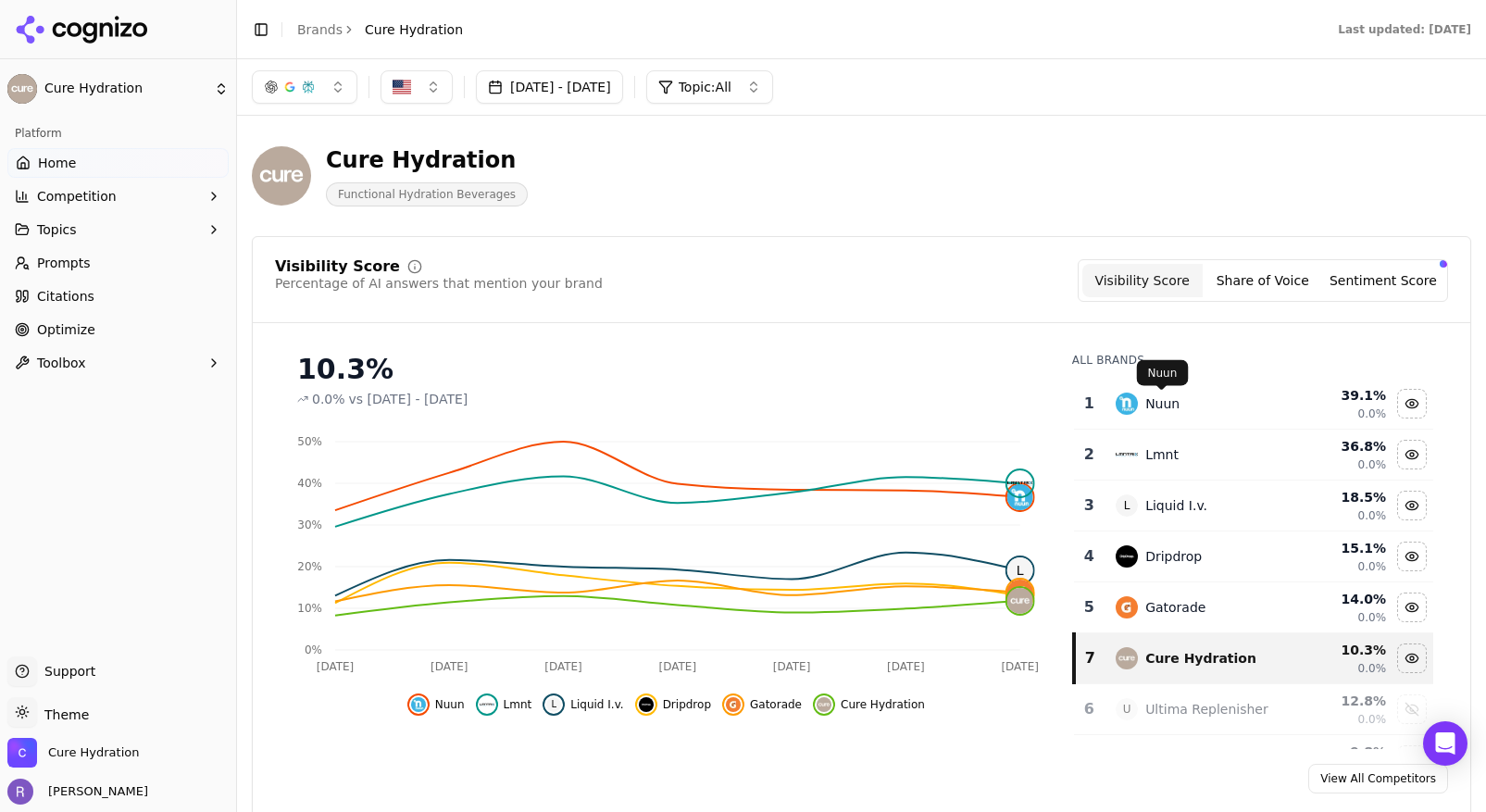
click at [1148, 406] on div "Nuun" at bounding box center [1163, 403] width 34 height 19
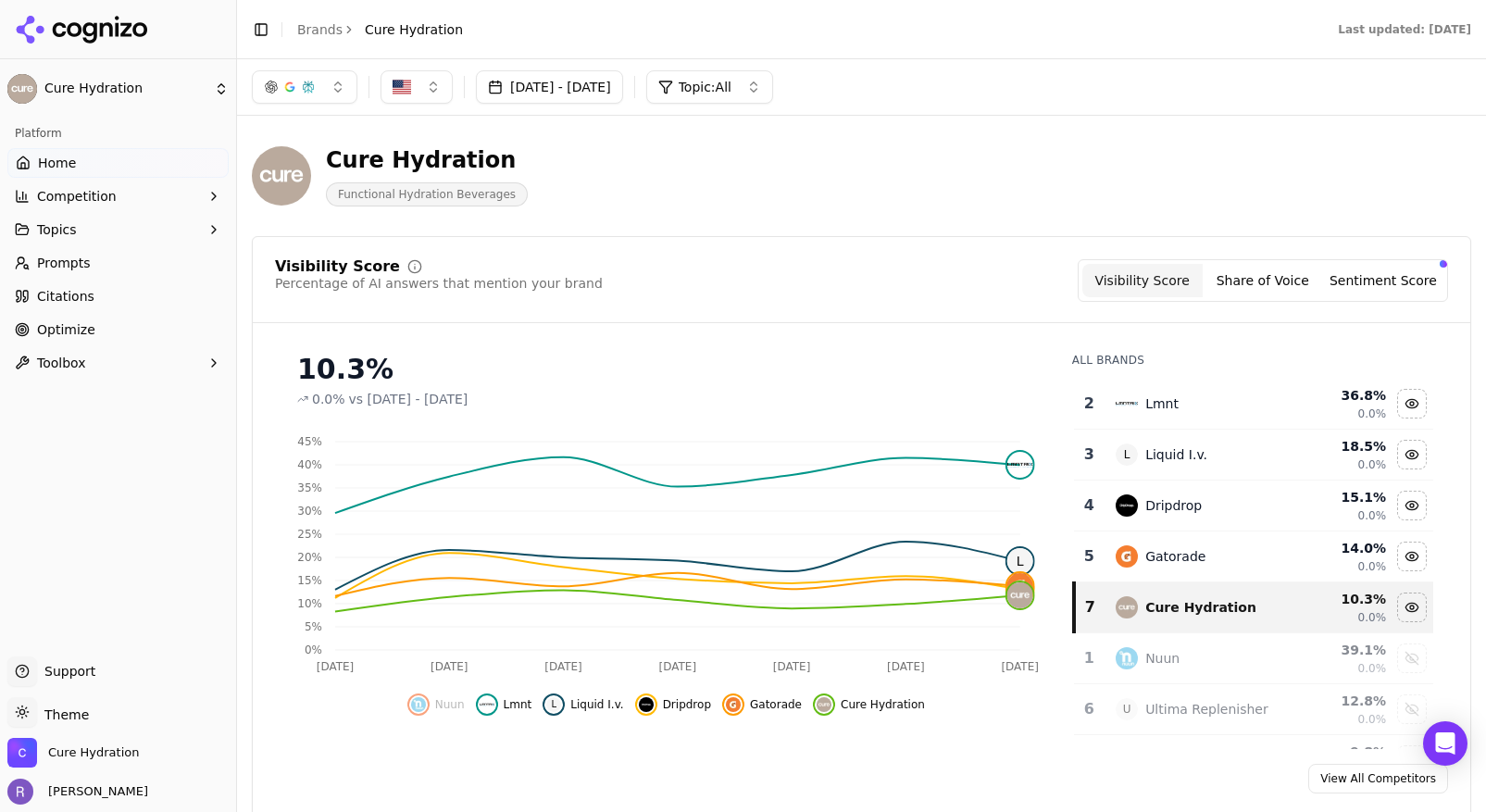
click at [442, 704] on span "Nuun" at bounding box center [450, 705] width 30 height 15
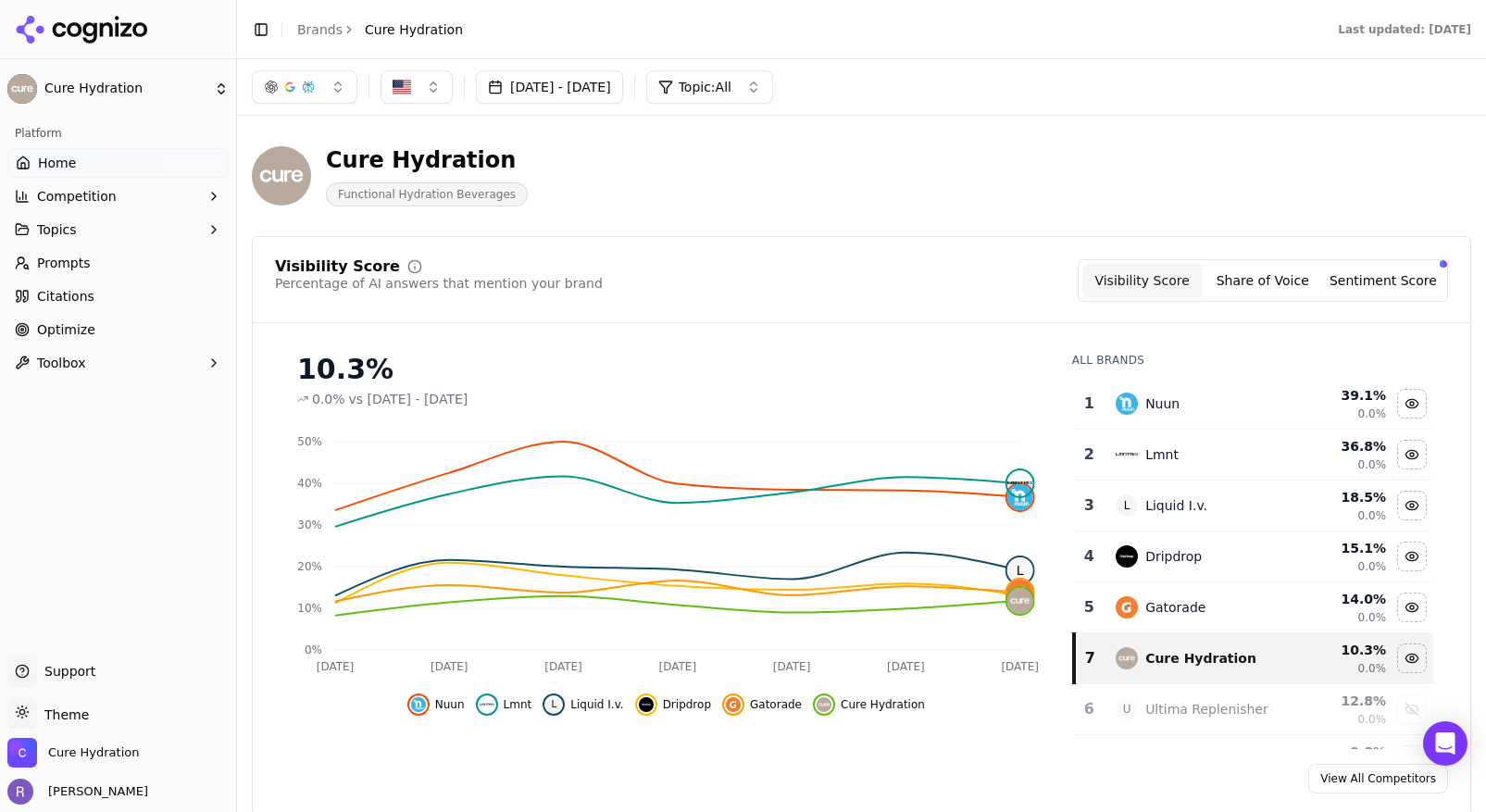
click at [1375, 400] on div "39.1 %" at bounding box center [1340, 395] width 92 height 19
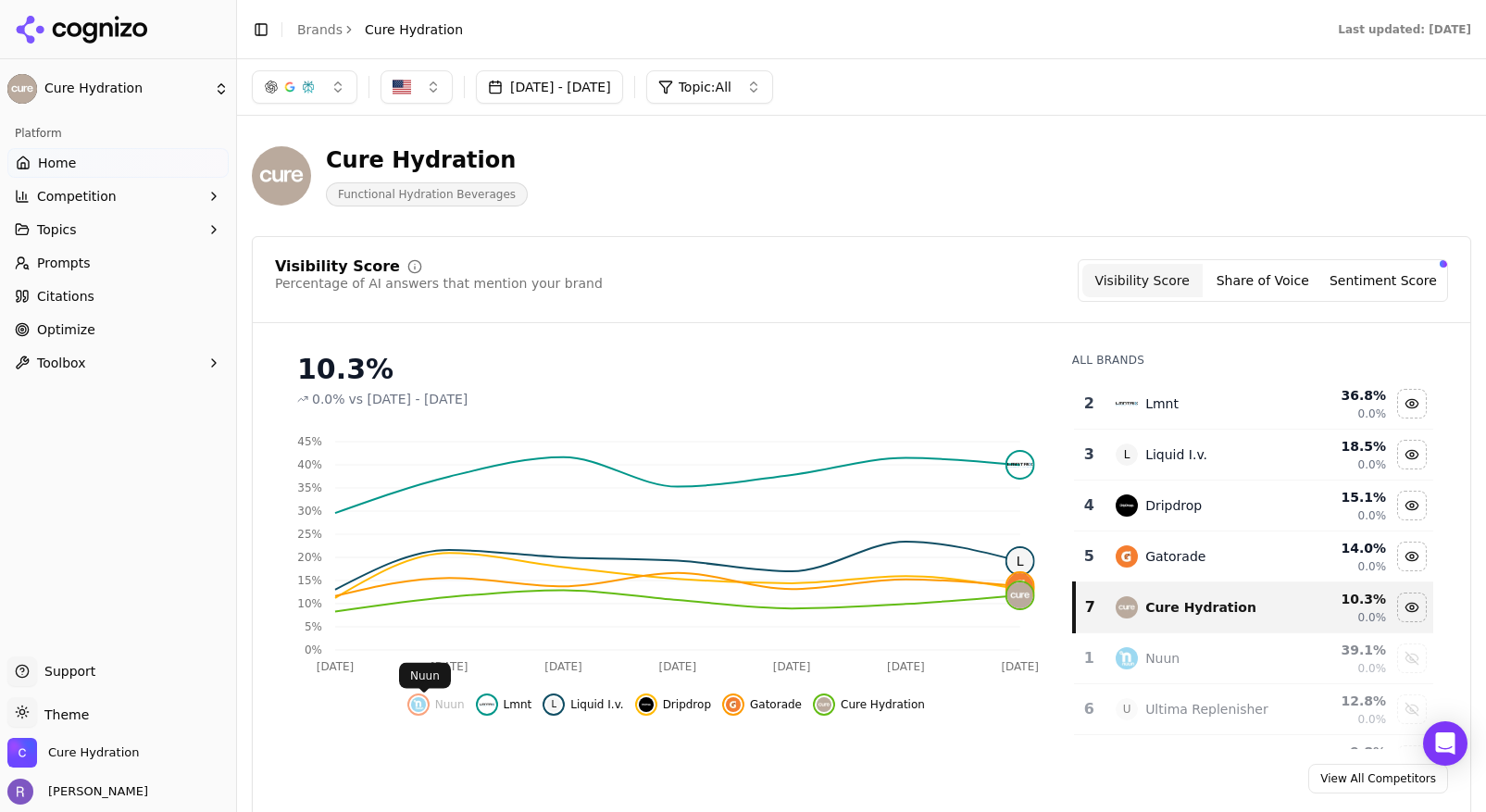
click at [421, 707] on img "Show nuun data" at bounding box center [418, 705] width 15 height 15
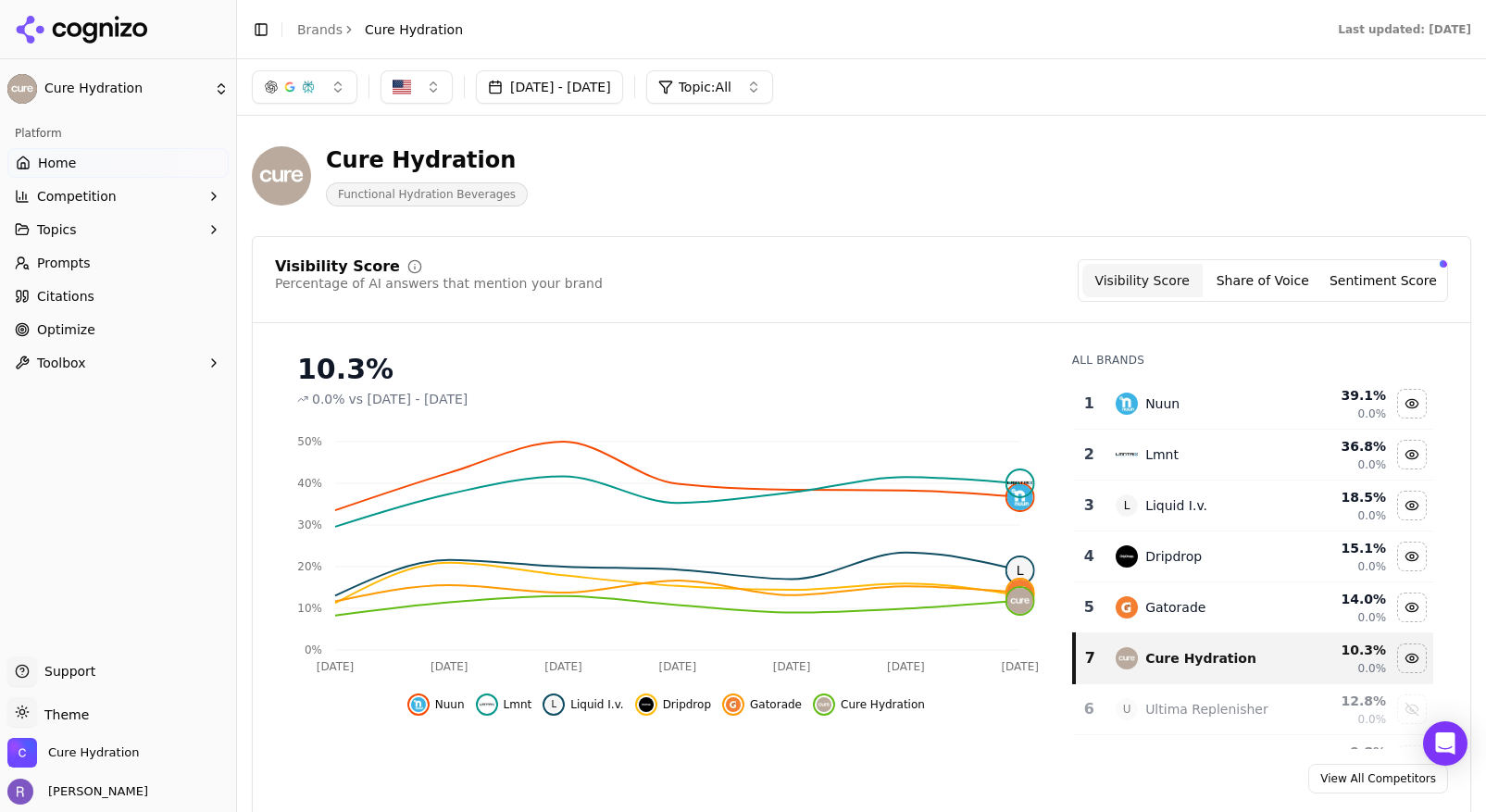
click at [1279, 282] on button "Share of Voice" at bounding box center [1263, 281] width 120 height 34
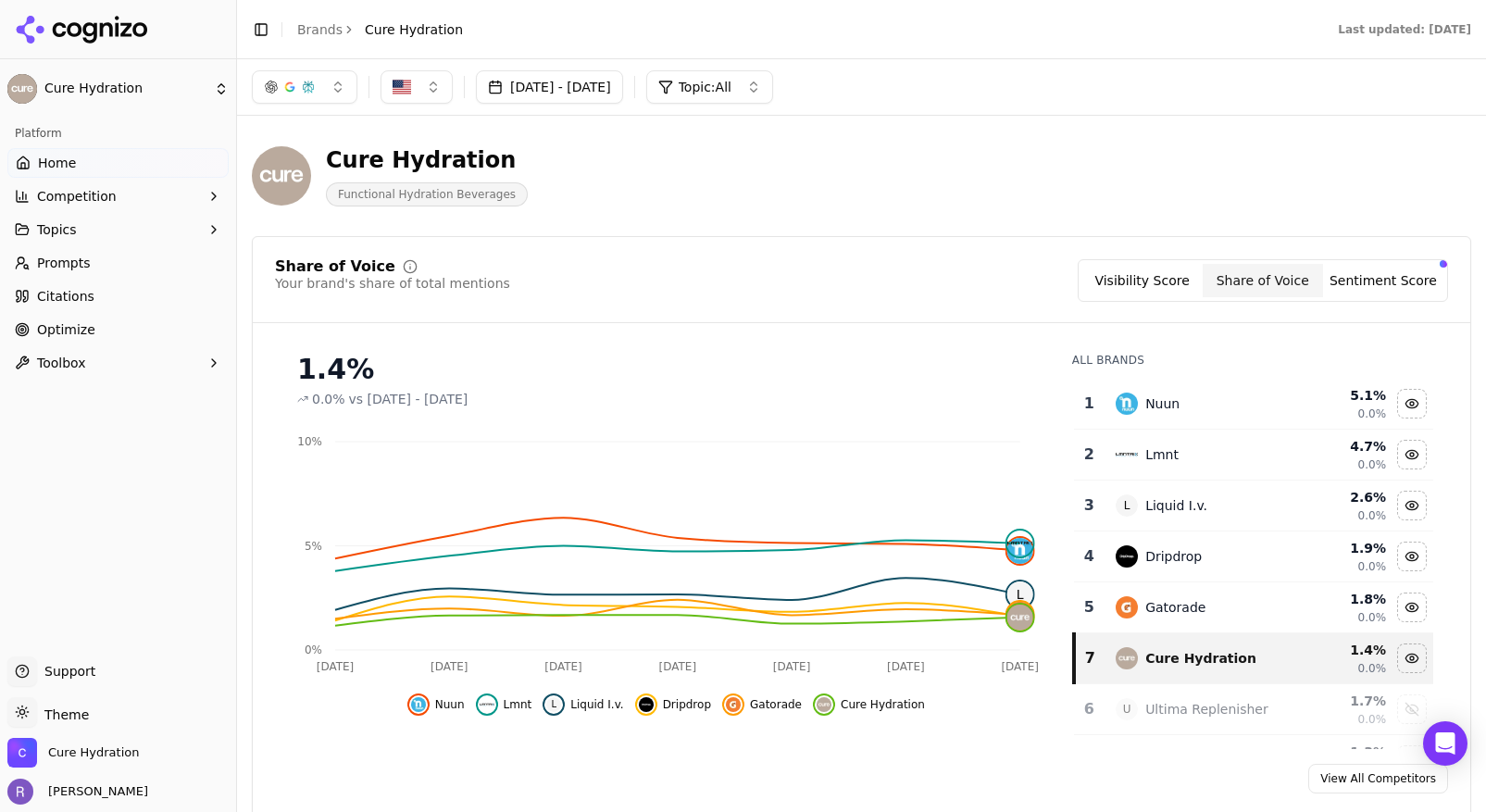
click at [1361, 275] on button "Sentiment Score" at bounding box center [1384, 281] width 120 height 34
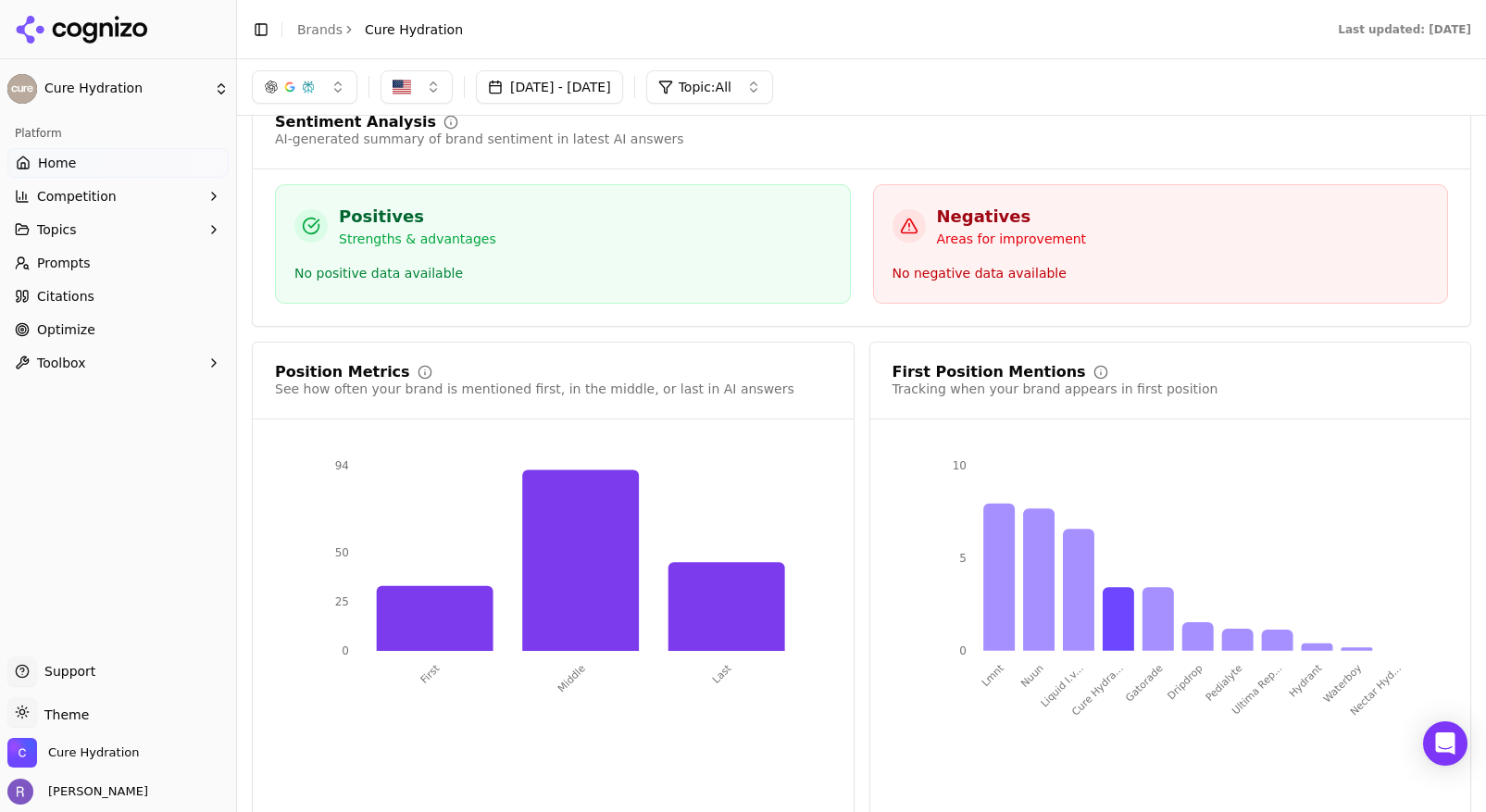
scroll to position [3291, 0]
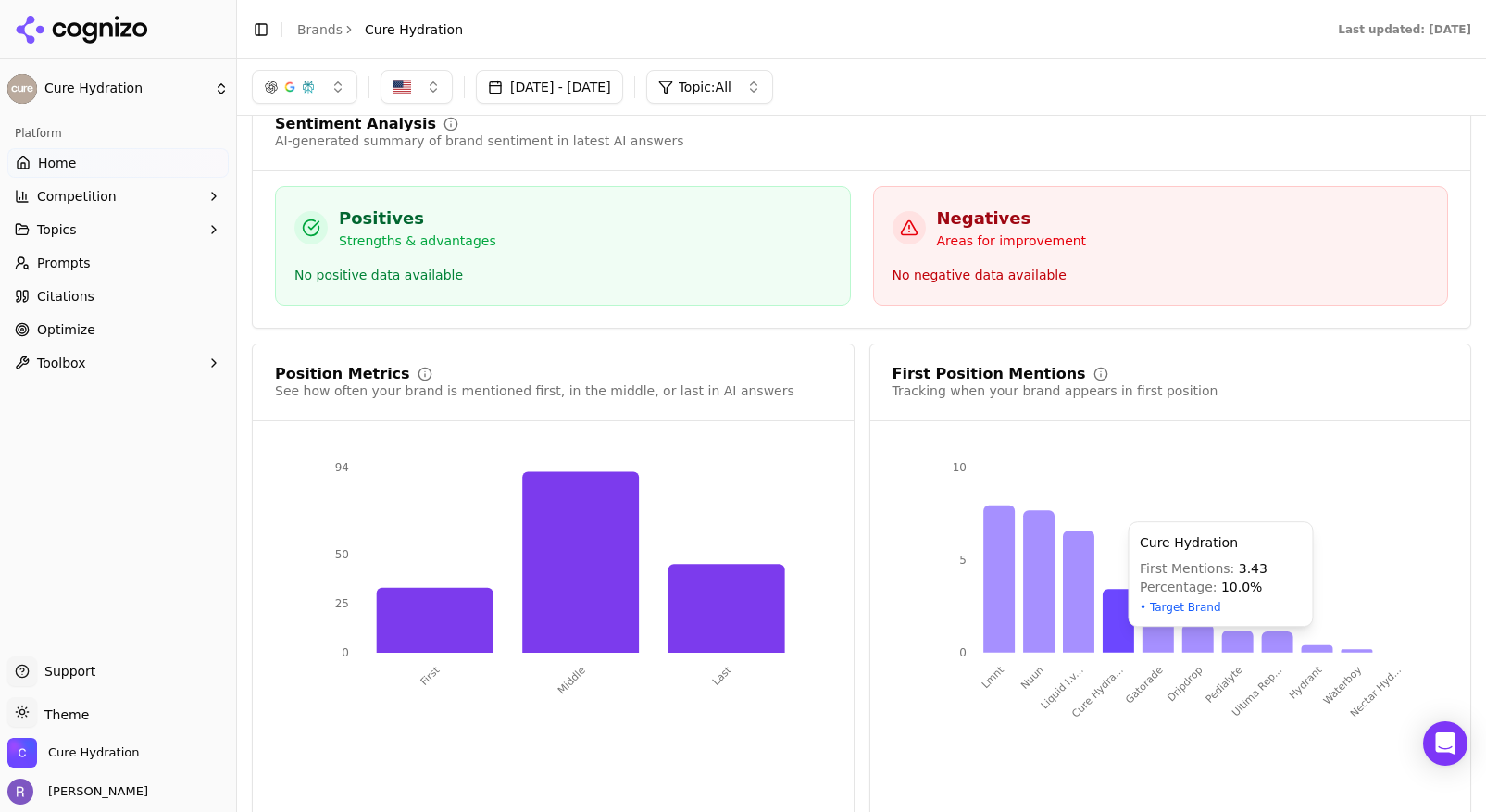
click at [1128, 623] on icon at bounding box center [1118, 621] width 32 height 64
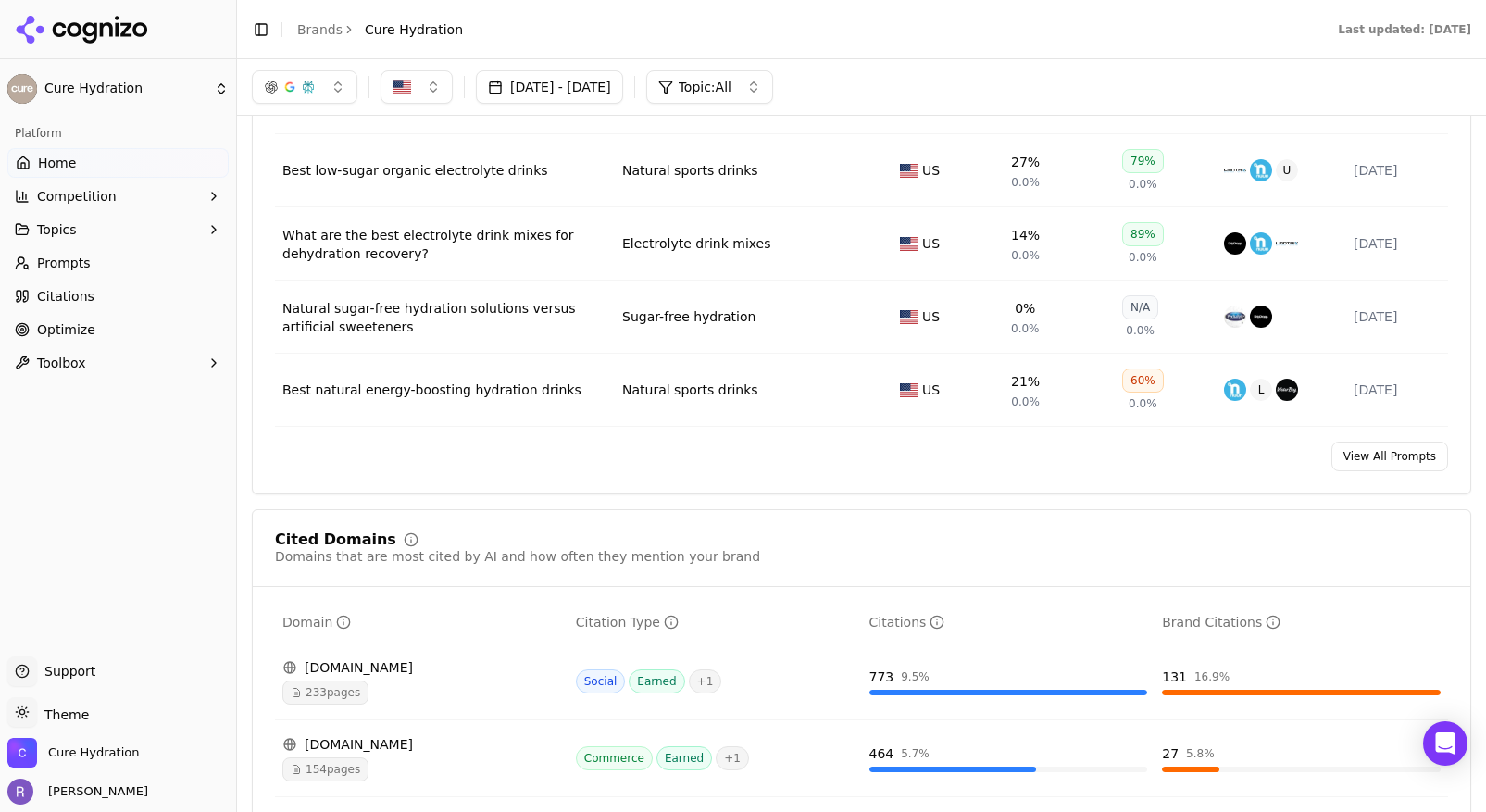
scroll to position [1325, 0]
